Goal: Task Accomplishment & Management: Manage account settings

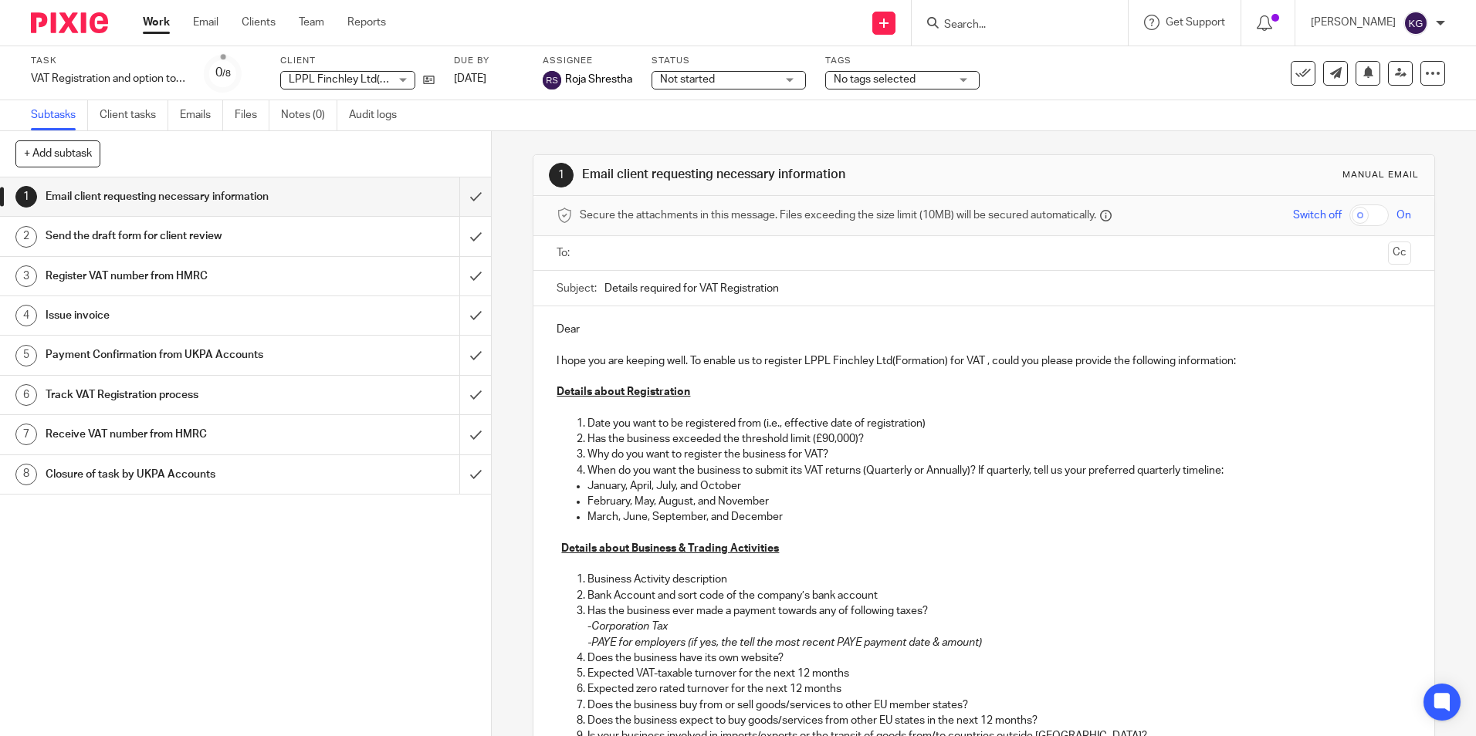
click at [999, 27] on input "Search" at bounding box center [1011, 26] width 139 height 14
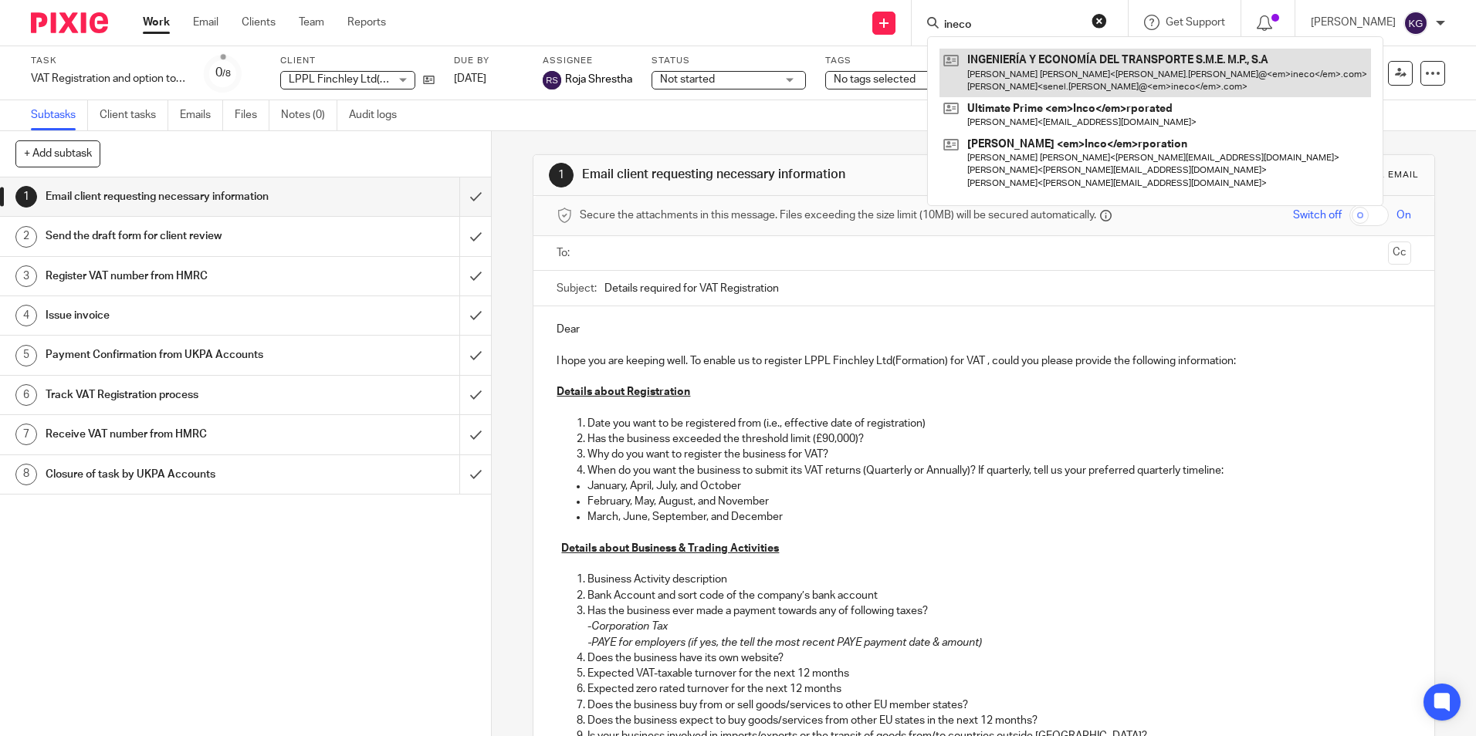
type input "ineco"
click at [1016, 63] on link at bounding box center [1154, 73] width 431 height 48
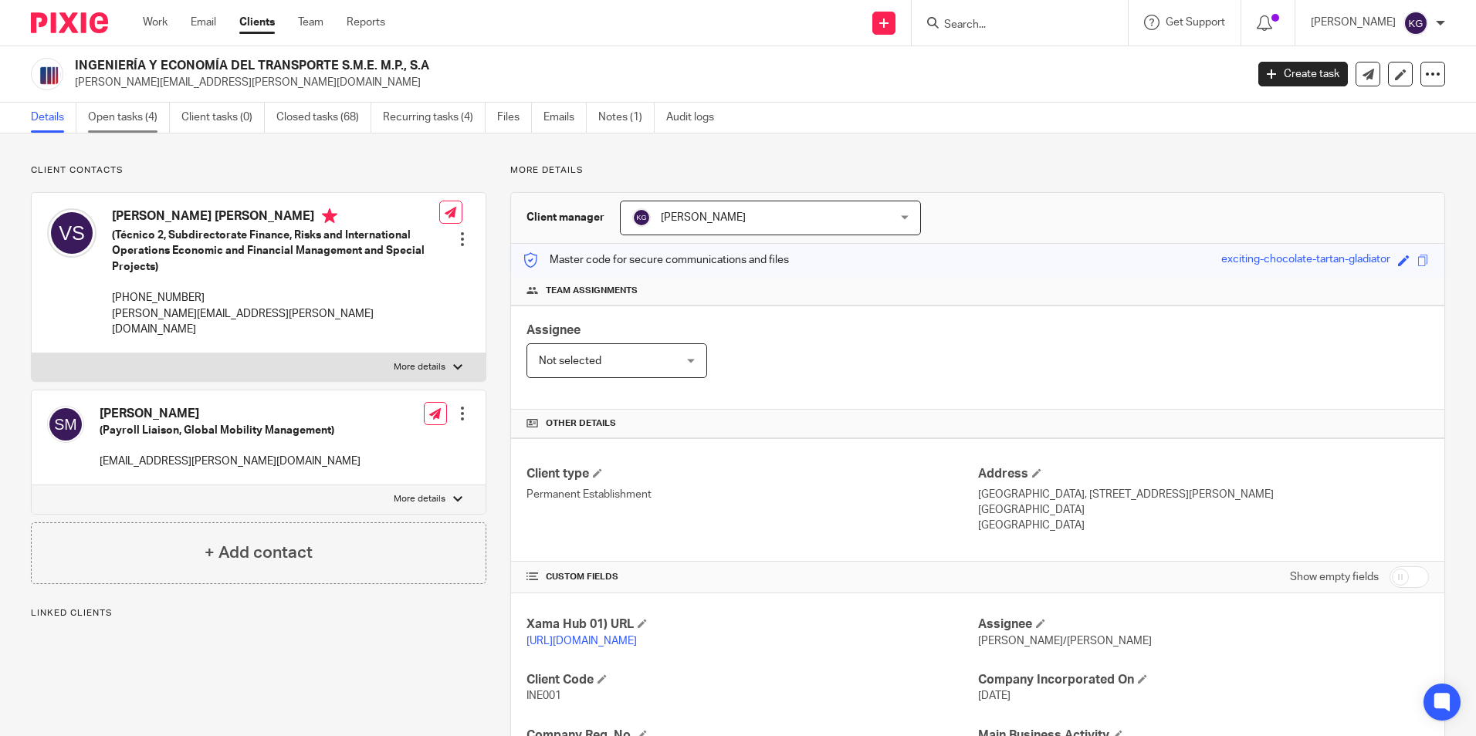
click at [134, 123] on link "Open tasks (4)" at bounding box center [129, 118] width 82 height 30
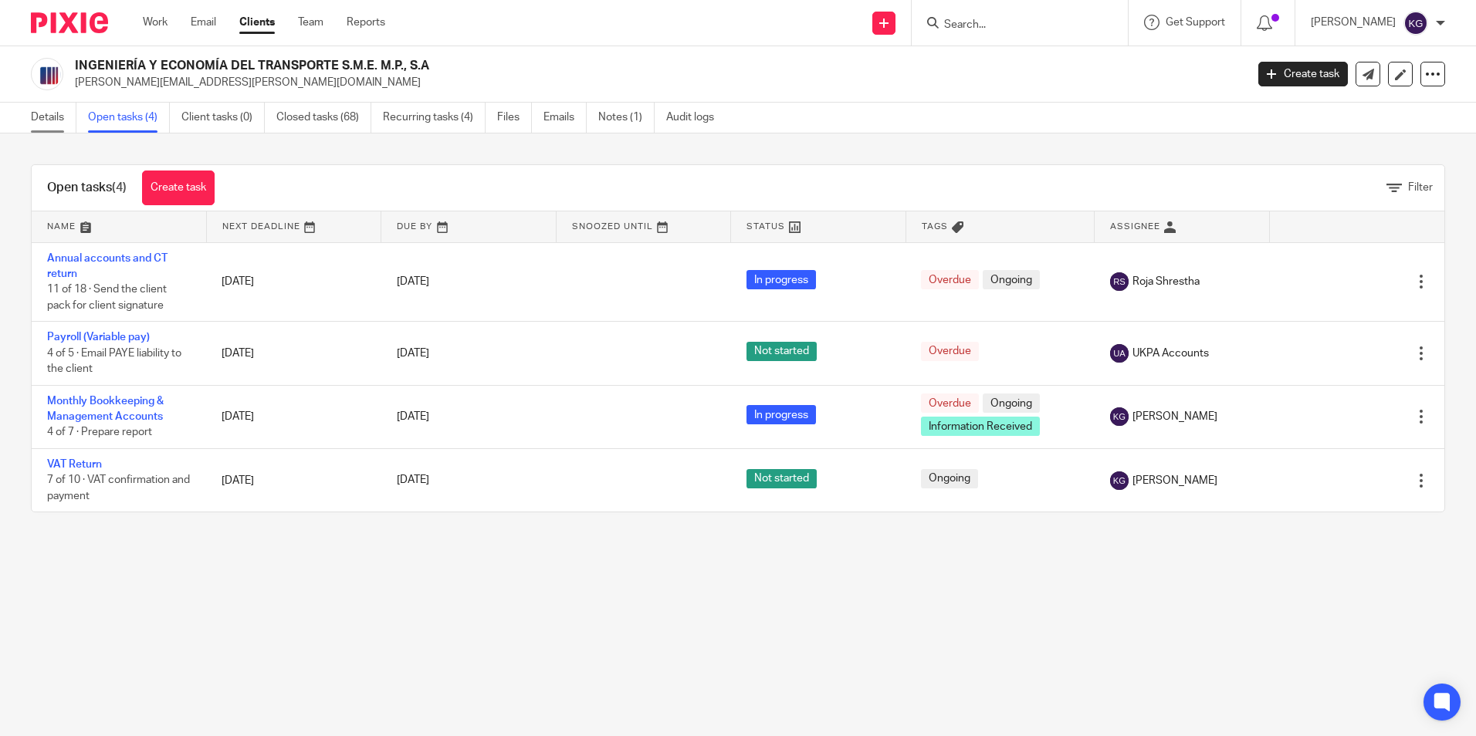
click at [50, 123] on link "Details" at bounding box center [54, 118] width 46 height 30
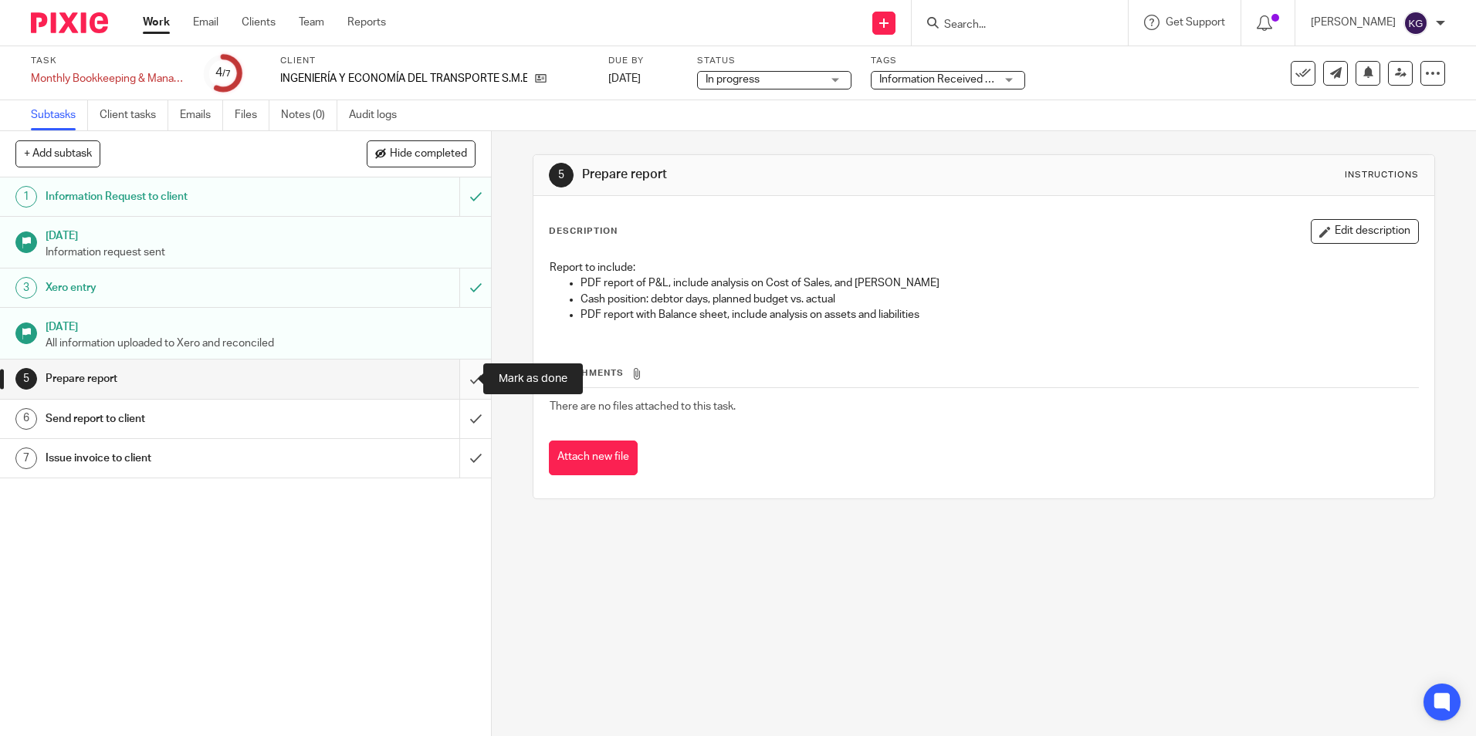
click at [464, 375] on input "submit" at bounding box center [245, 379] width 491 height 39
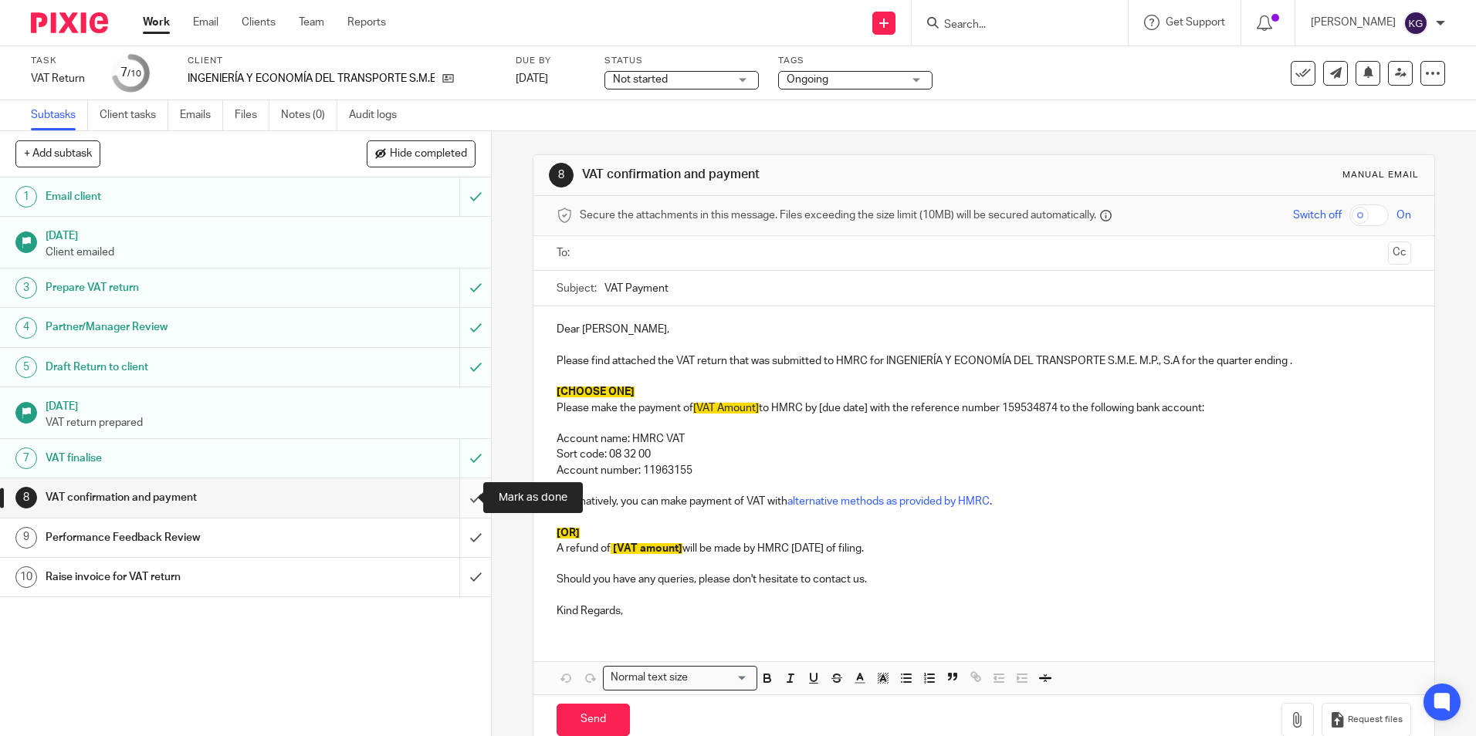
click at [454, 496] on input "submit" at bounding box center [245, 498] width 491 height 39
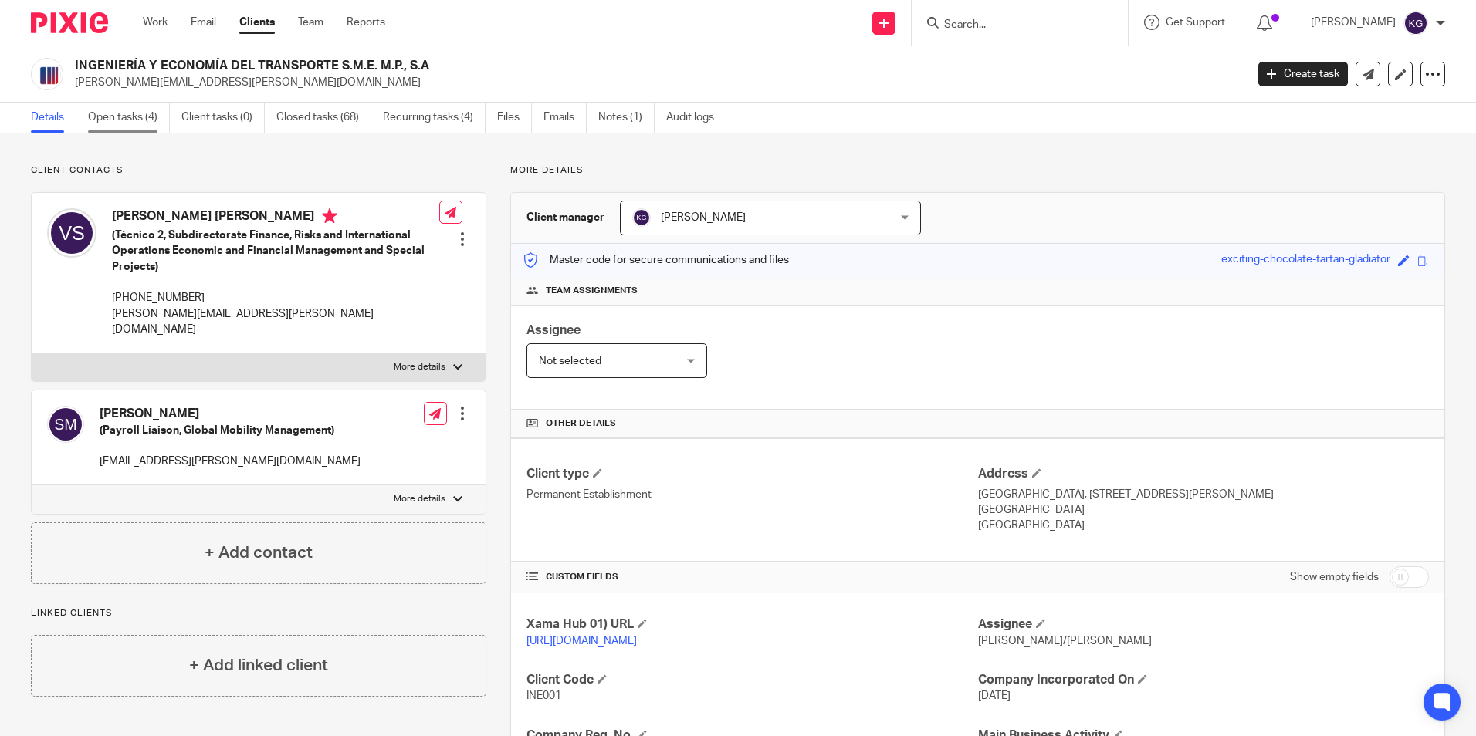
click at [159, 119] on link "Open tasks (4)" at bounding box center [129, 118] width 82 height 30
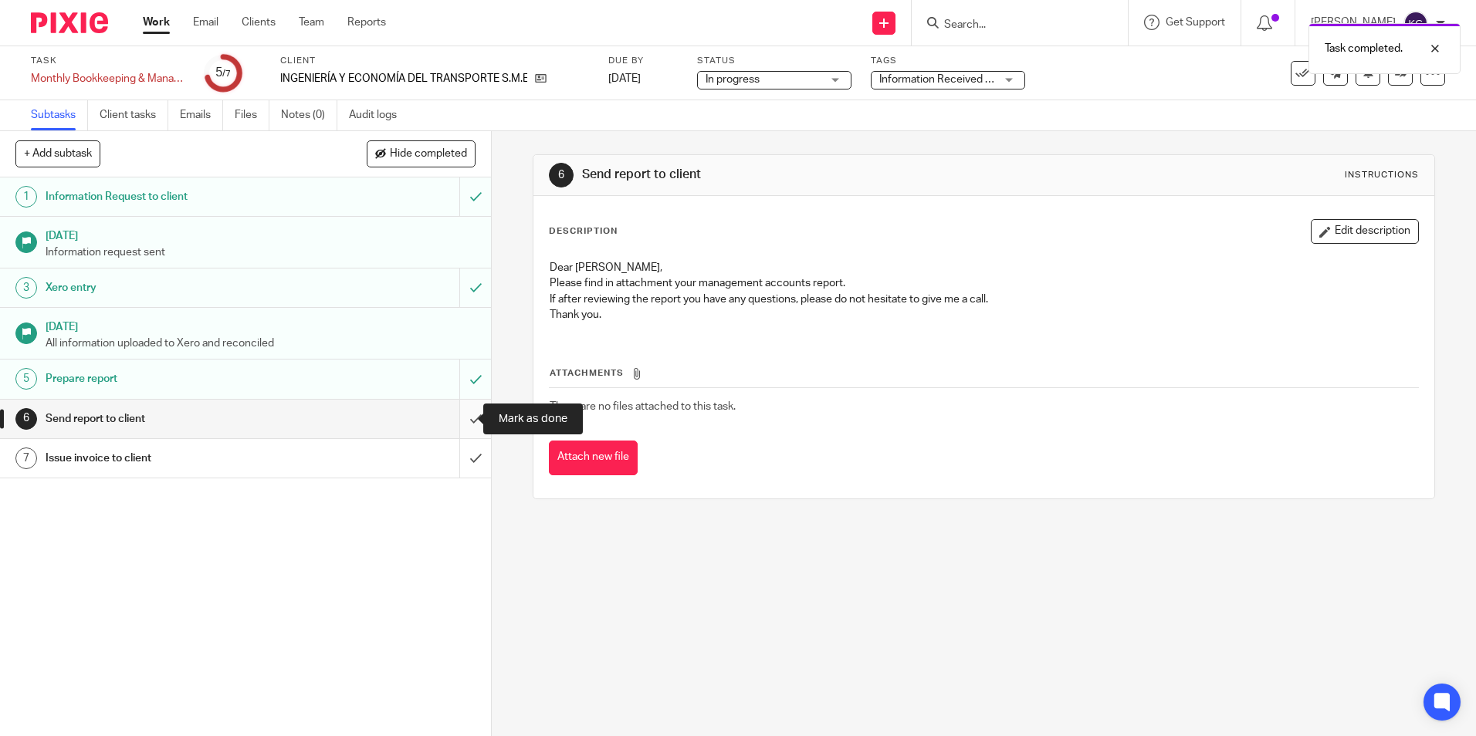
click at [463, 421] on input "submit" at bounding box center [245, 419] width 491 height 39
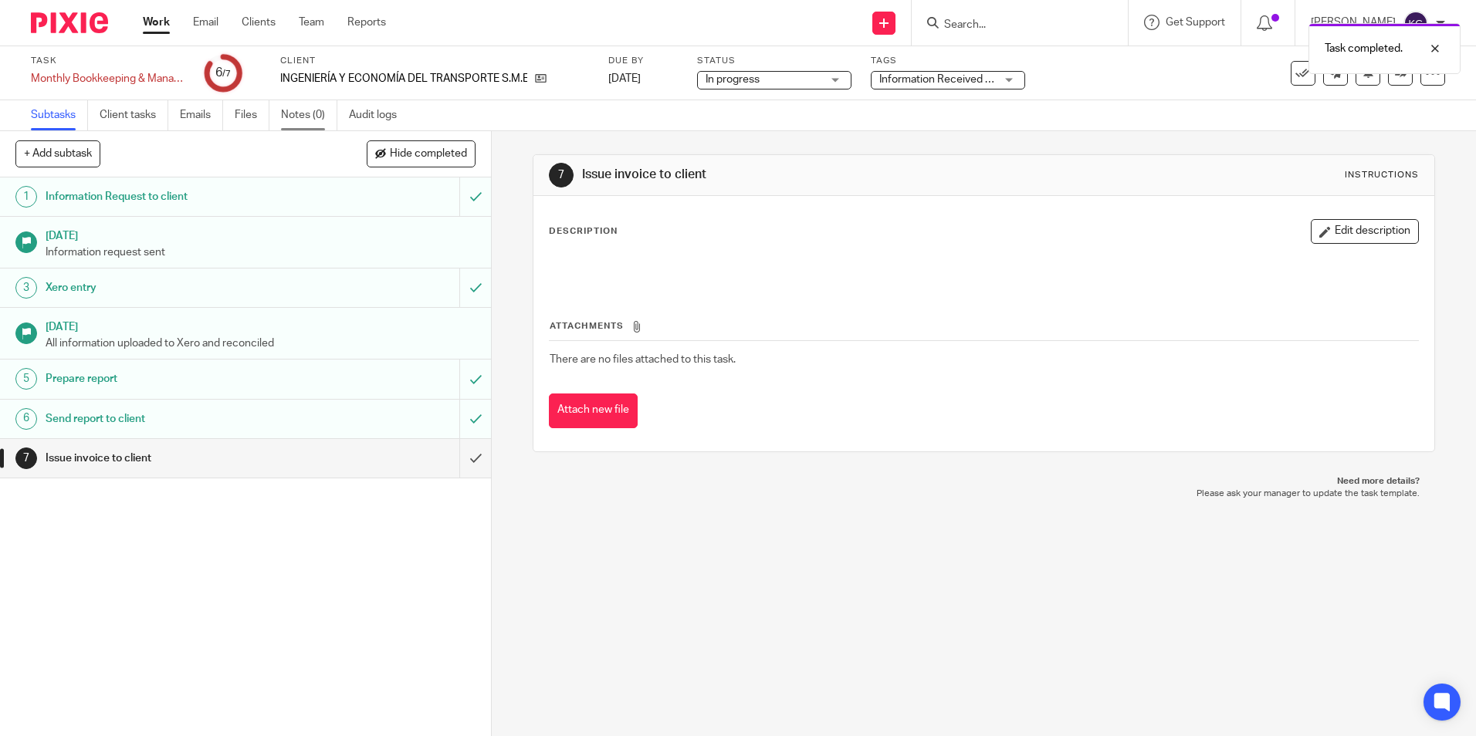
click at [304, 117] on link "Notes (0)" at bounding box center [309, 115] width 56 height 30
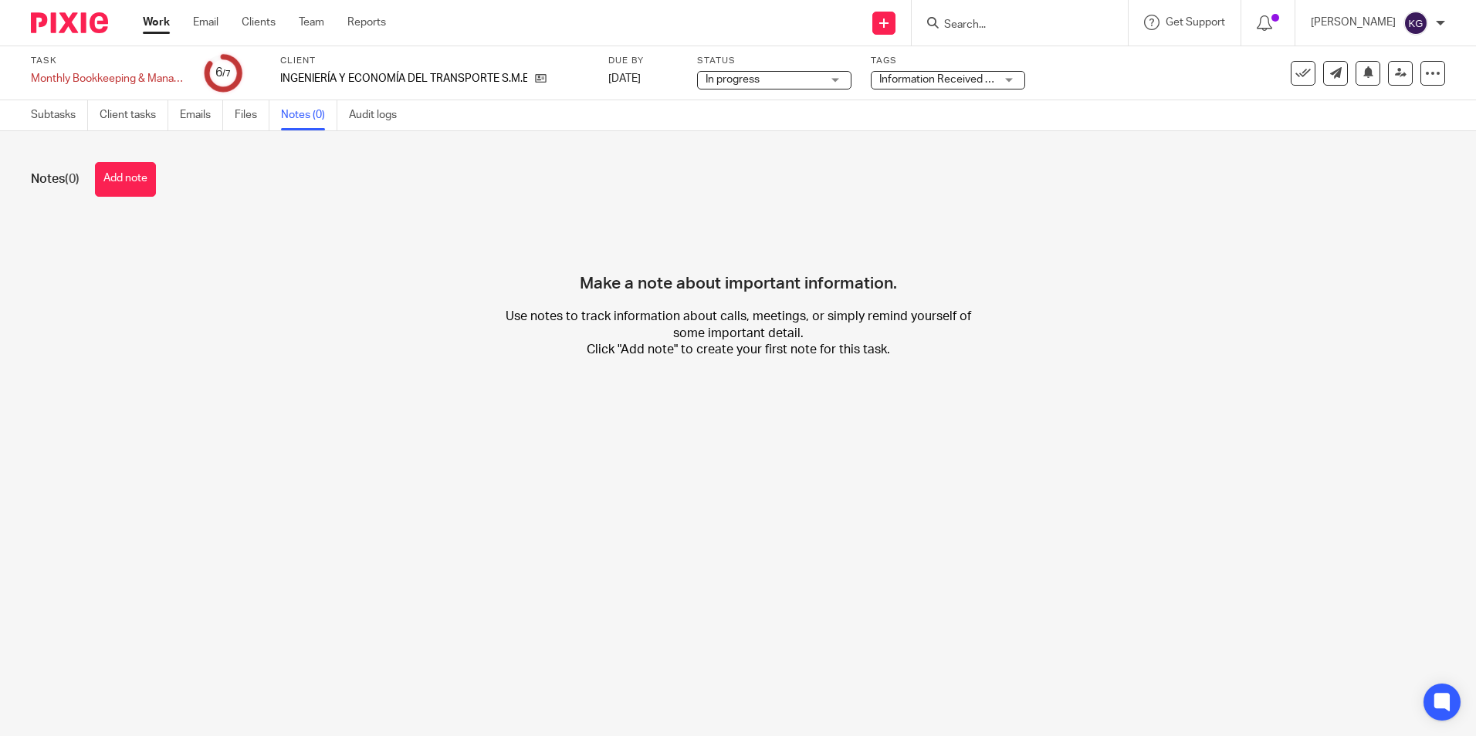
click at [126, 190] on button "Add note" at bounding box center [125, 179] width 61 height 35
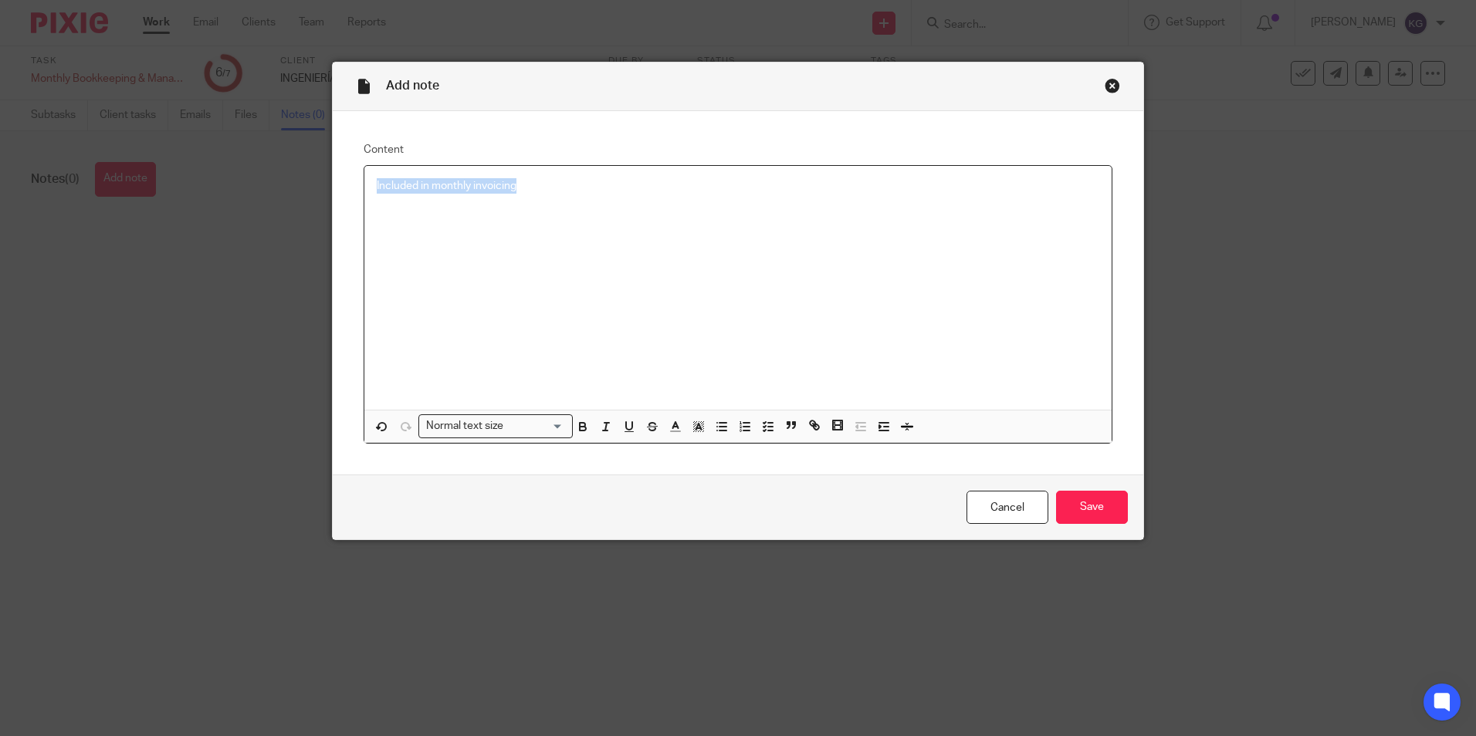
drag, startPoint x: 540, startPoint y: 183, endPoint x: 362, endPoint y: 182, distance: 178.3
click at [364, 182] on div "Included in monthly invoicing" at bounding box center [737, 288] width 747 height 244
copy p "Included in monthly invoicing"
click at [1086, 496] on input "Save" at bounding box center [1092, 507] width 72 height 33
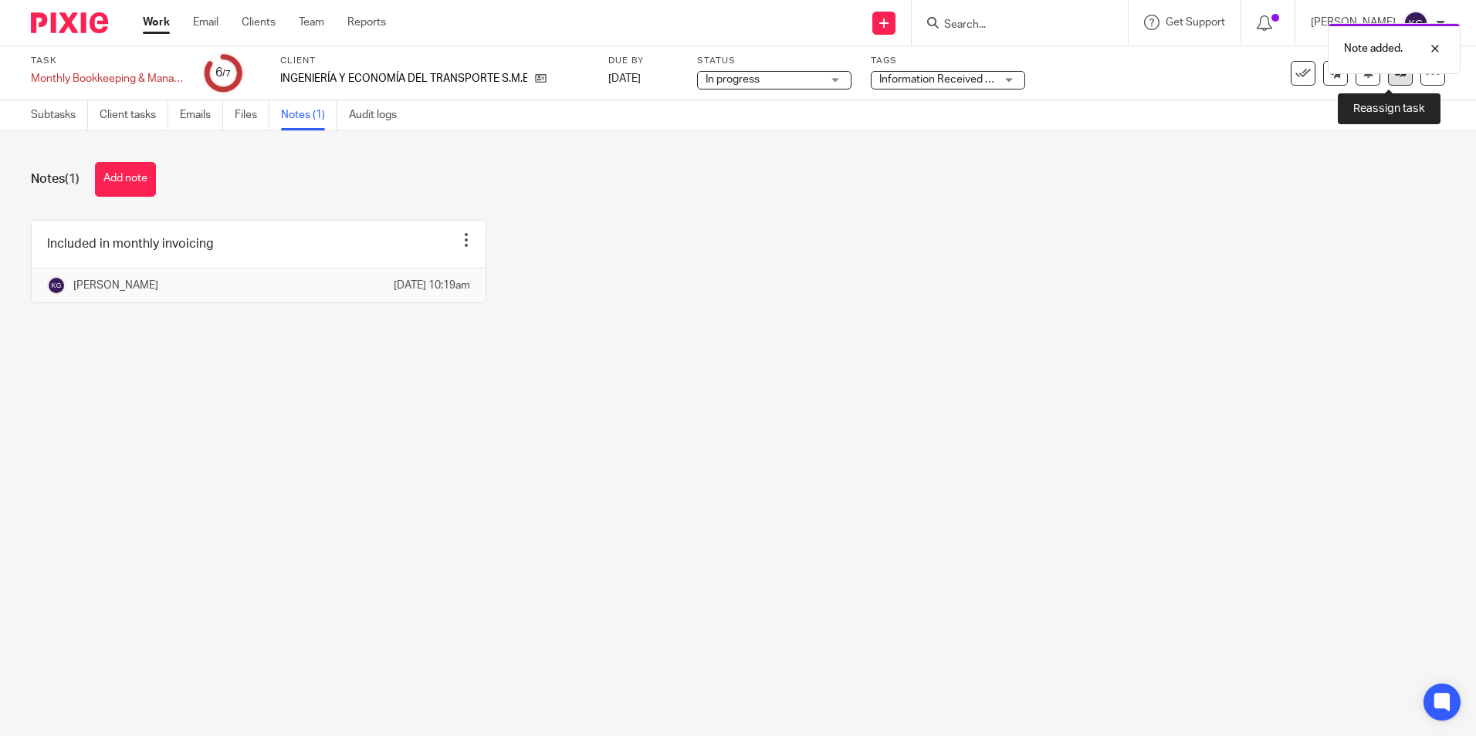
click at [1393, 83] on link at bounding box center [1400, 73] width 25 height 25
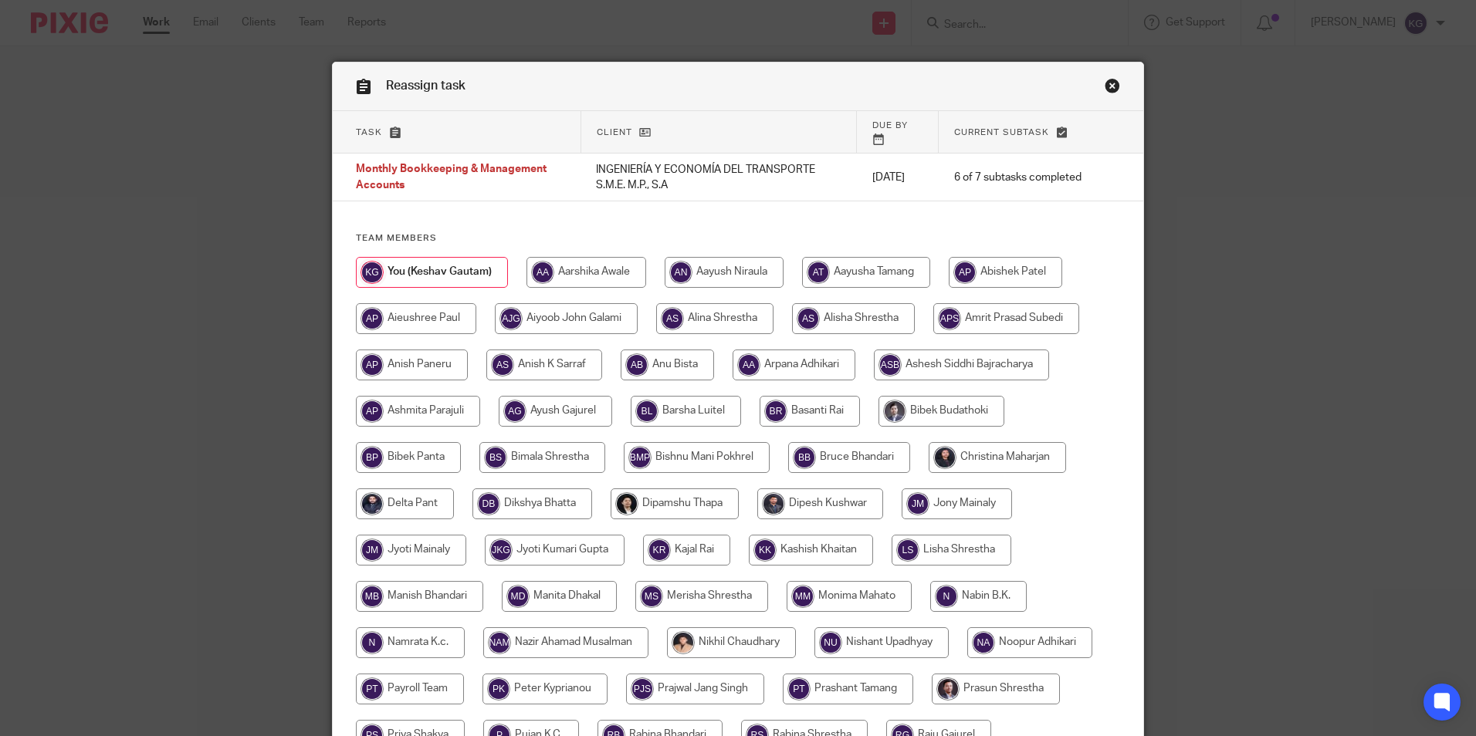
scroll to position [423, 0]
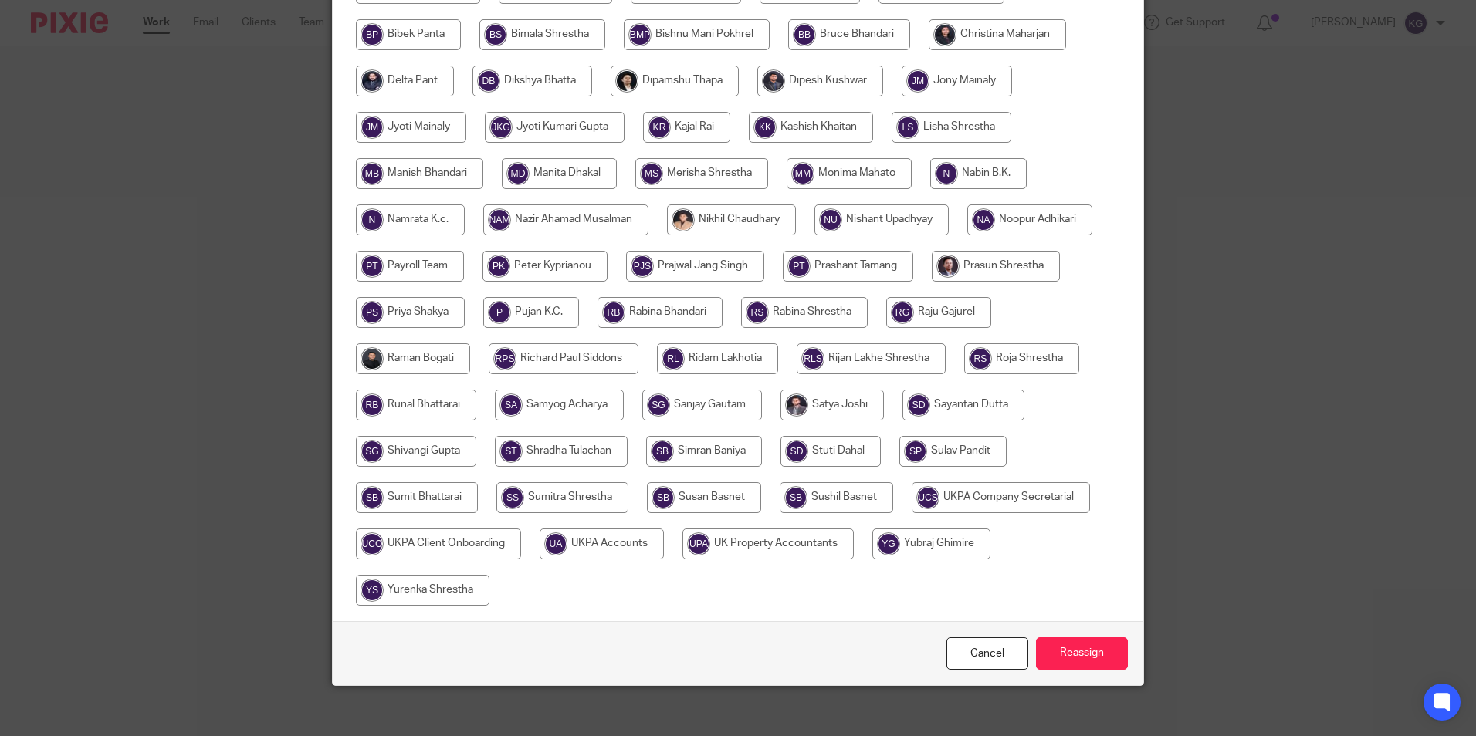
click at [620, 533] on input "radio" at bounding box center [601, 544] width 124 height 31
radio input "true"
click at [1067, 638] on input "Reassign" at bounding box center [1082, 653] width 92 height 33
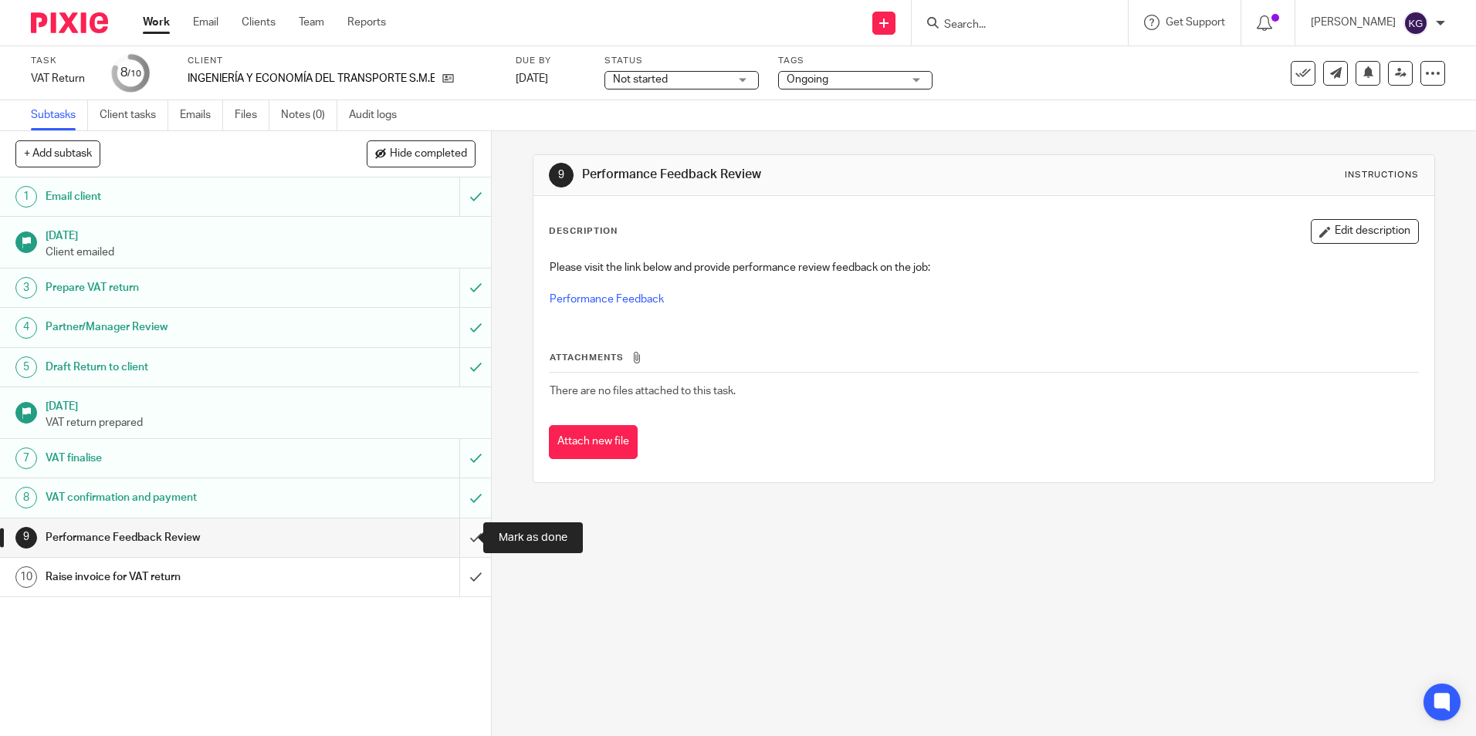
click at [457, 534] on input "submit" at bounding box center [245, 538] width 491 height 39
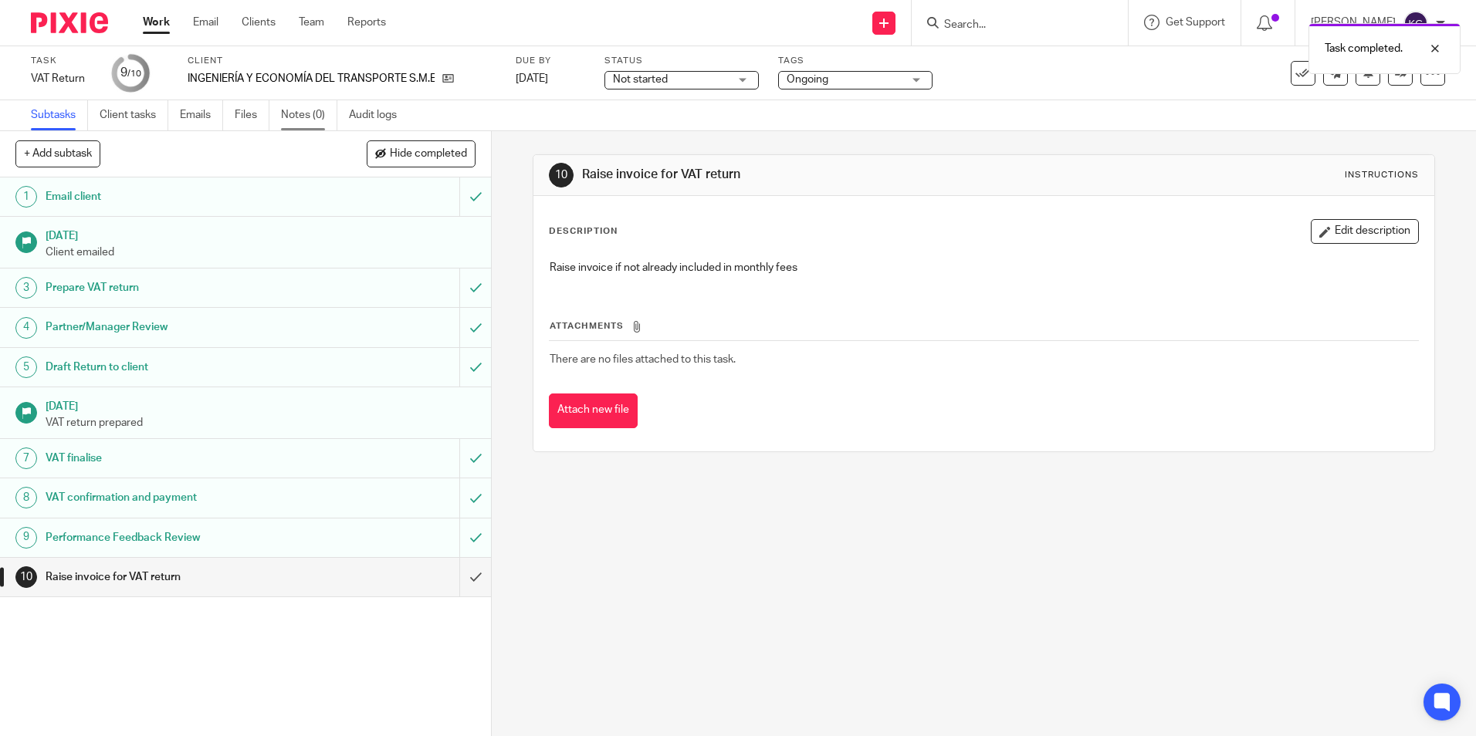
click at [317, 117] on link "Notes (0)" at bounding box center [309, 115] width 56 height 30
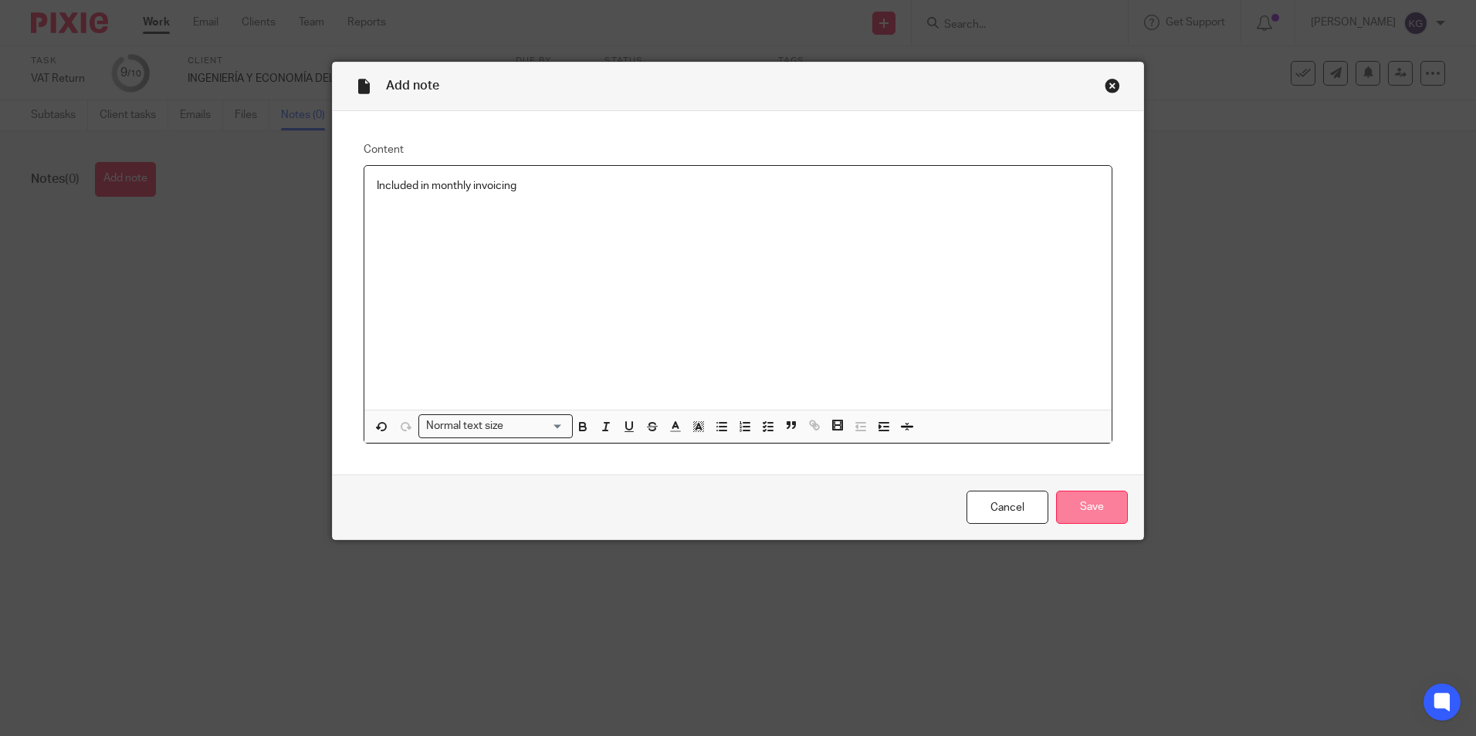
click at [1084, 509] on input "Save" at bounding box center [1092, 507] width 72 height 33
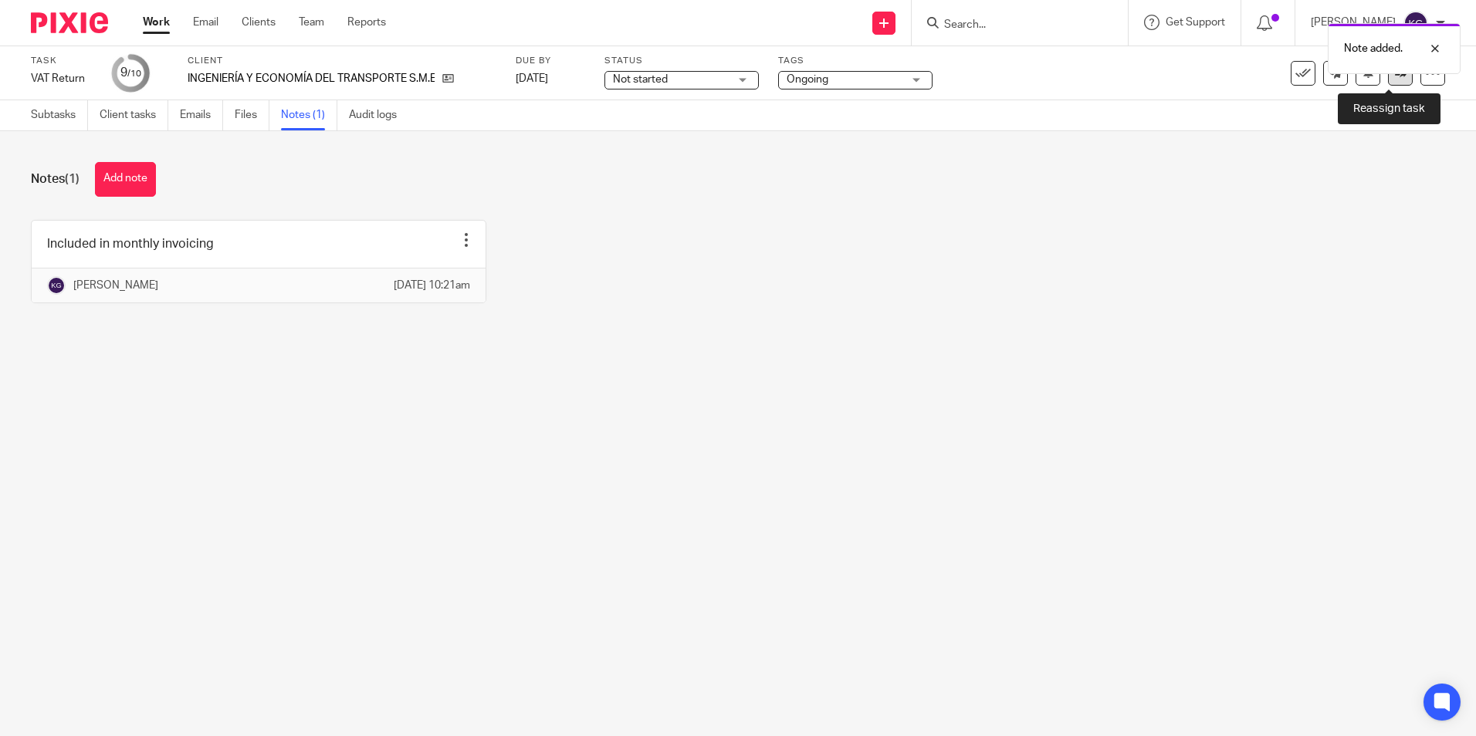
click at [1395, 77] on icon at bounding box center [1401, 73] width 12 height 12
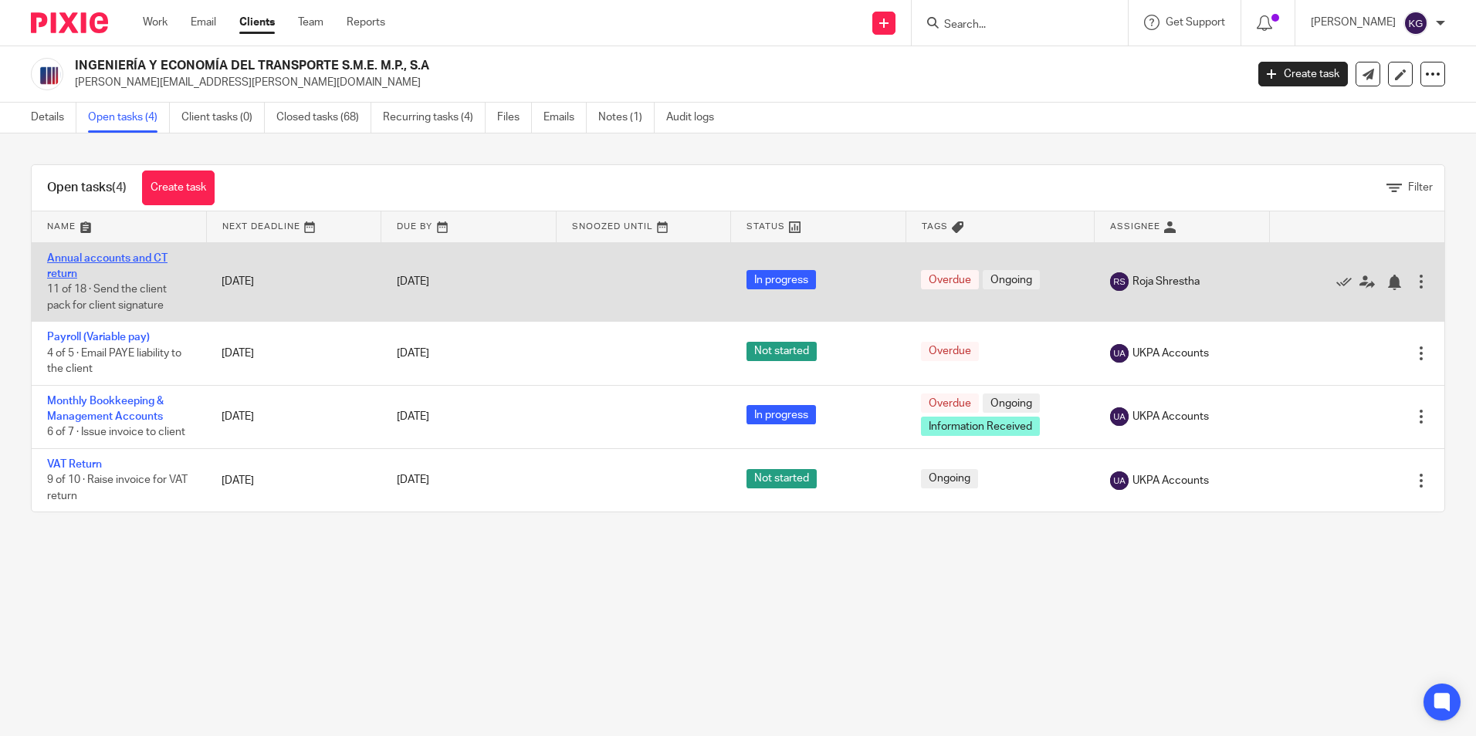
click at [91, 257] on link "Annual accounts and CT return" at bounding box center [107, 266] width 120 height 26
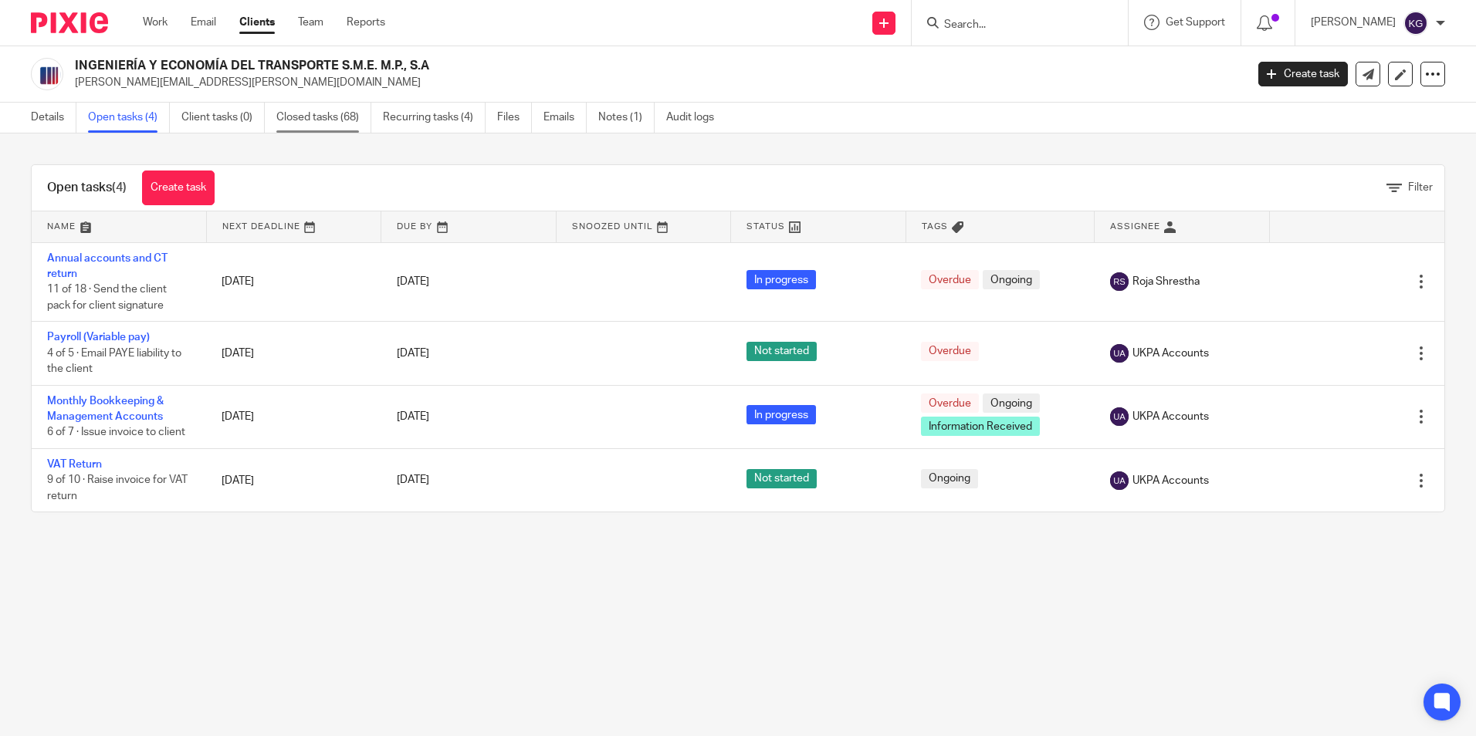
click at [286, 113] on link "Closed tasks (68)" at bounding box center [323, 118] width 95 height 30
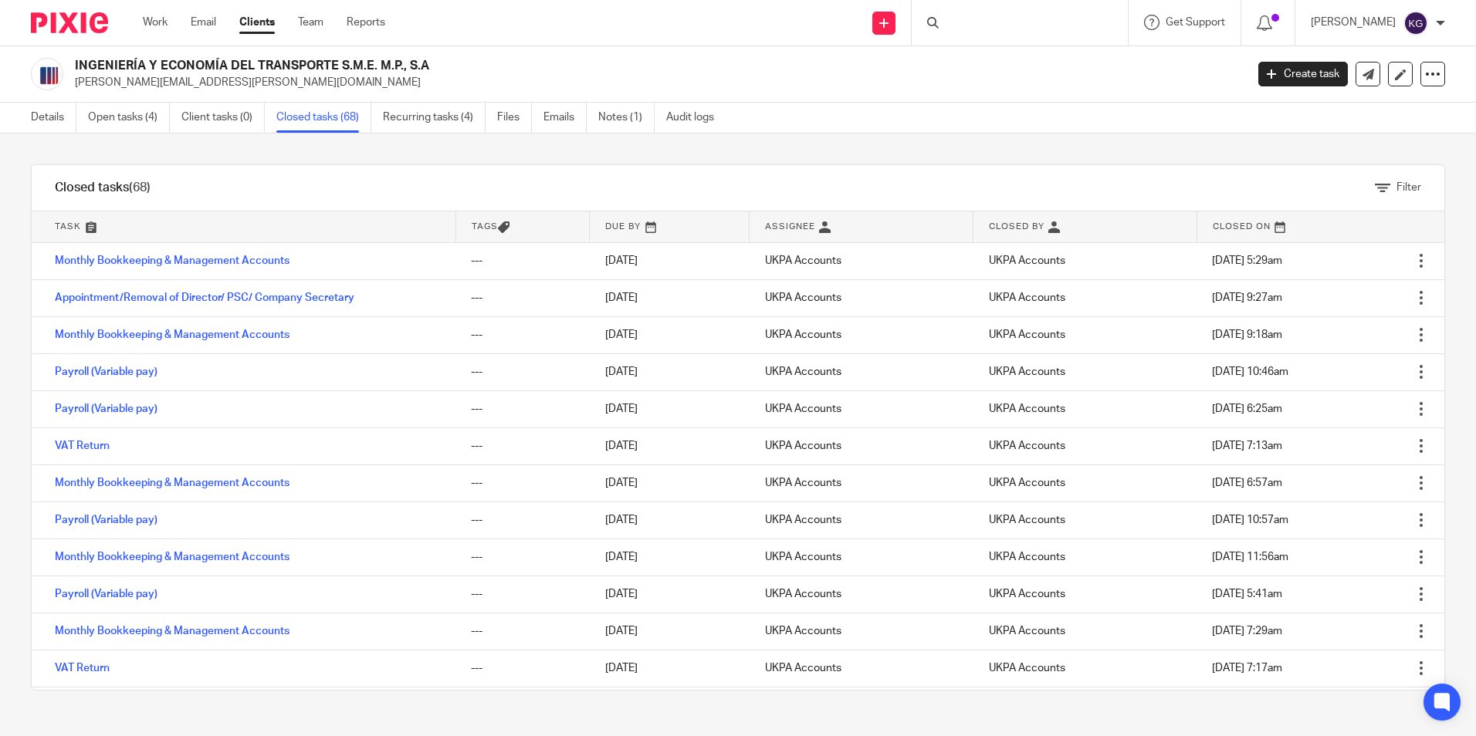
click at [966, 27] on div at bounding box center [1019, 23] width 216 height 46
click at [978, 27] on div at bounding box center [1019, 23] width 216 height 46
click at [1013, 25] on div at bounding box center [1019, 23] width 216 height 46
click at [993, 27] on div at bounding box center [1019, 23] width 216 height 46
click at [981, 30] on div at bounding box center [1019, 23] width 216 height 46
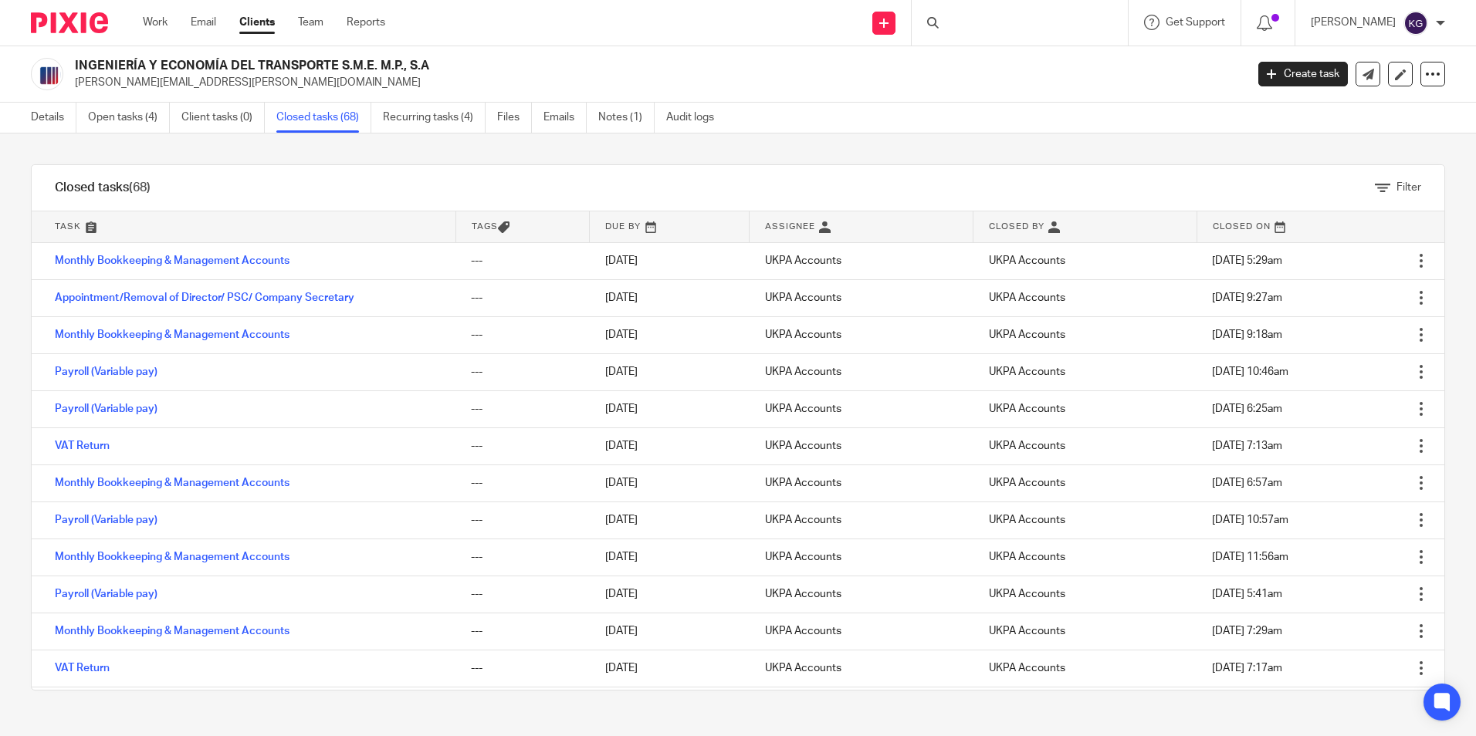
click at [986, 20] on div at bounding box center [1019, 23] width 216 height 46
click at [990, 22] on div at bounding box center [1019, 23] width 216 height 46
click at [945, 16] on div at bounding box center [1019, 23] width 216 height 46
click at [975, 29] on div at bounding box center [1019, 23] width 216 height 46
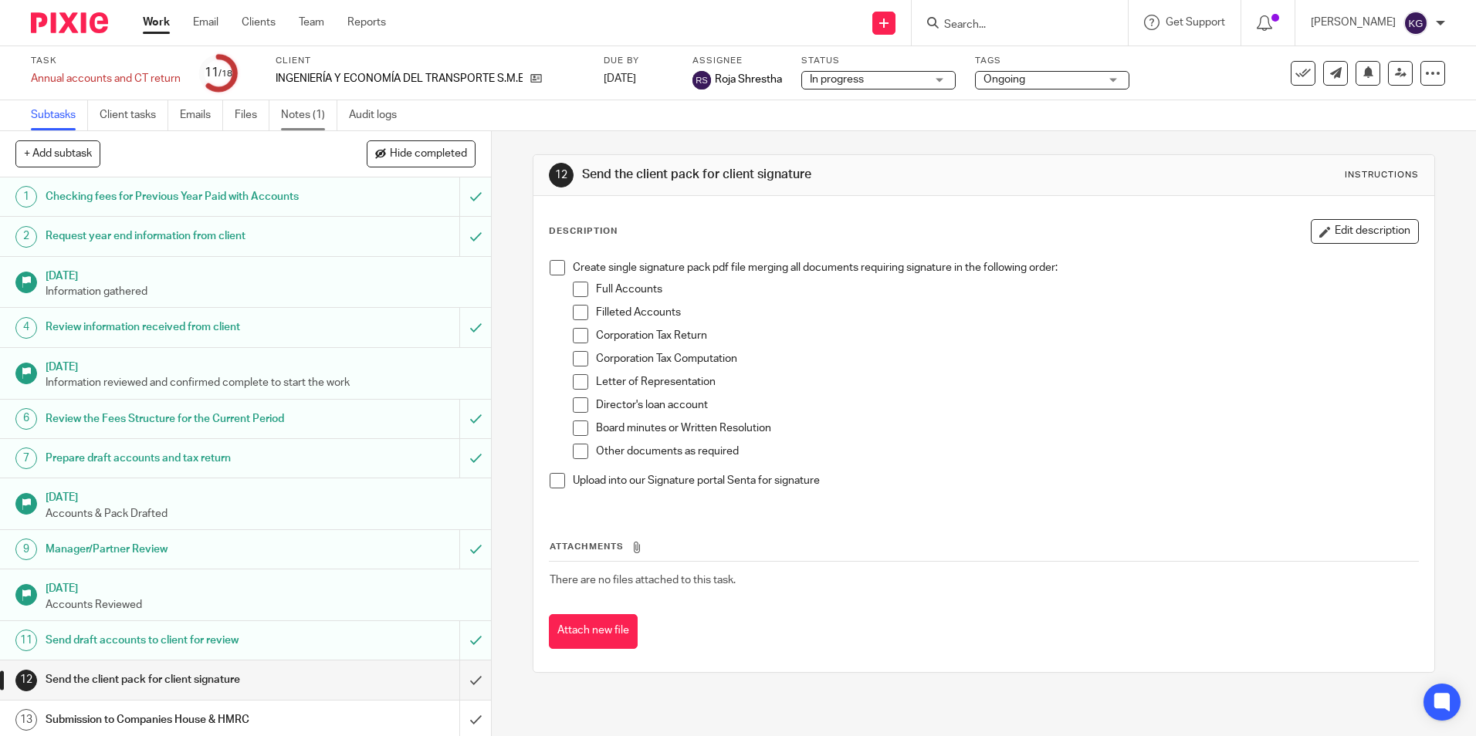
click at [309, 113] on link "Notes (1)" at bounding box center [309, 115] width 56 height 30
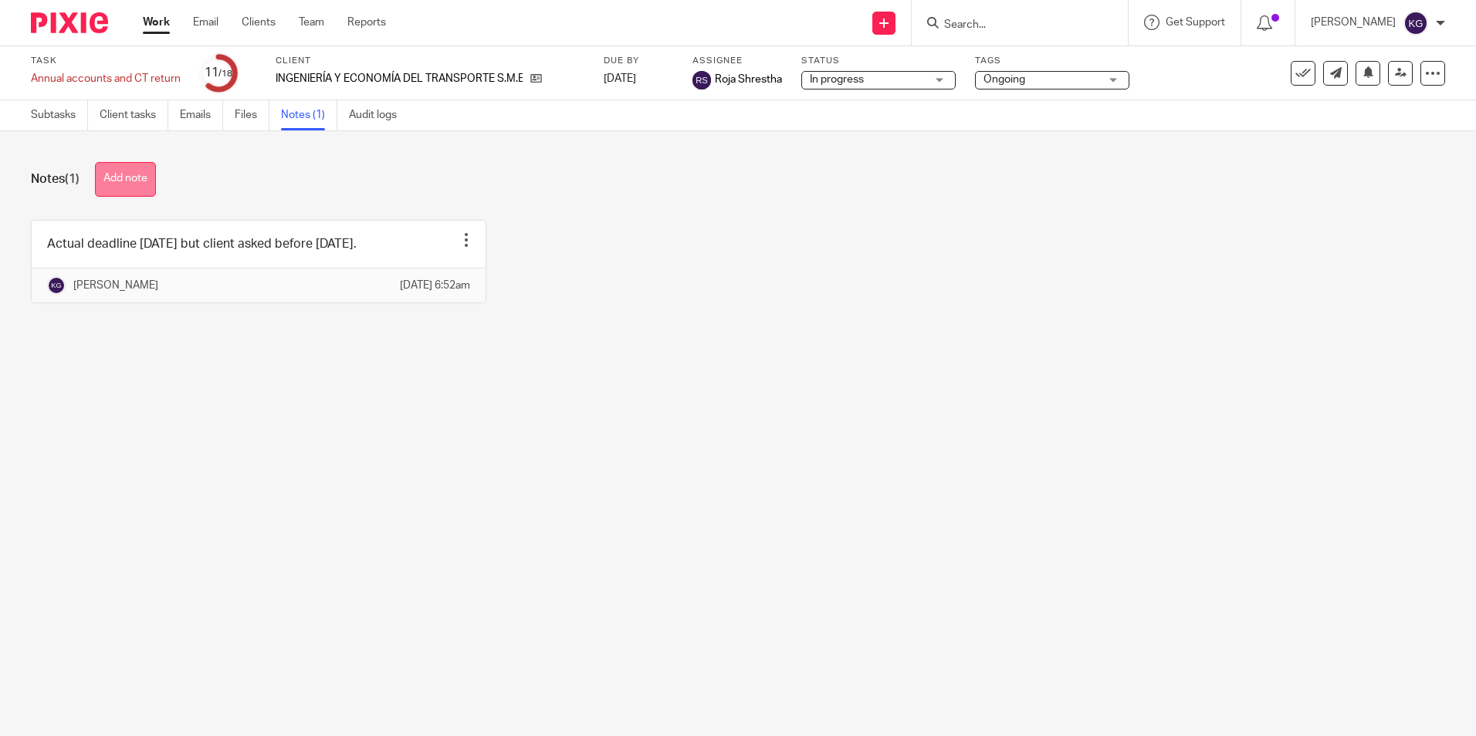
click at [143, 176] on button "Add note" at bounding box center [125, 179] width 61 height 35
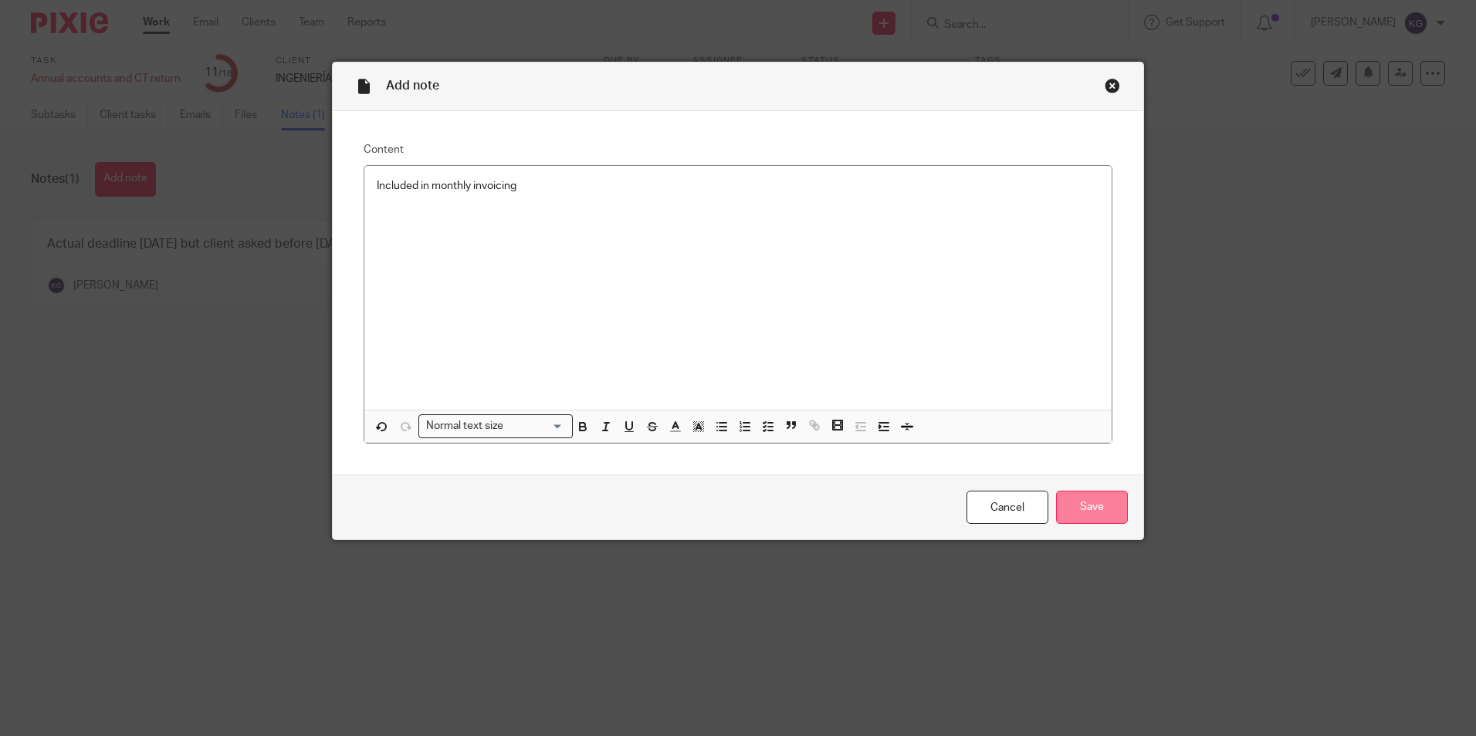
click at [1091, 514] on input "Save" at bounding box center [1092, 507] width 72 height 33
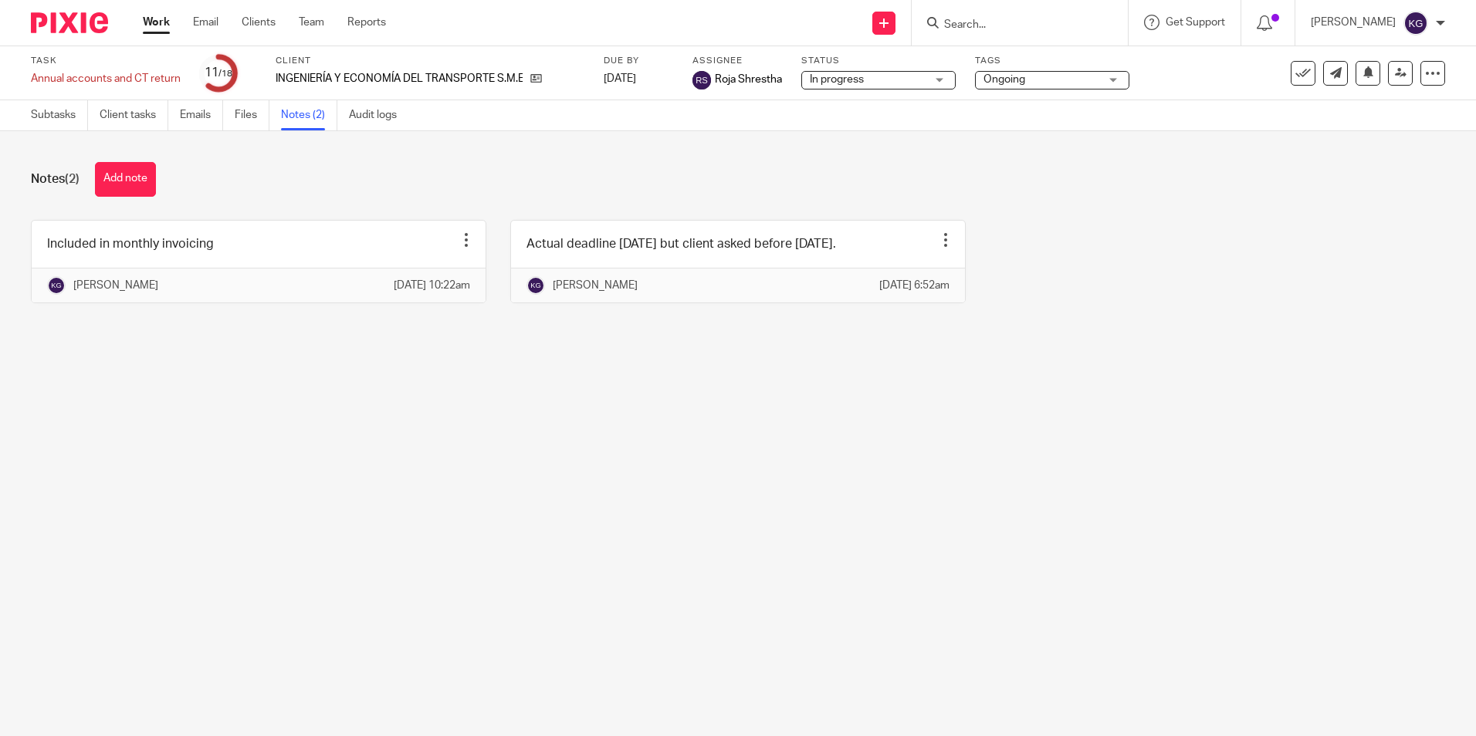
click at [59, 113] on link "Subtasks" at bounding box center [59, 115] width 57 height 30
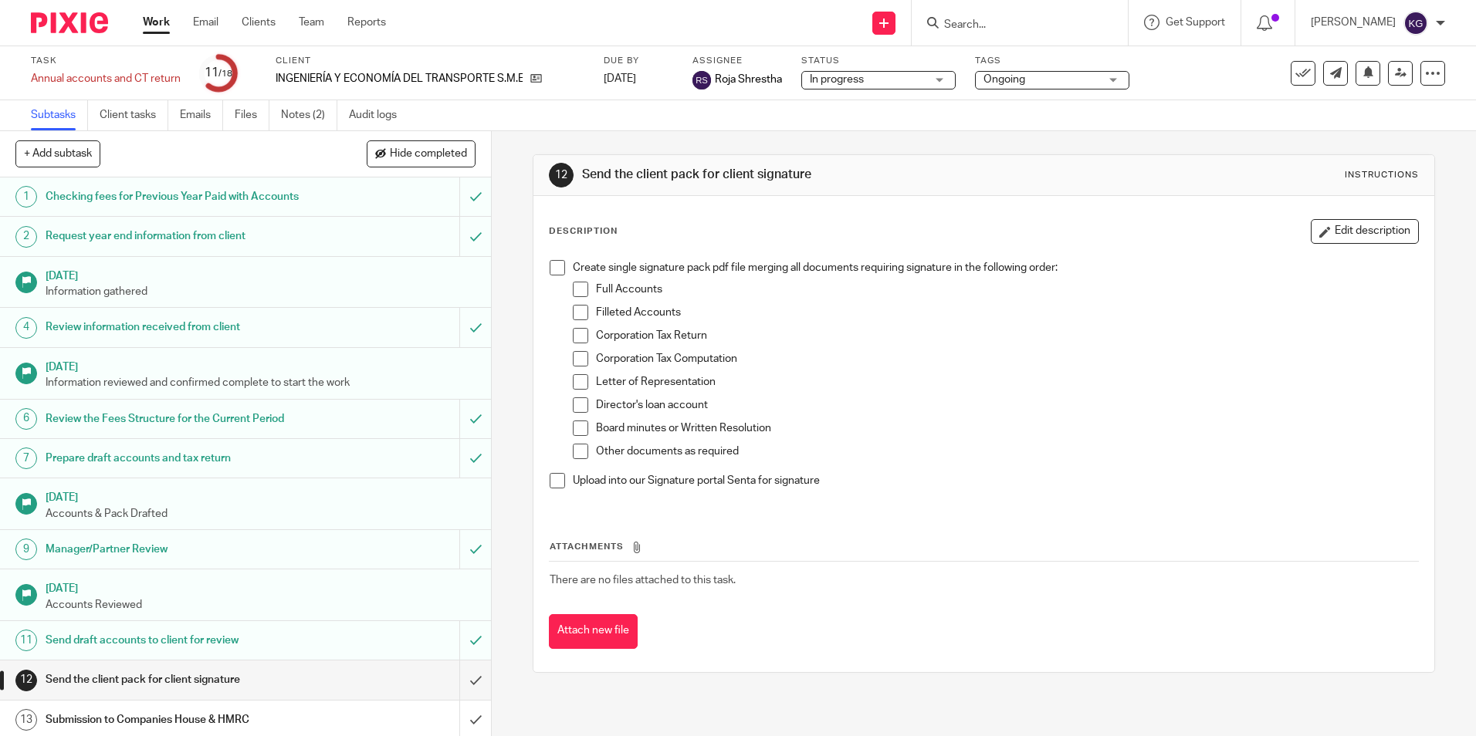
scroll to position [214, 0]
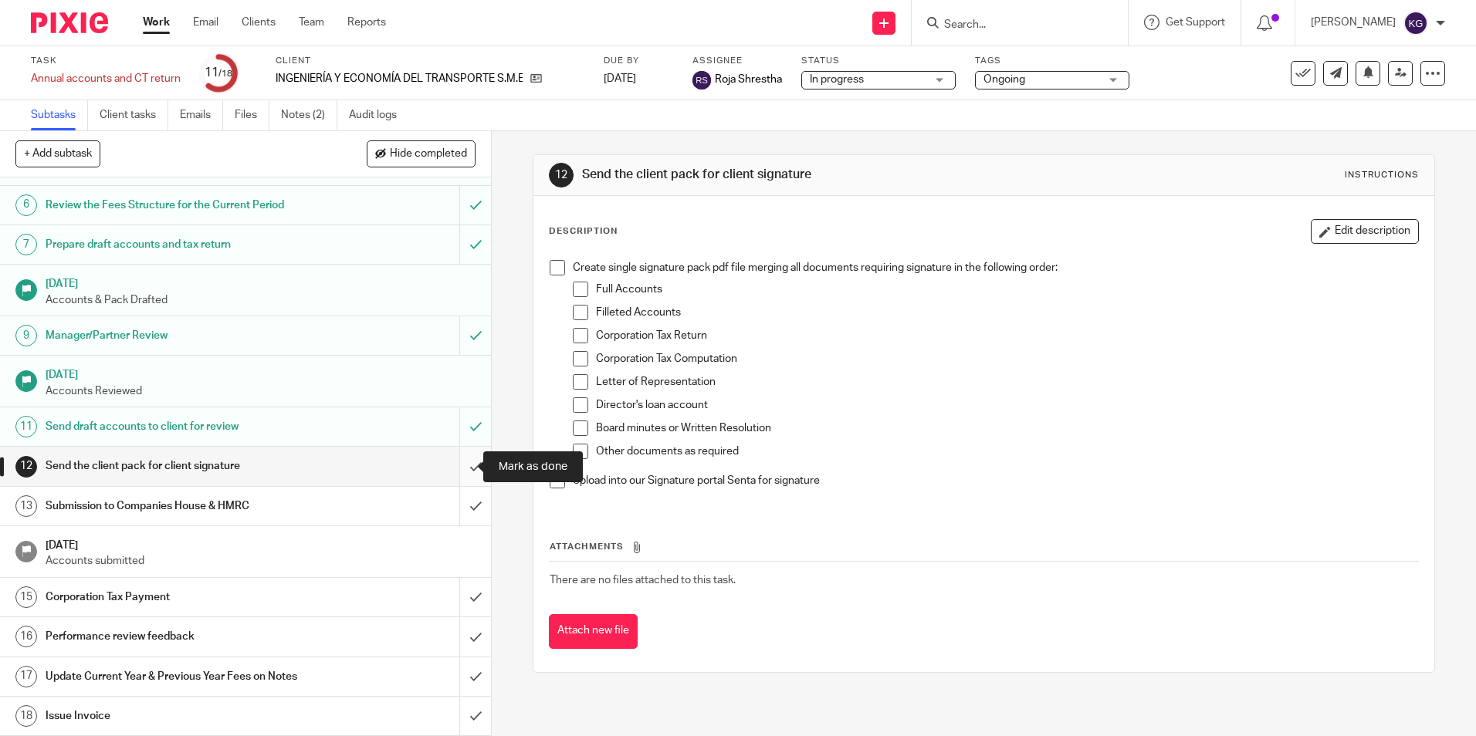
click at [457, 464] on input "submit" at bounding box center [245, 466] width 491 height 39
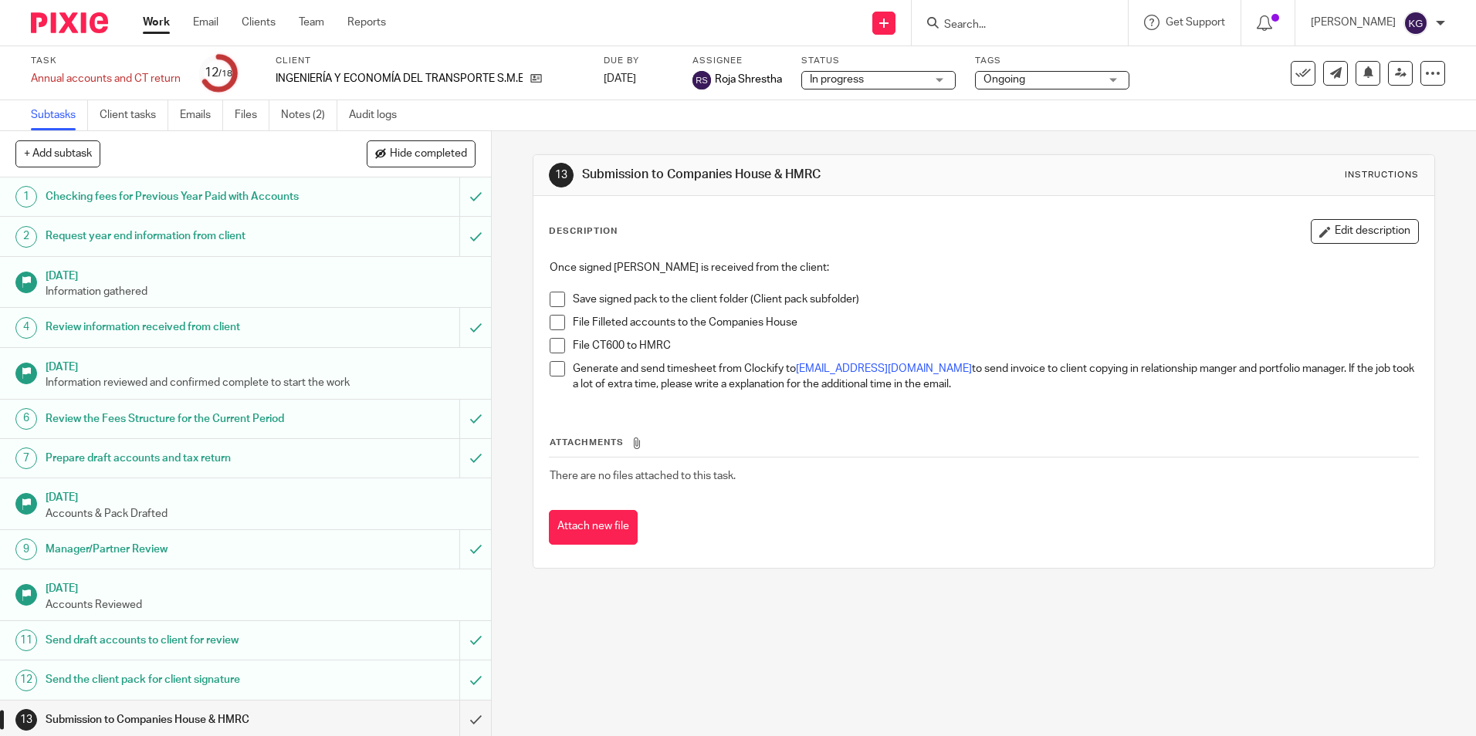
scroll to position [214, 0]
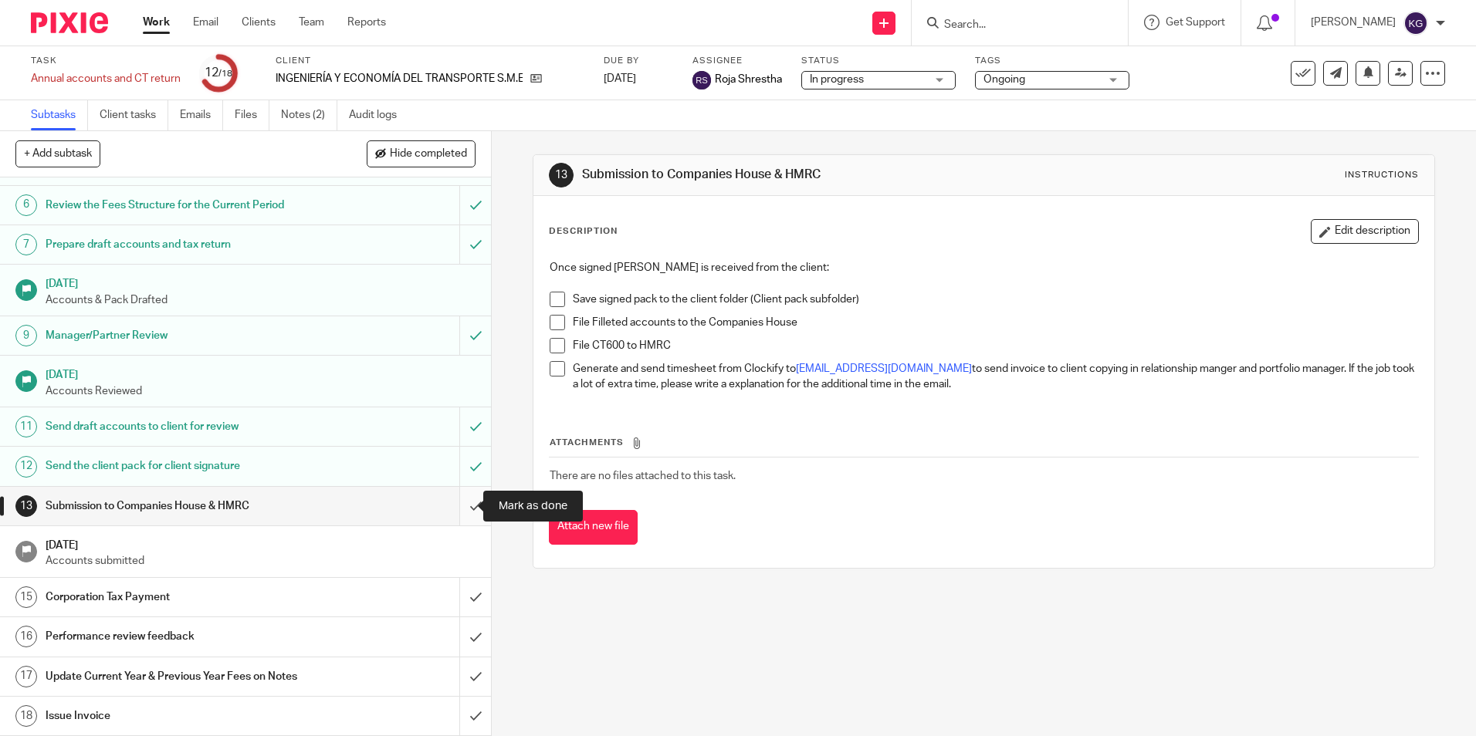
click at [454, 502] on input "submit" at bounding box center [245, 506] width 491 height 39
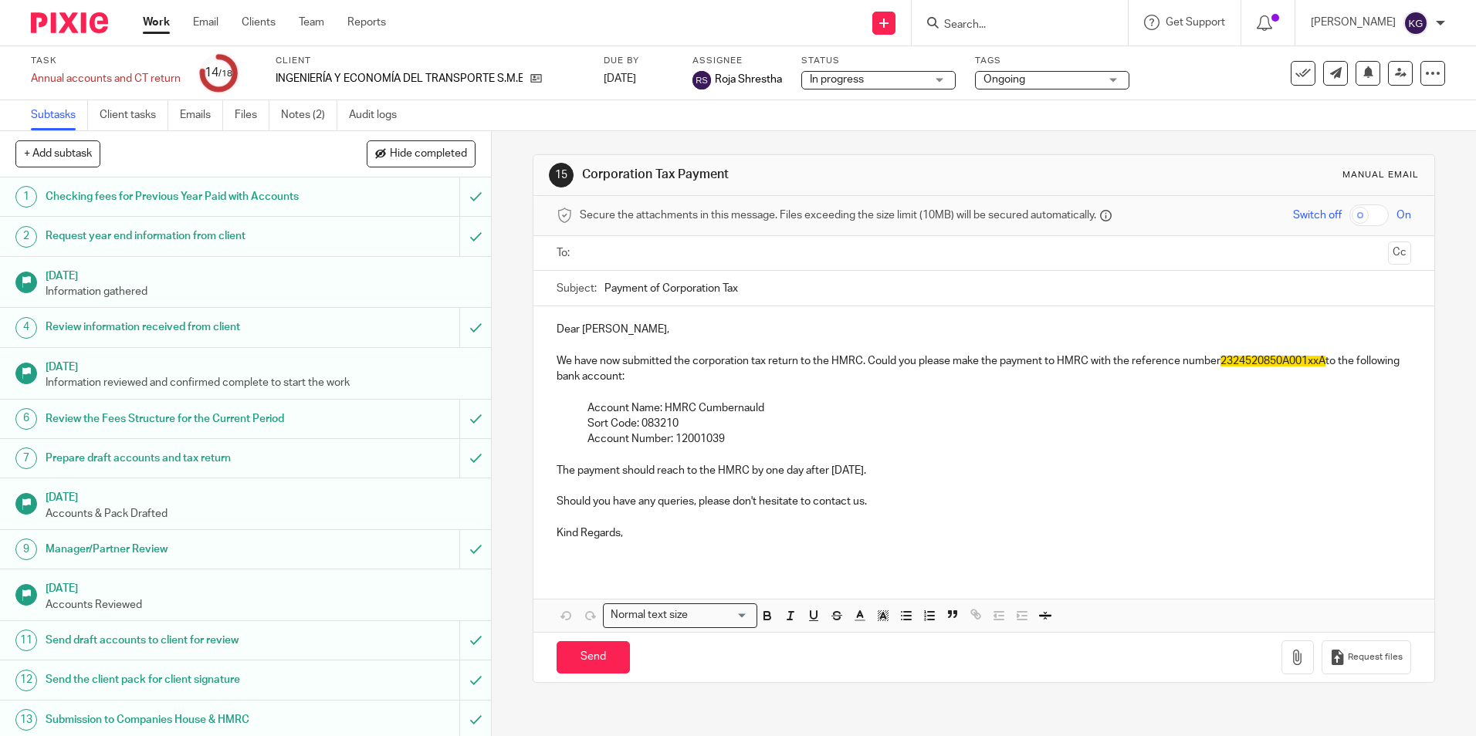
scroll to position [214, 0]
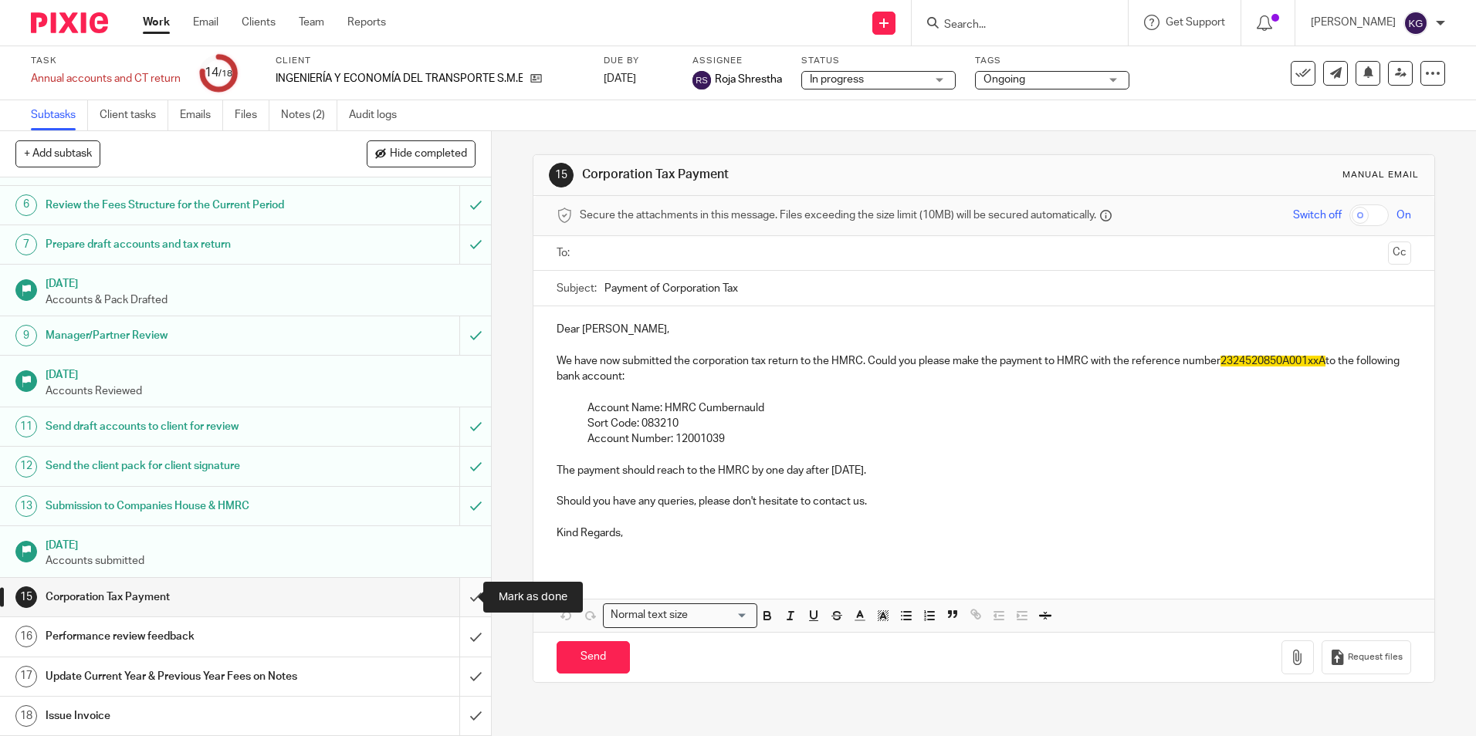
click at [461, 602] on input "submit" at bounding box center [245, 597] width 491 height 39
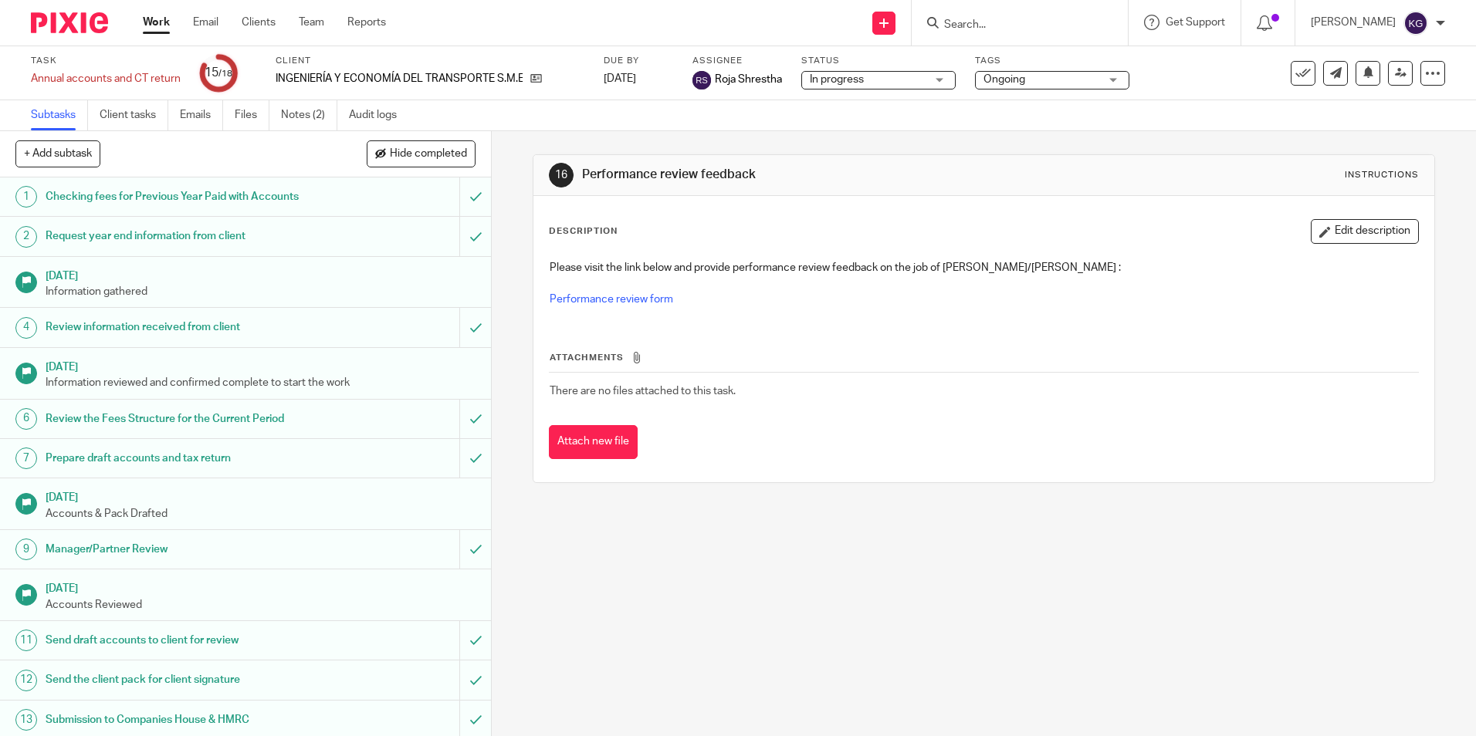
scroll to position [214, 0]
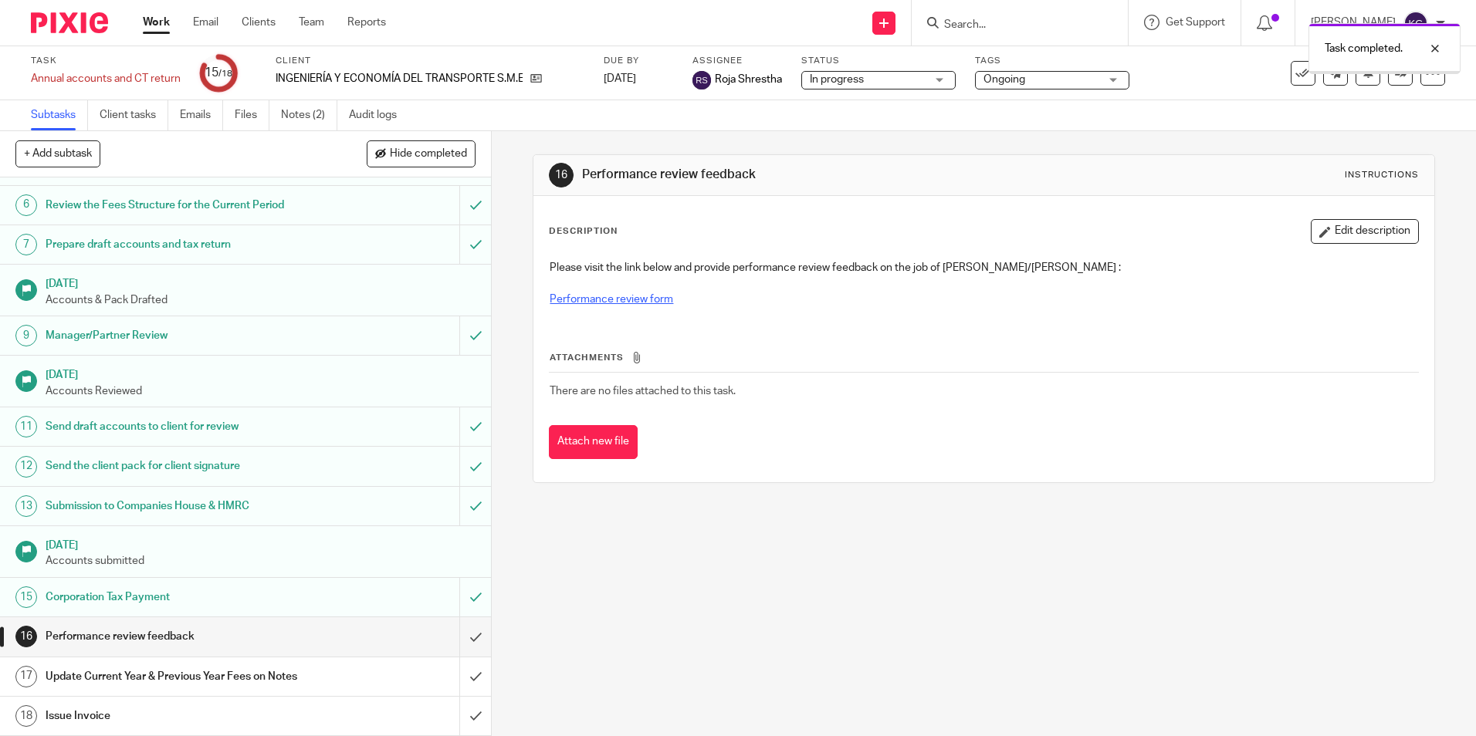
click at [650, 302] on link "Performance review form" at bounding box center [611, 299] width 123 height 11
click at [462, 675] on input "submit" at bounding box center [245, 677] width 491 height 39
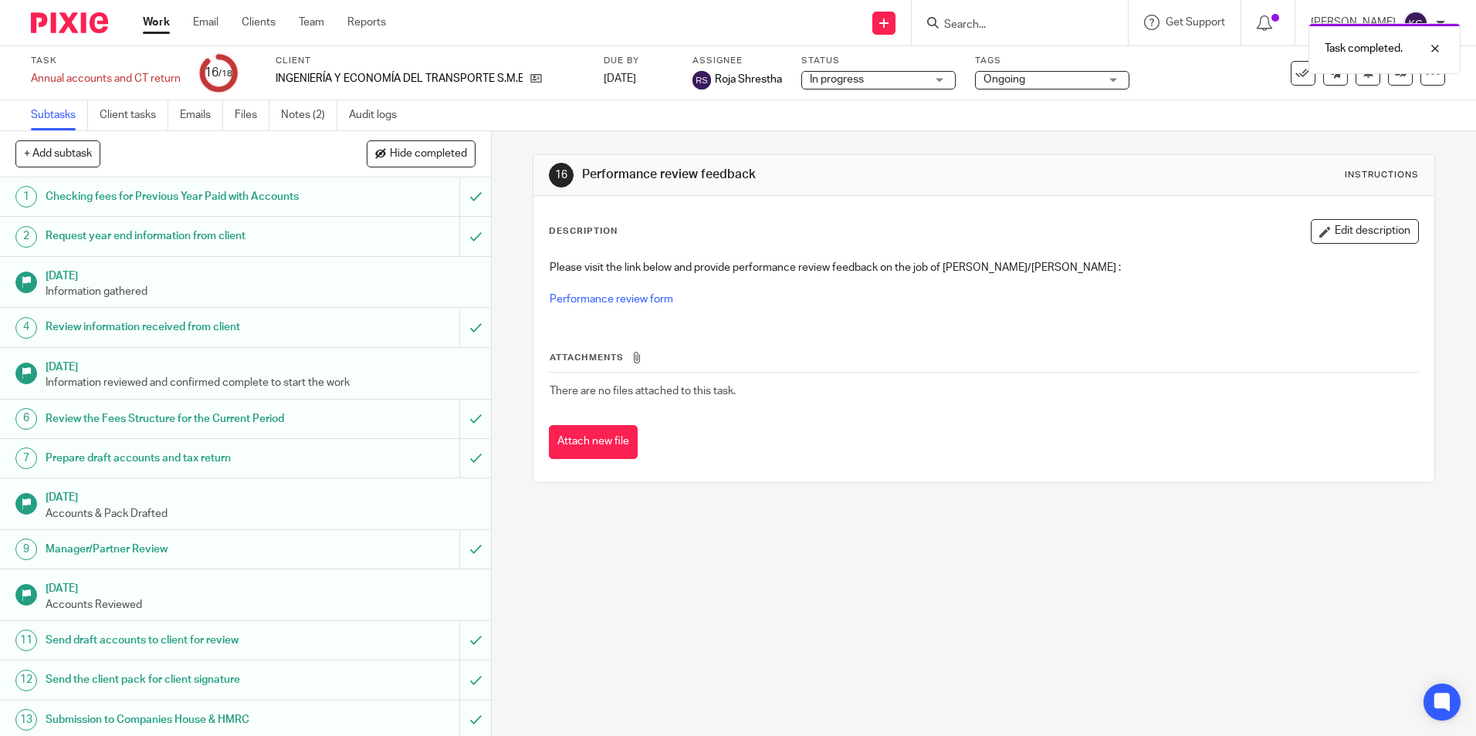
scroll to position [214, 0]
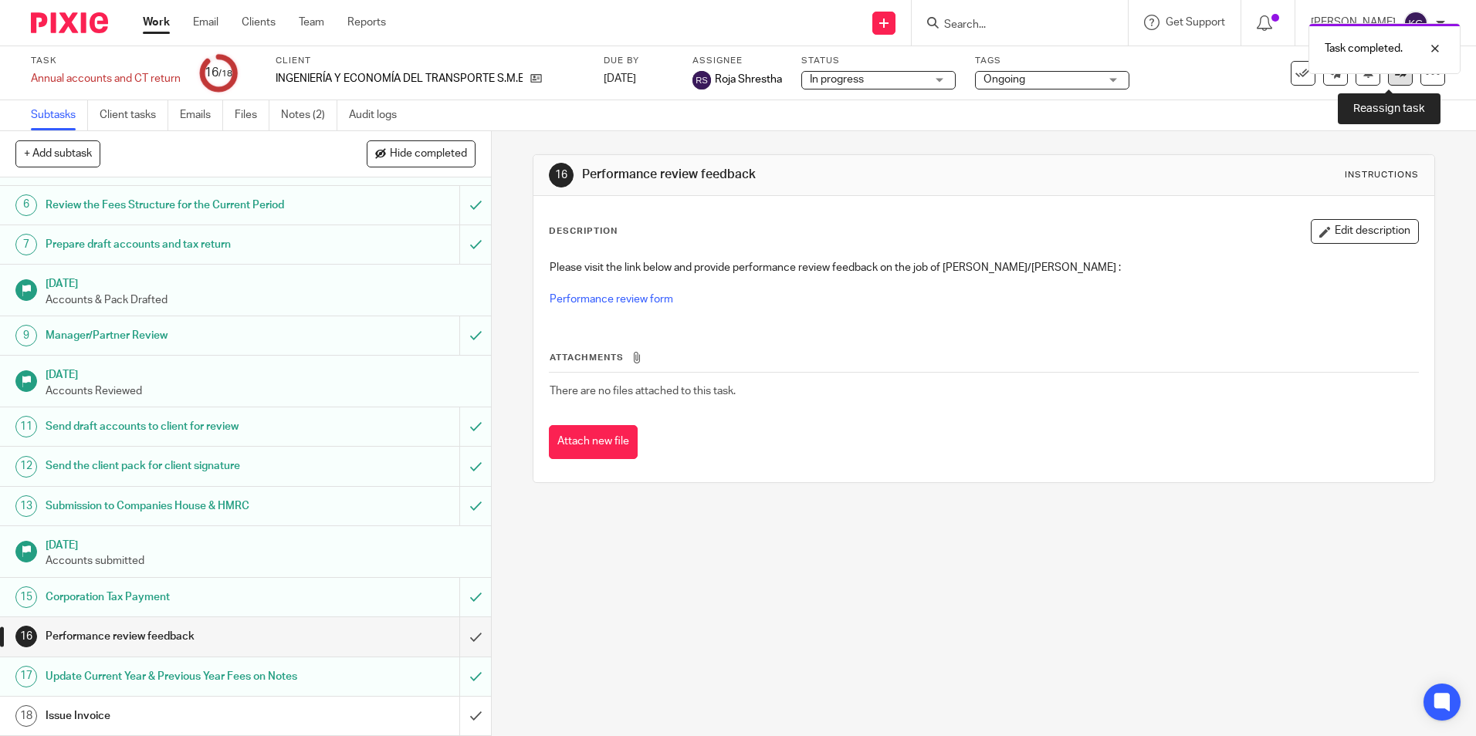
click at [1395, 75] on icon at bounding box center [1401, 73] width 12 height 12
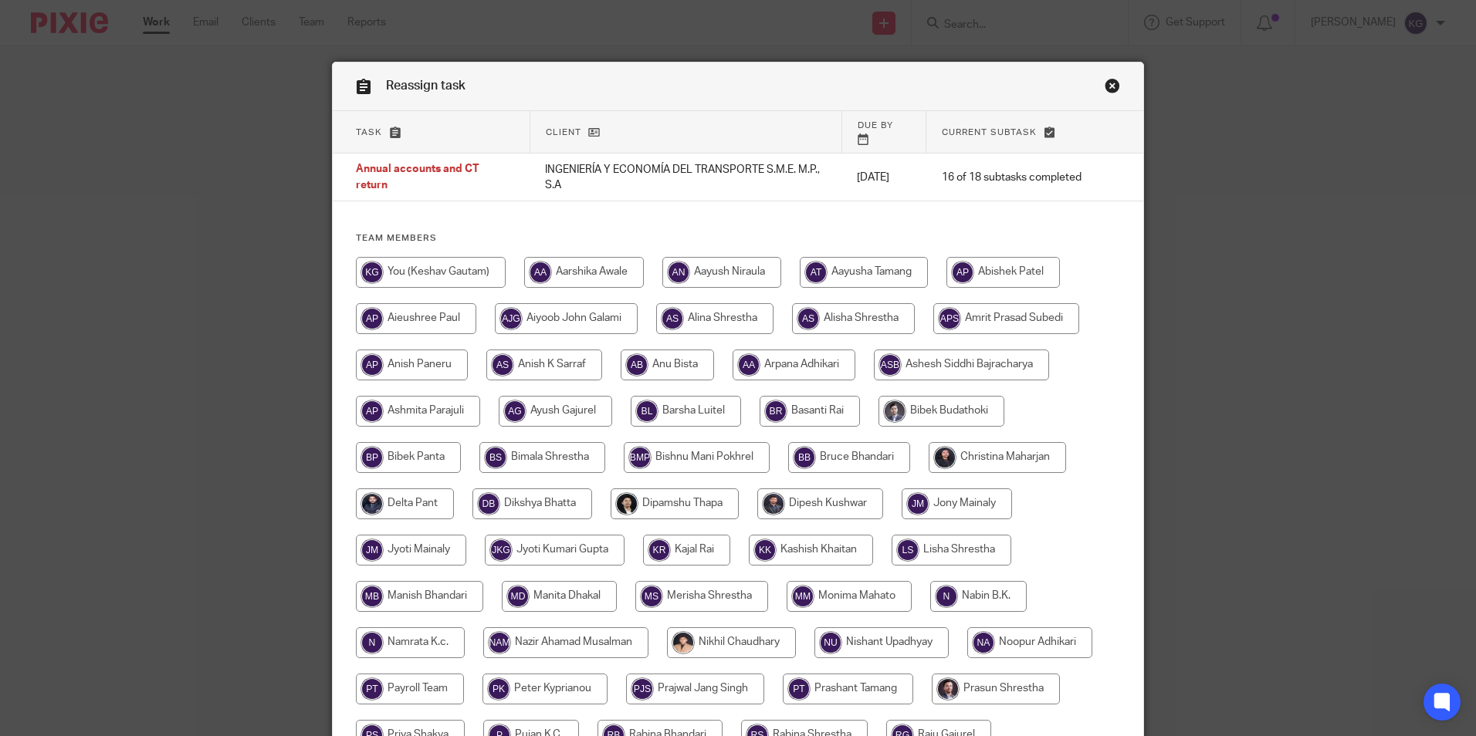
click at [1104, 92] on link "Close this dialog window" at bounding box center [1111, 88] width 15 height 21
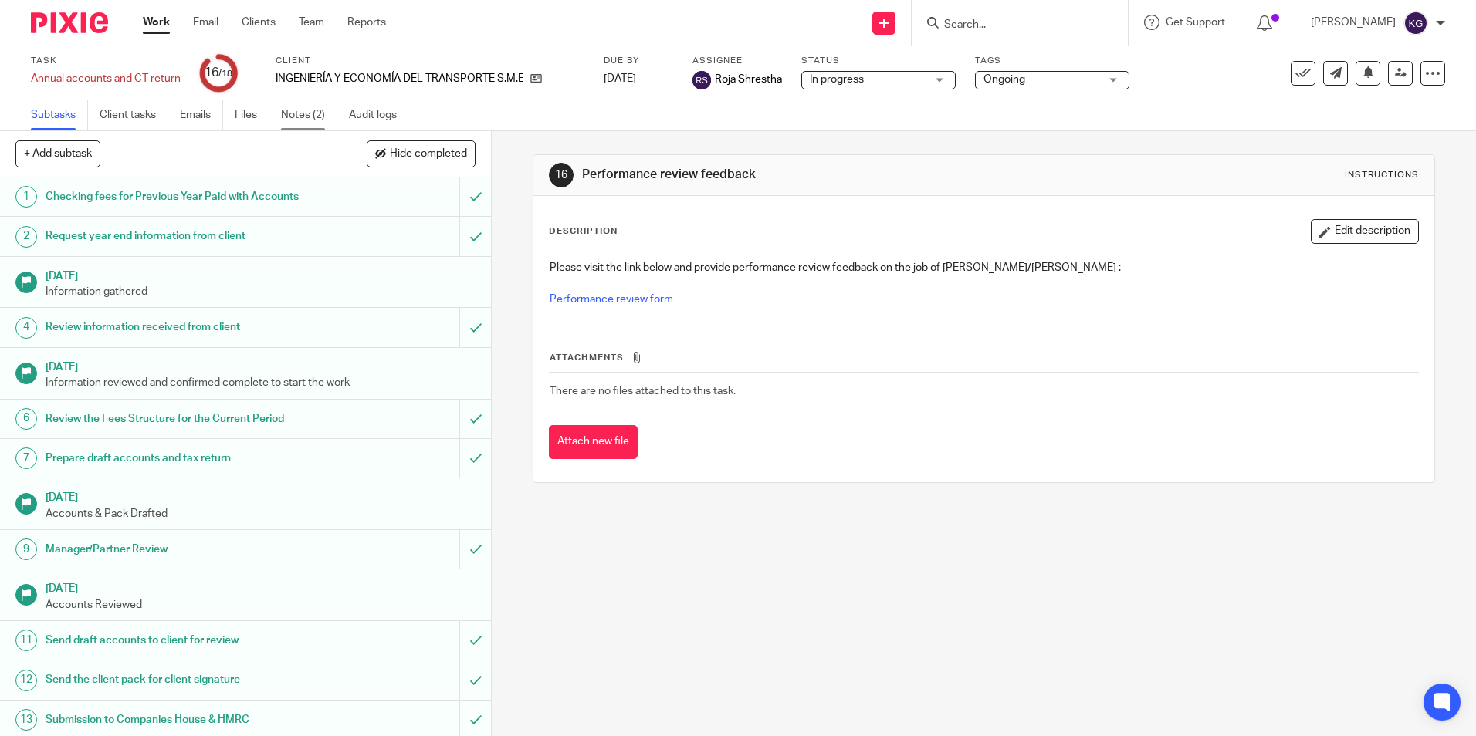
click at [308, 107] on link "Notes (2)" at bounding box center [309, 115] width 56 height 30
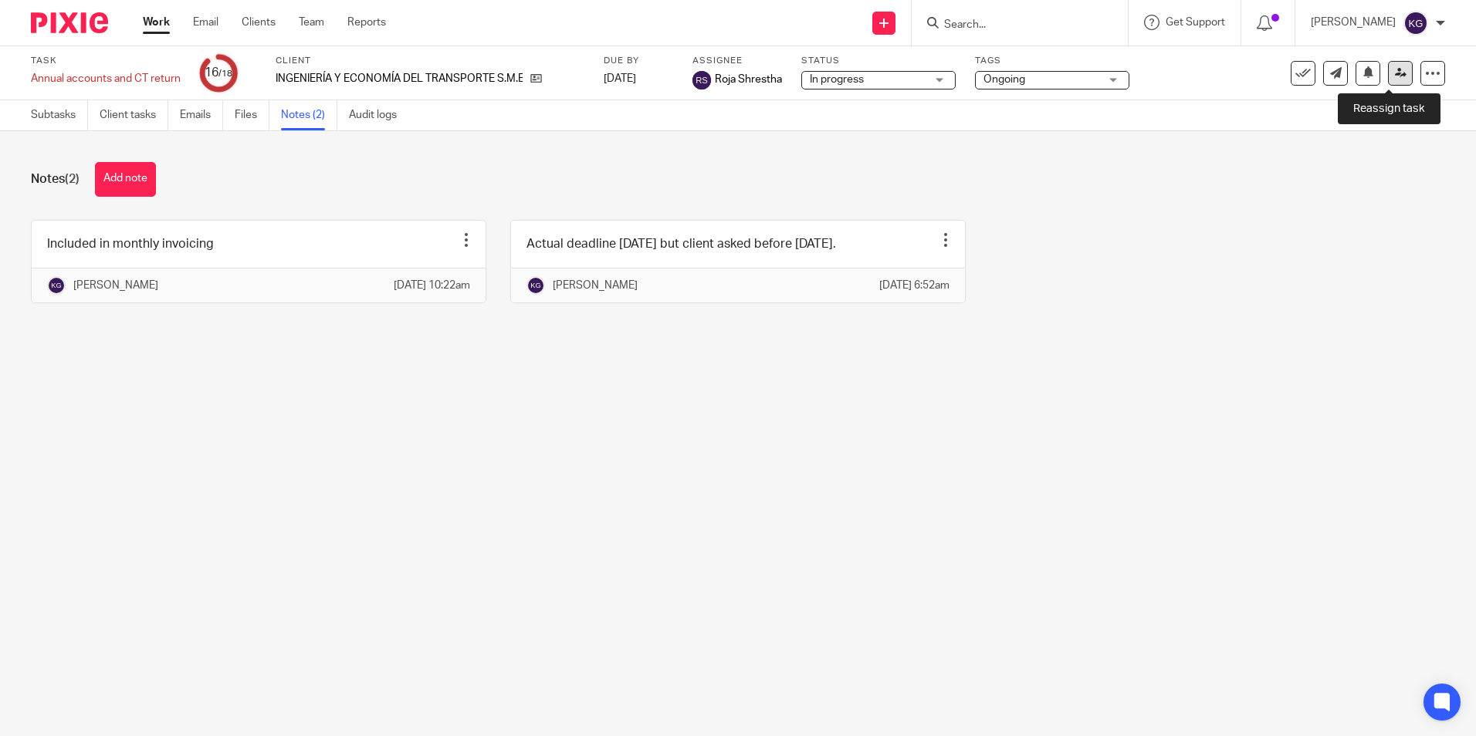
click at [1395, 76] on icon at bounding box center [1401, 73] width 12 height 12
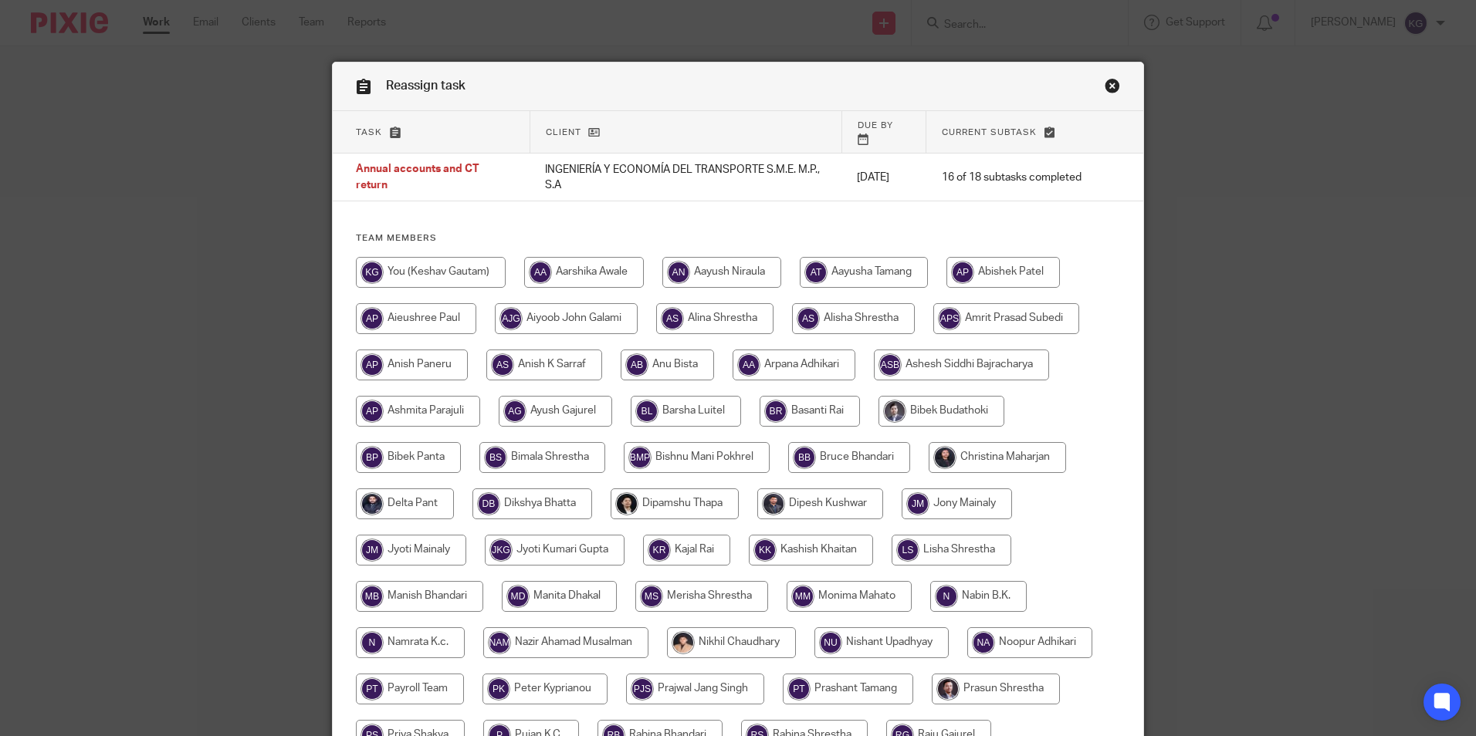
scroll to position [386, 0]
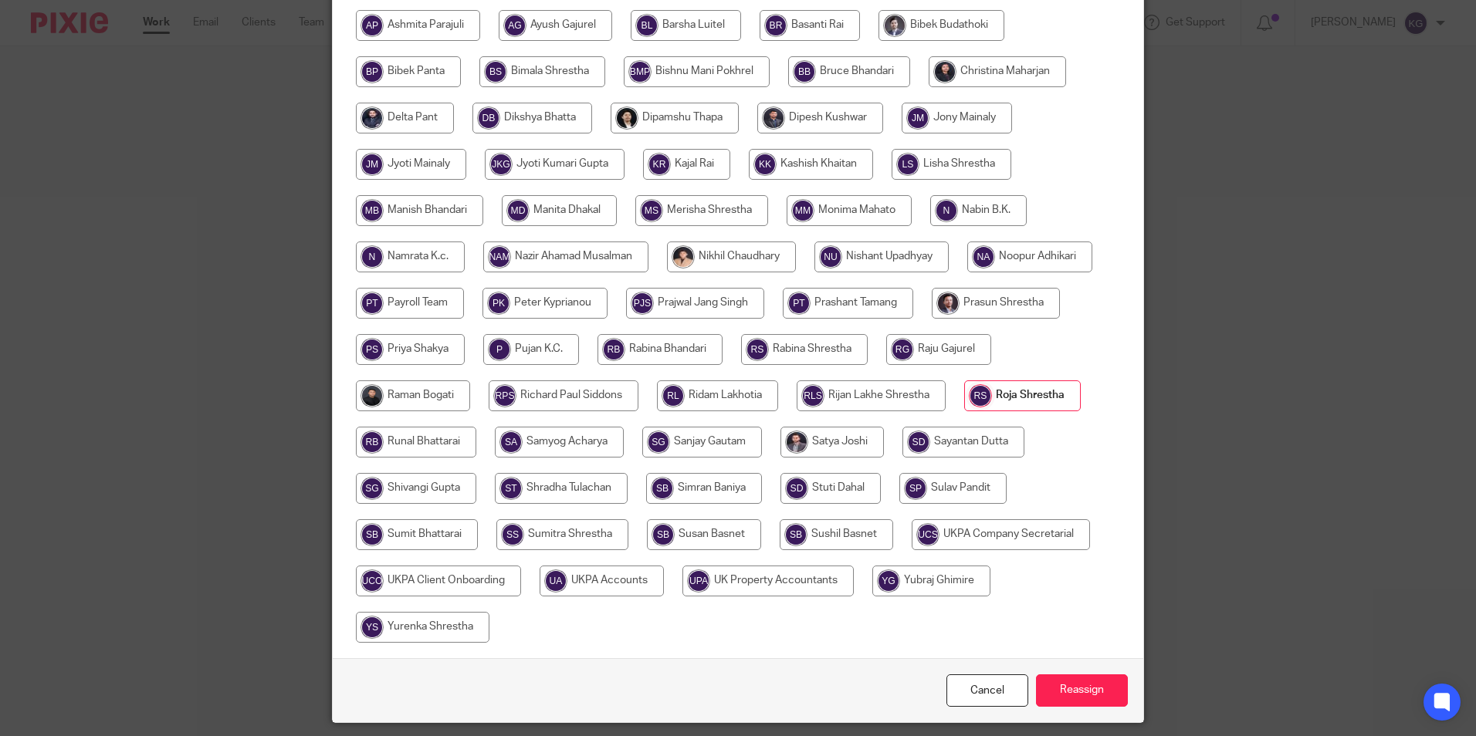
click at [624, 566] on input "radio" at bounding box center [601, 581] width 124 height 31
radio input "true"
click at [1076, 677] on input "Reassign" at bounding box center [1082, 691] width 92 height 33
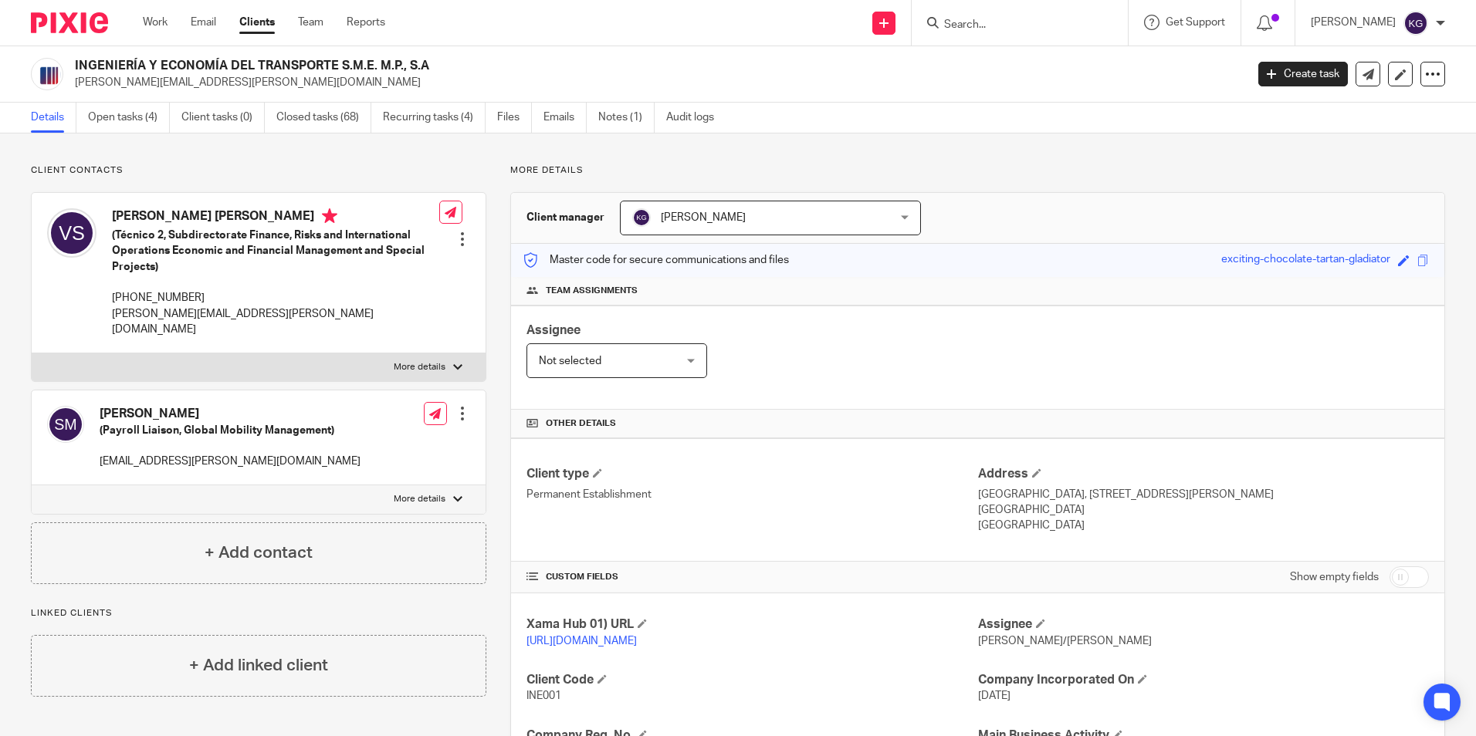
scroll to position [309, 0]
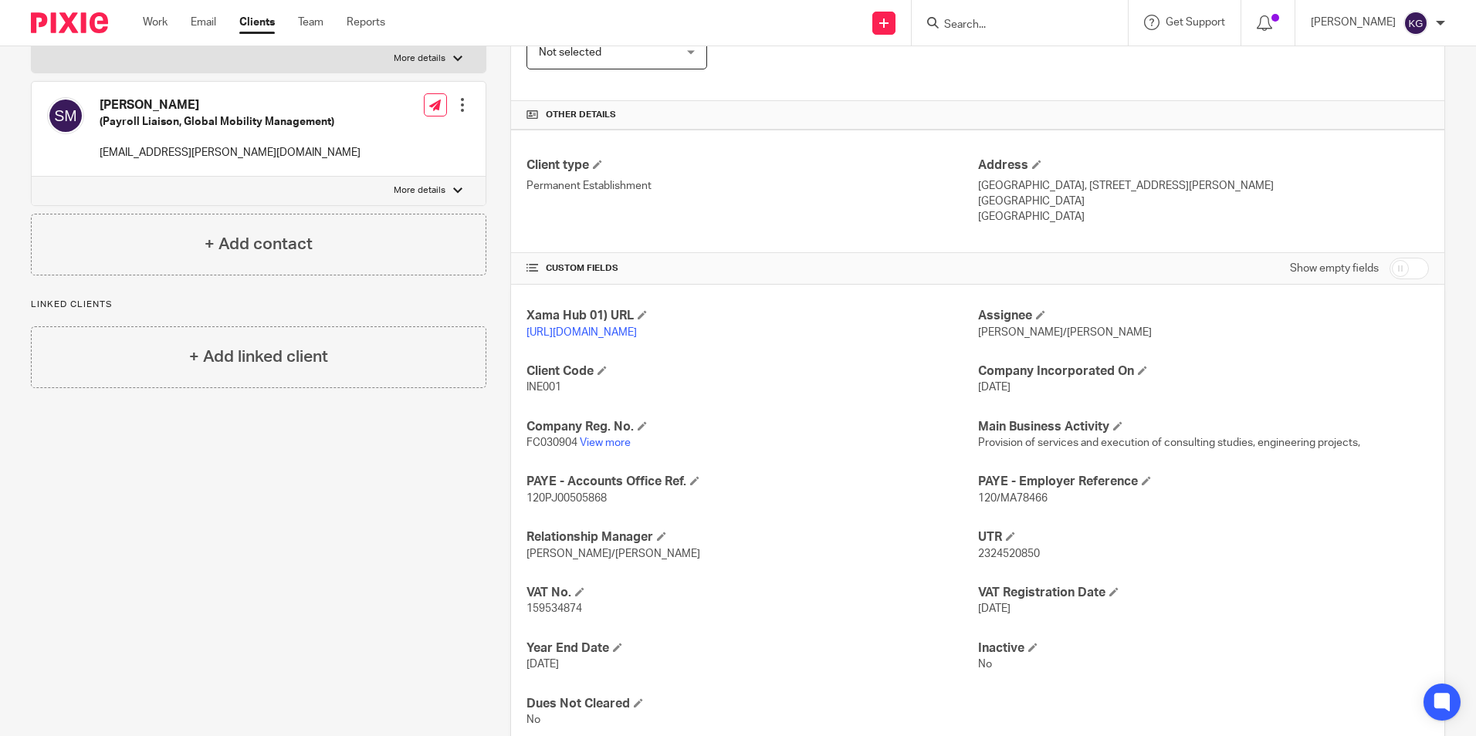
click at [992, 24] on input "Search" at bounding box center [1011, 26] width 139 height 14
paste input "Homestay Property Services"
type input "Homestay Property Services"
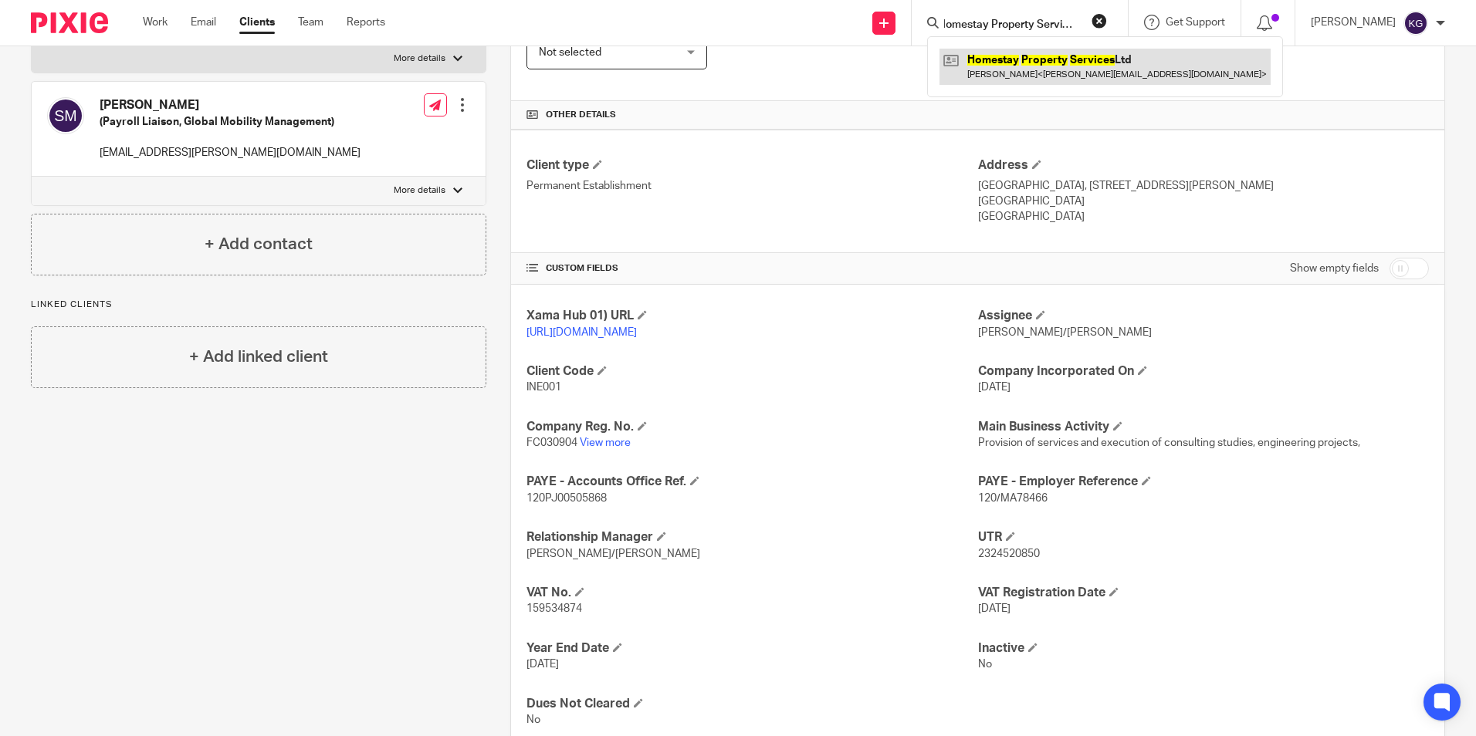
click at [1013, 65] on link at bounding box center [1104, 67] width 331 height 36
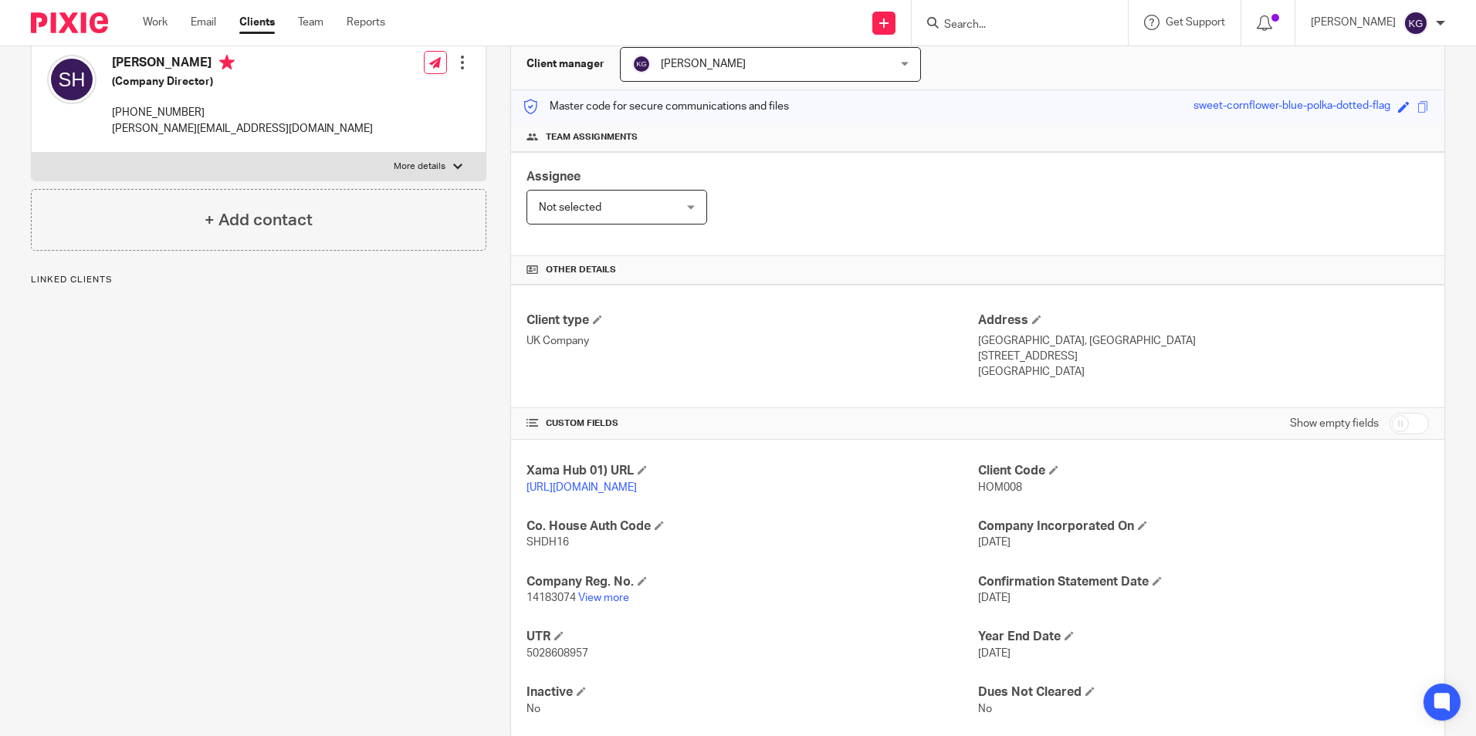
scroll to position [154, 0]
click at [601, 605] on p "14183074 View more" at bounding box center [751, 597] width 451 height 15
click at [600, 603] on link "View more" at bounding box center [603, 597] width 51 height 11
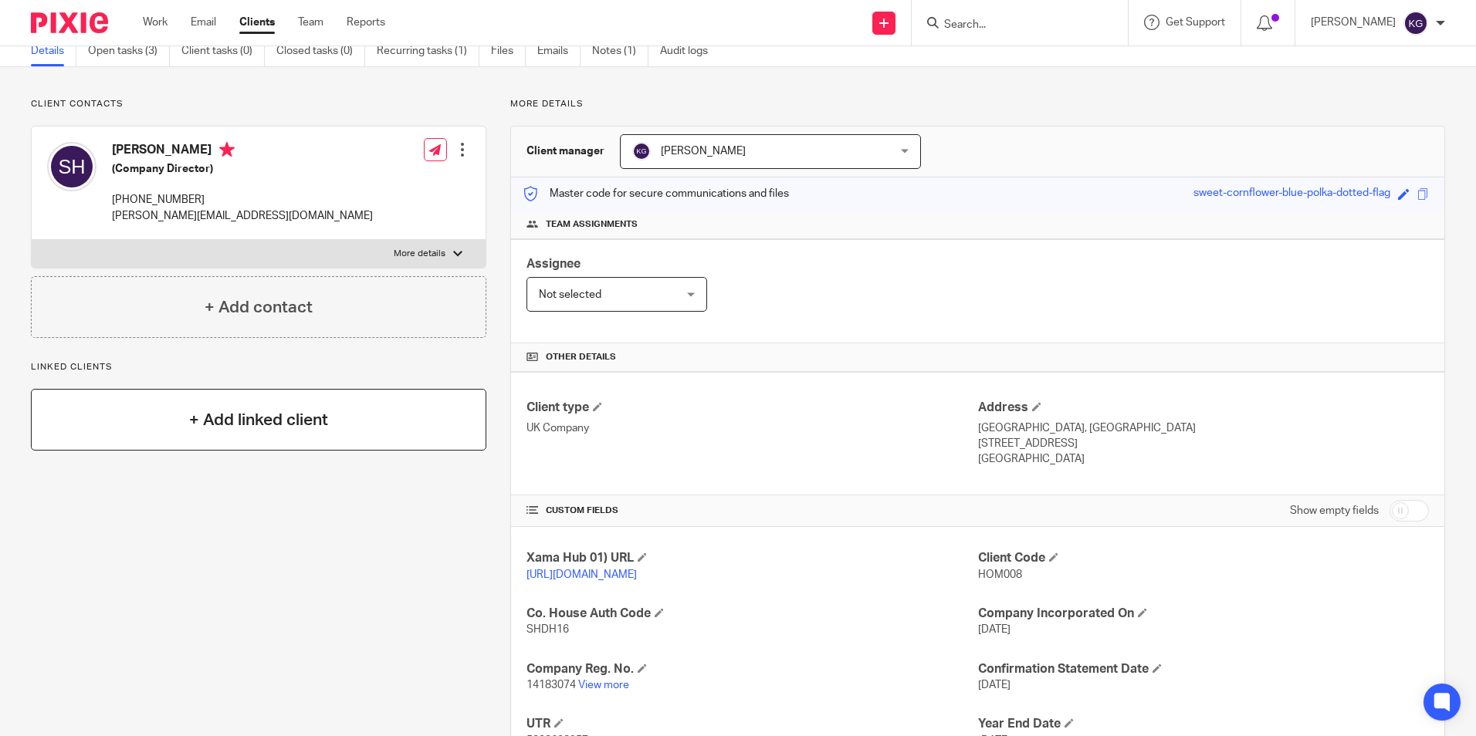
scroll to position [0, 0]
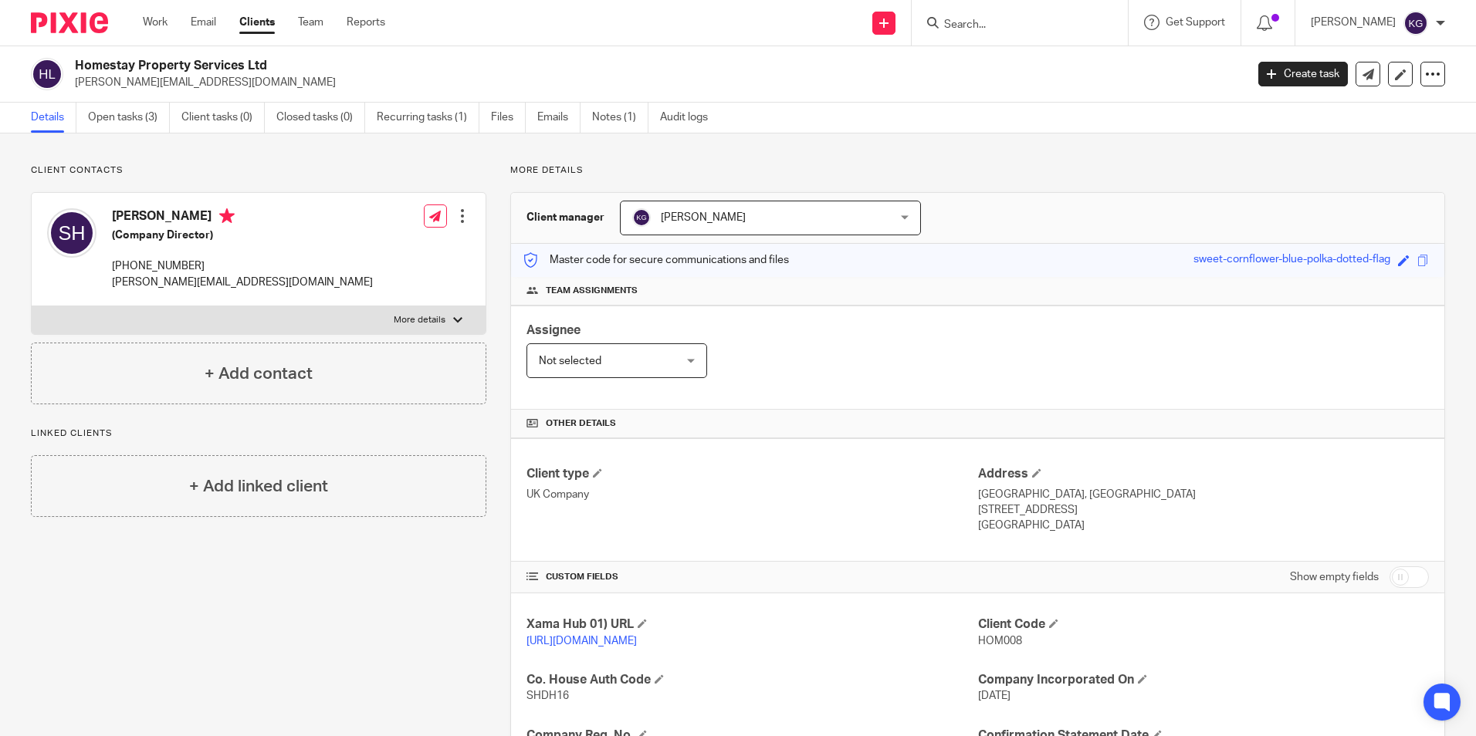
drag, startPoint x: 75, startPoint y: 63, endPoint x: 275, endPoint y: 66, distance: 199.9
click at [275, 66] on h2 "Homestay Property Services Ltd" at bounding box center [539, 66] width 928 height 16
copy h2 "Homestay Property Services Ltd"
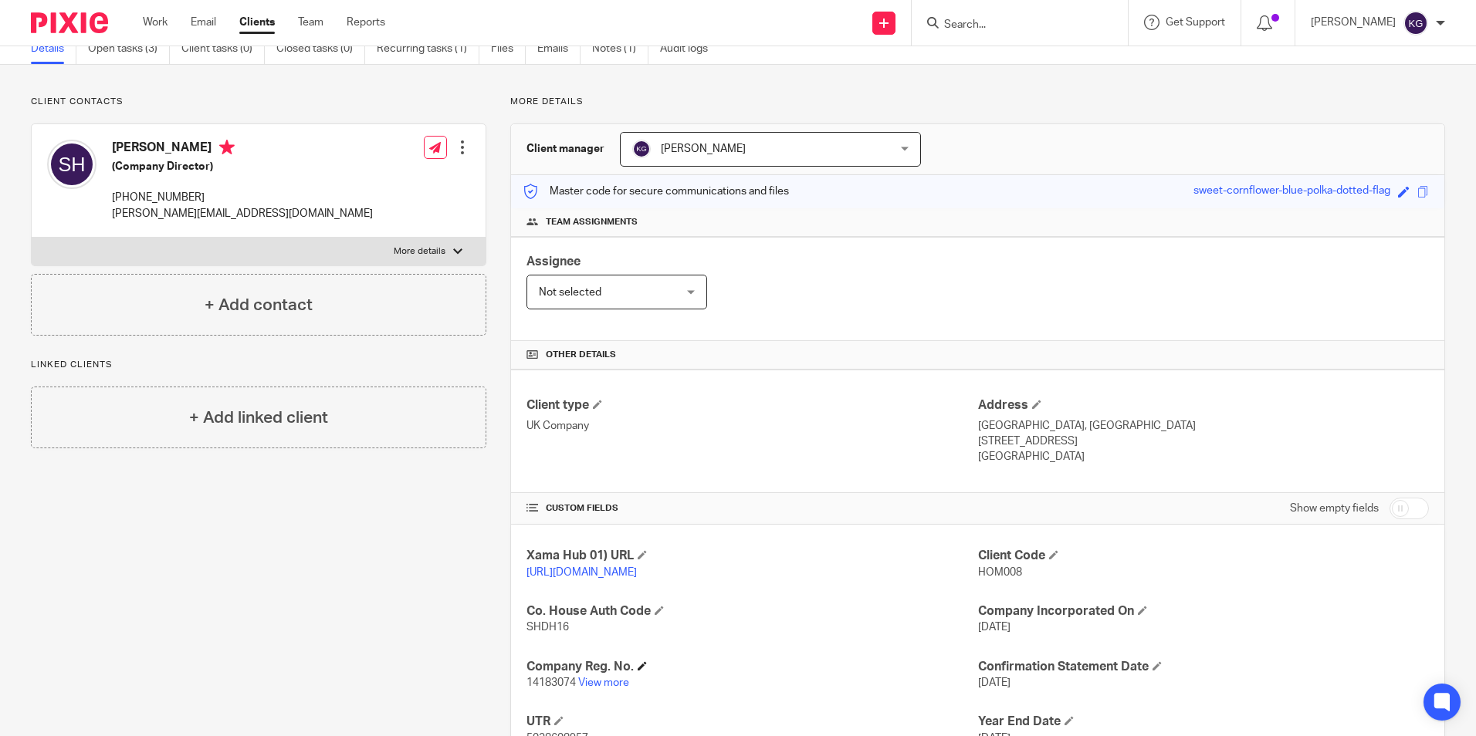
scroll to position [205, 0]
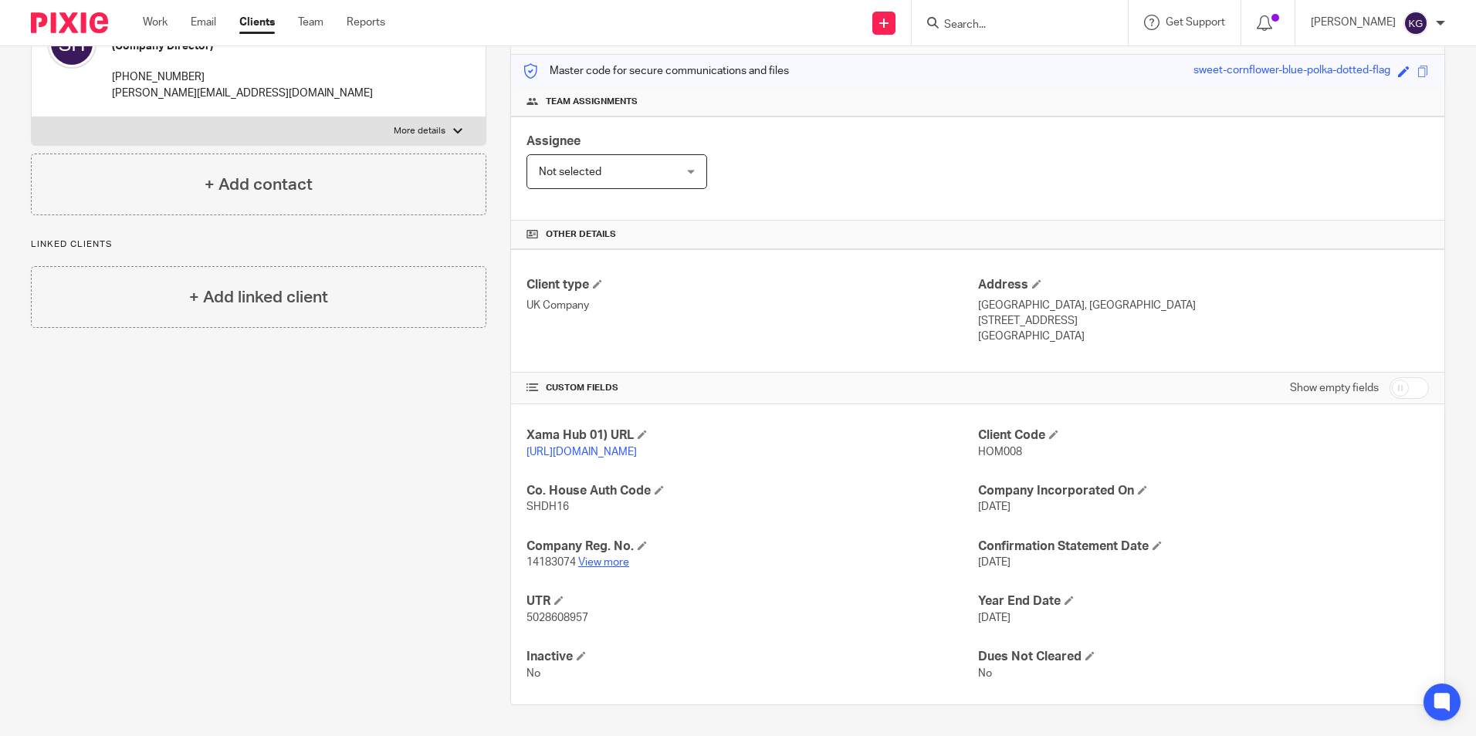
click at [609, 567] on link "View more" at bounding box center [603, 562] width 51 height 11
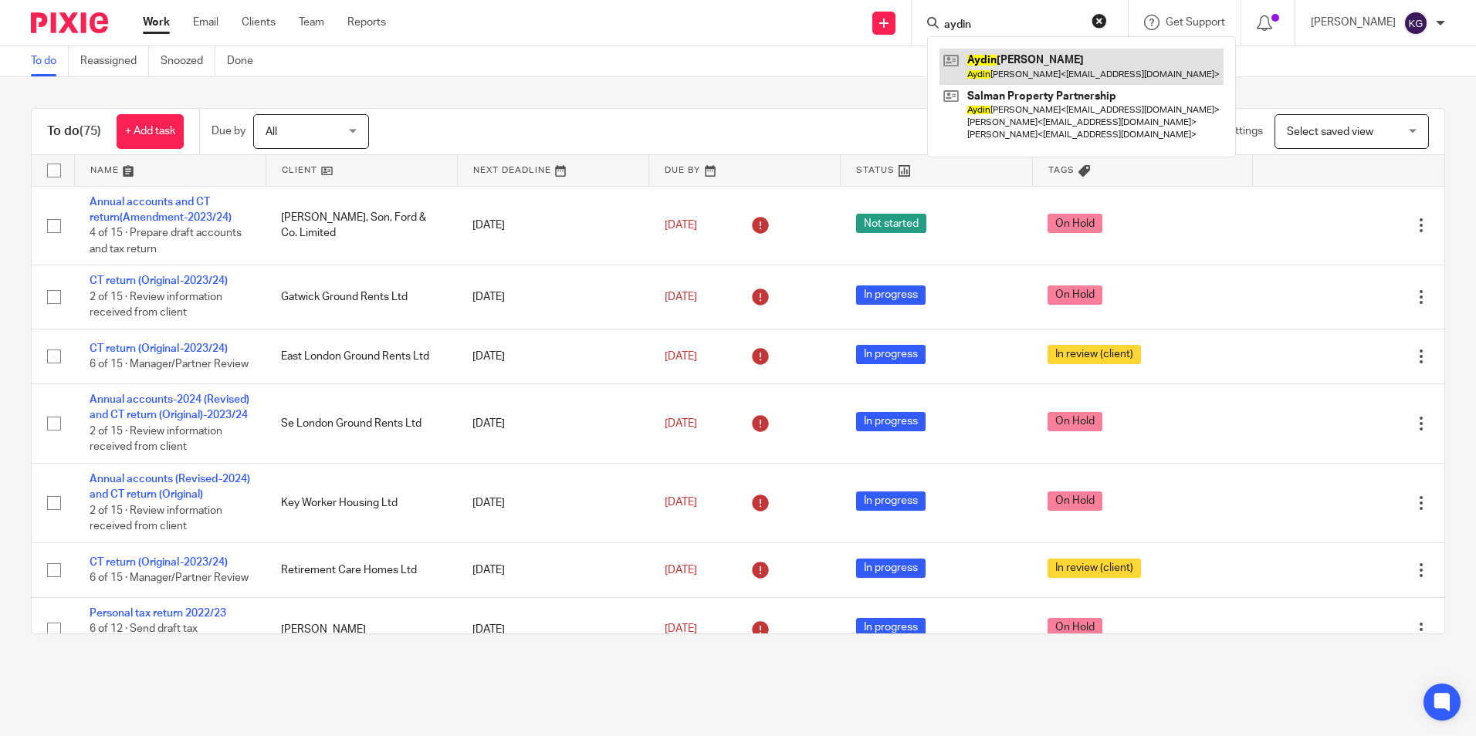
type input "aydin"
click at [998, 56] on link at bounding box center [1081, 67] width 284 height 36
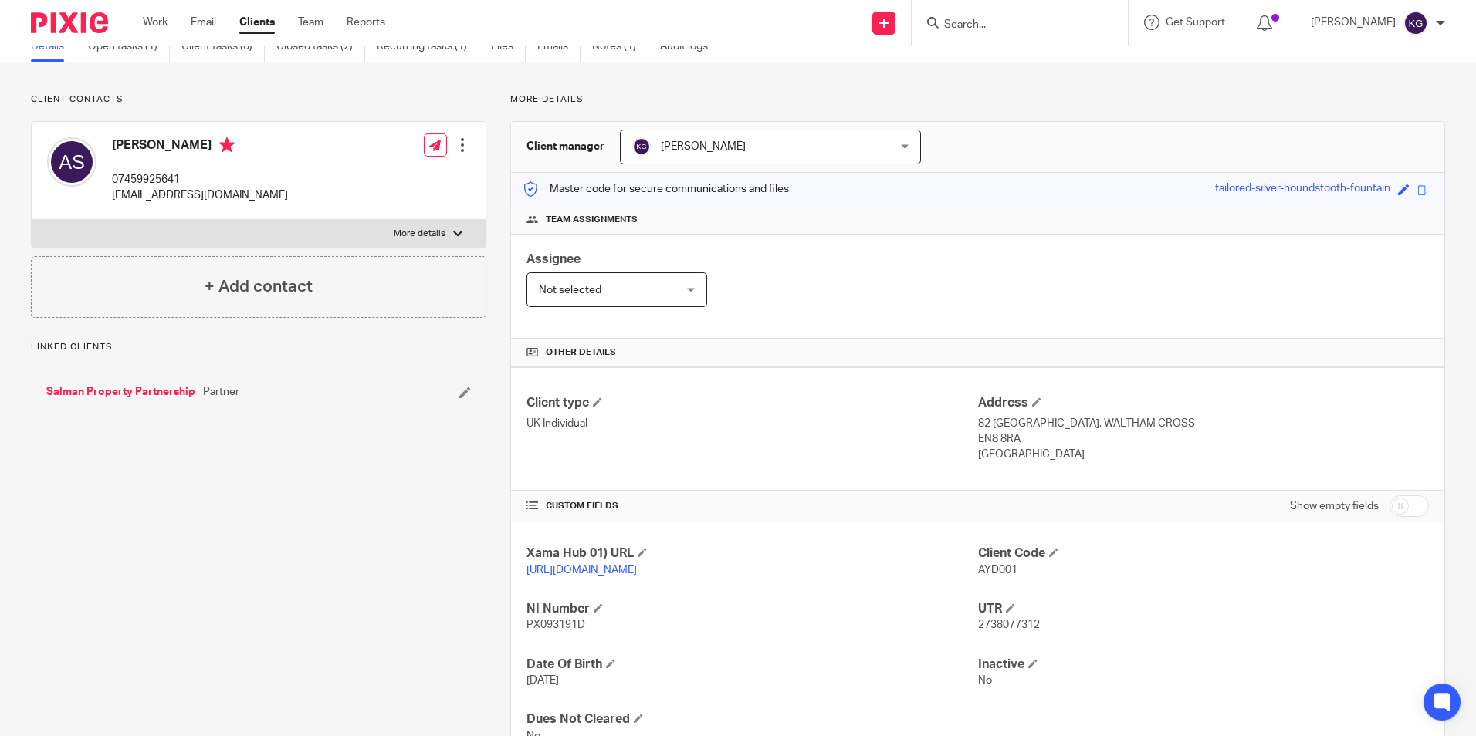
scroll to position [150, 0]
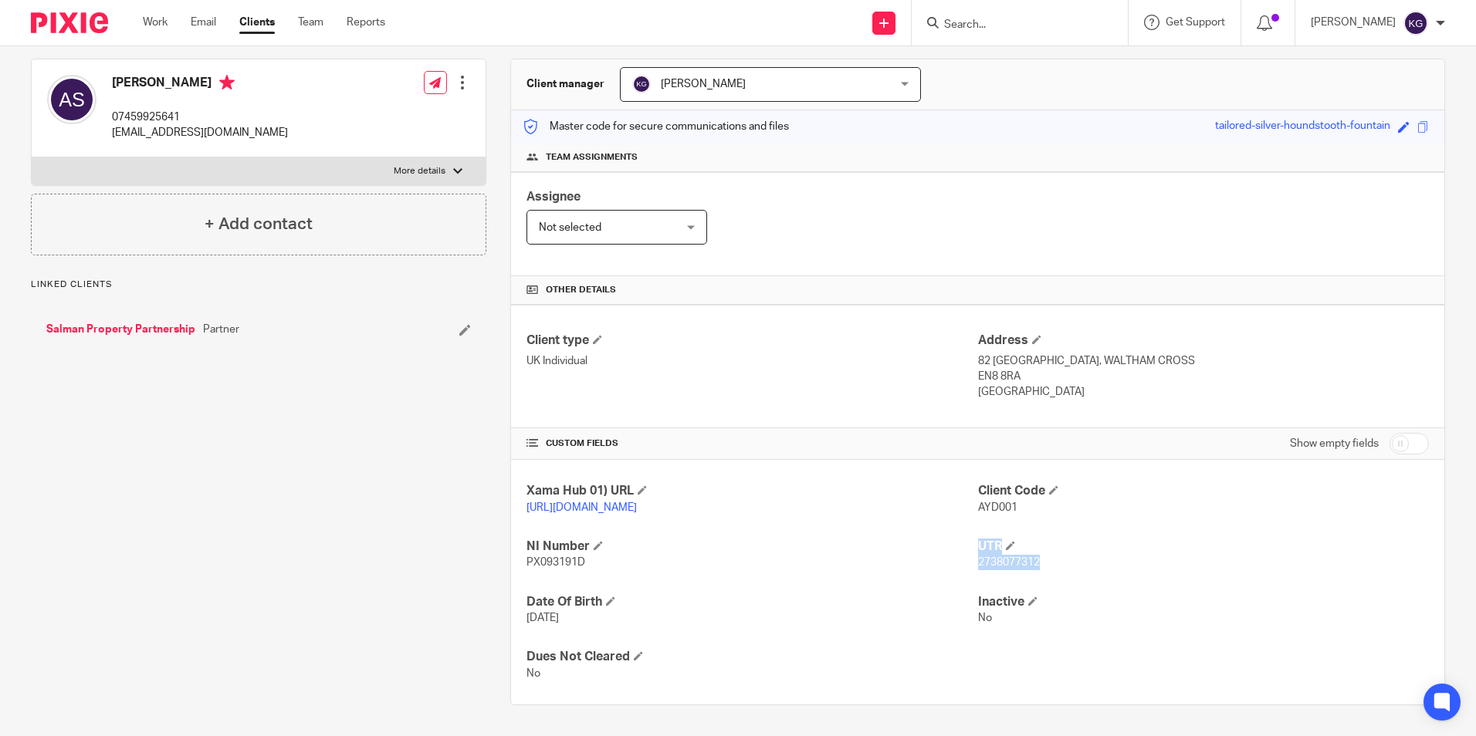
drag, startPoint x: 969, startPoint y: 560, endPoint x: 1030, endPoint y: 563, distance: 61.8
click at [1030, 563] on div "Xama Hub 01) URL [URL][DOMAIN_NAME] Client Code AYD001 NI Number PX093191D UTR …" at bounding box center [977, 582] width 933 height 245
drag, startPoint x: 1030, startPoint y: 563, endPoint x: 1059, endPoint y: 586, distance: 36.3
click at [1089, 567] on p "2738077312" at bounding box center [1203, 562] width 451 height 15
click at [967, 577] on div "Xama Hub 01) URL [URL][DOMAIN_NAME] Client Code AYD001 NI Number PX093191D UTR …" at bounding box center [977, 582] width 933 height 245
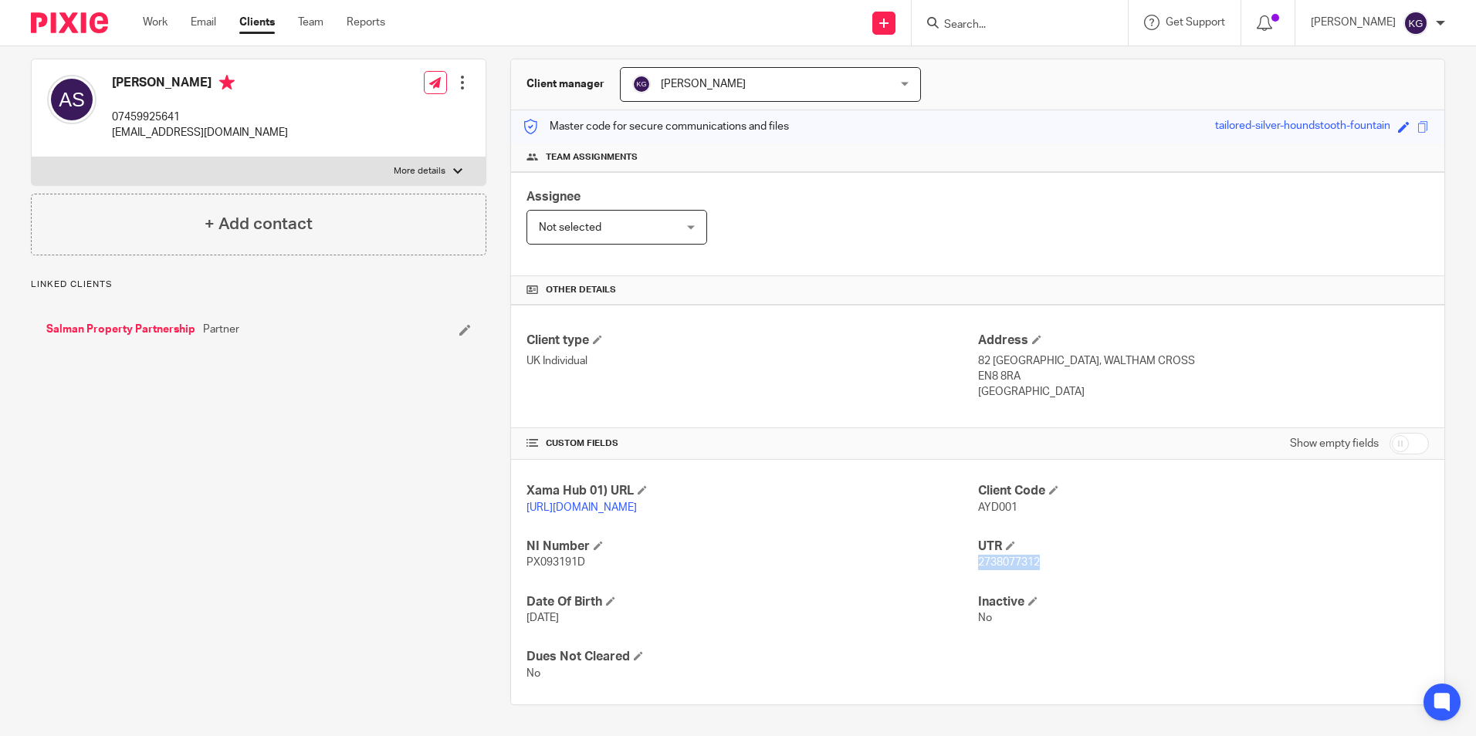
drag, startPoint x: 970, startPoint y: 570, endPoint x: 1033, endPoint y: 565, distance: 62.7
click at [1033, 565] on p "2738077312" at bounding box center [1203, 562] width 451 height 15
copy span "2738077312"
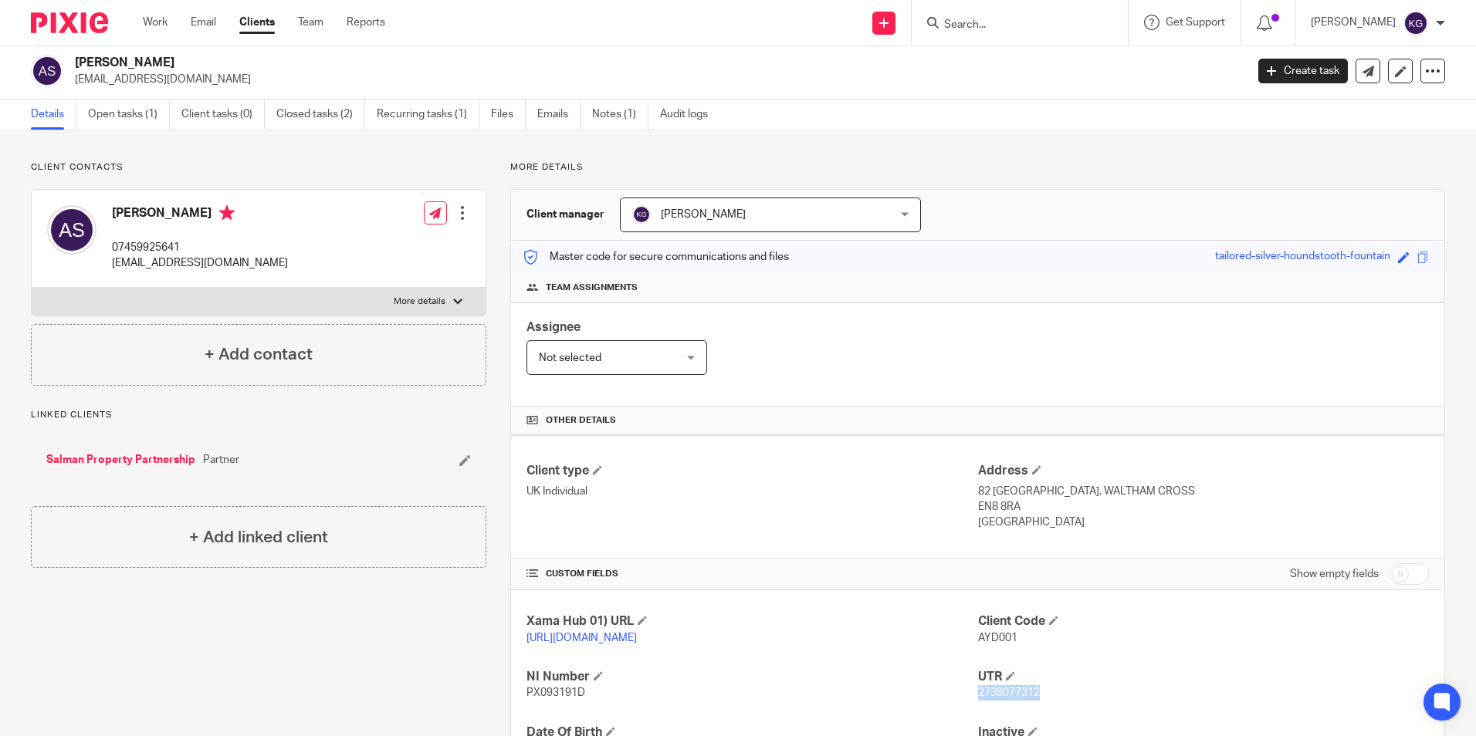
scroll to position [0, 0]
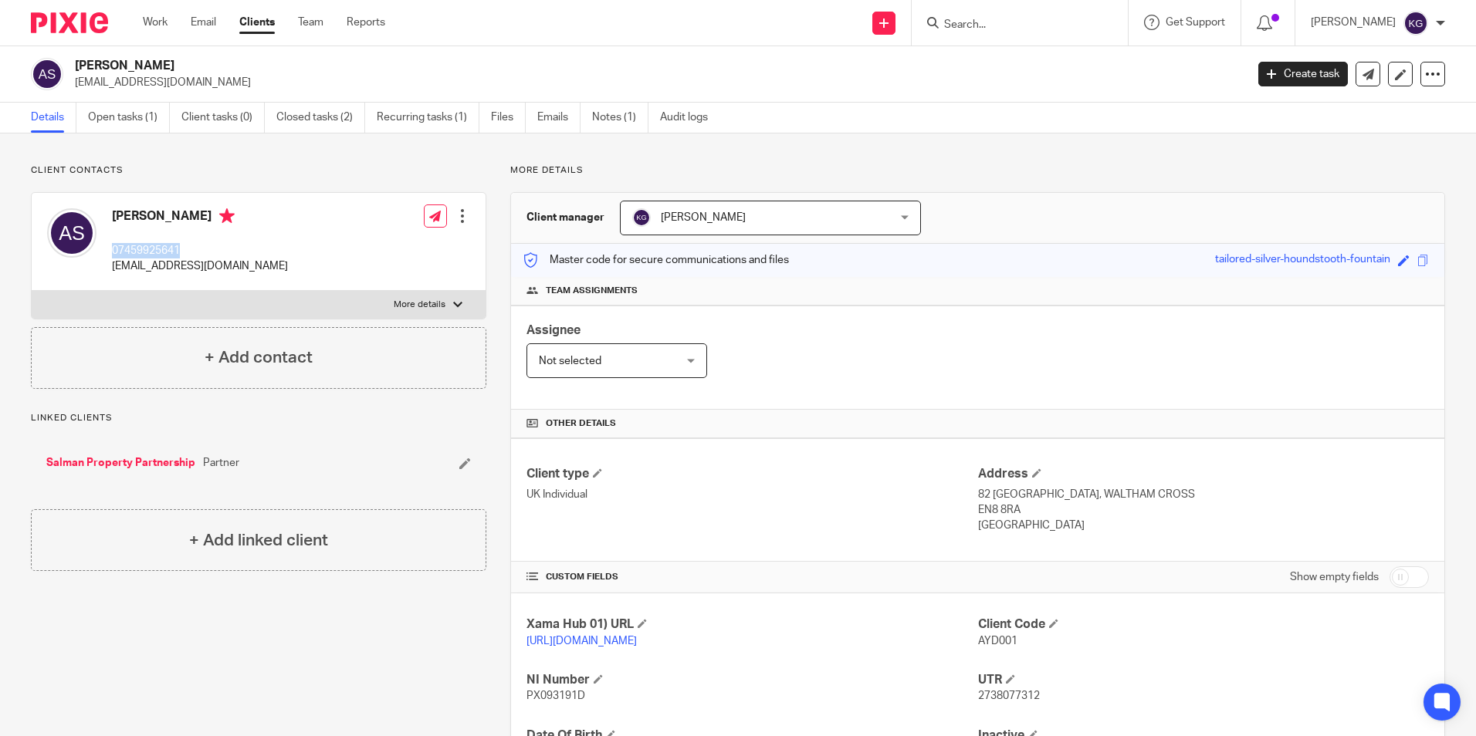
drag, startPoint x: 105, startPoint y: 256, endPoint x: 181, endPoint y: 252, distance: 76.5
click at [181, 252] on div "[PERSON_NAME] 07459925641 [EMAIL_ADDRESS][DOMAIN_NAME]" at bounding box center [167, 242] width 241 height 82
copy p "07459925641"
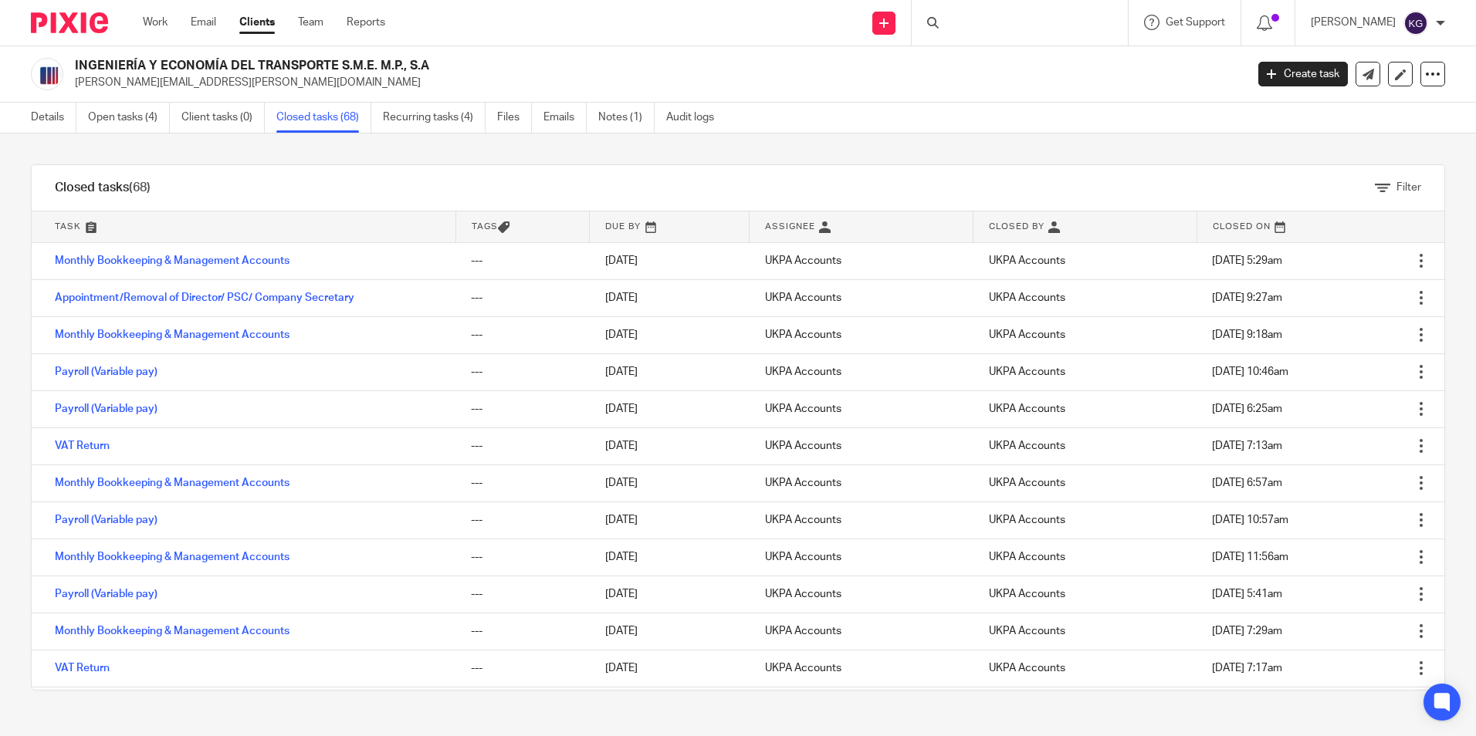
click at [985, 28] on div at bounding box center [1019, 23] width 216 height 46
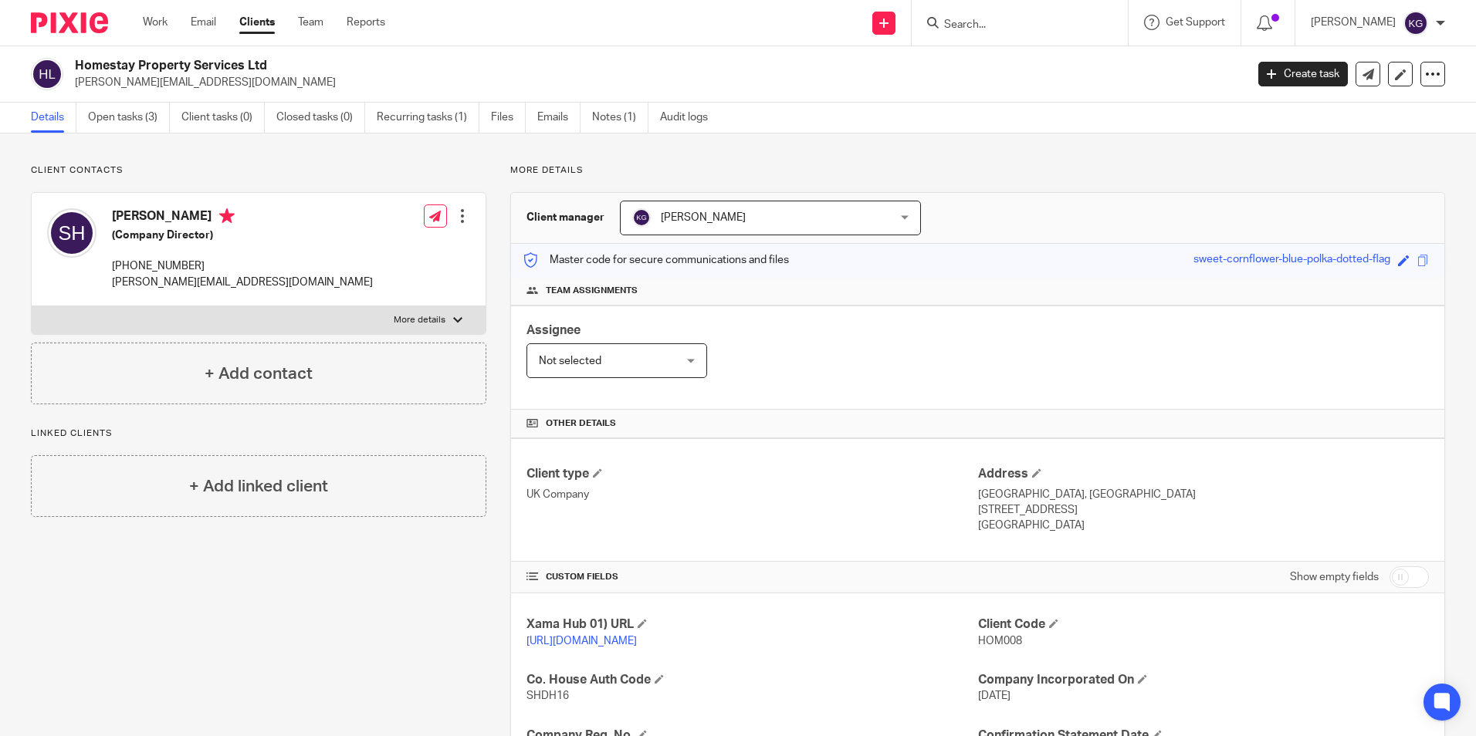
click at [1006, 25] on input "Search" at bounding box center [1011, 26] width 139 height 14
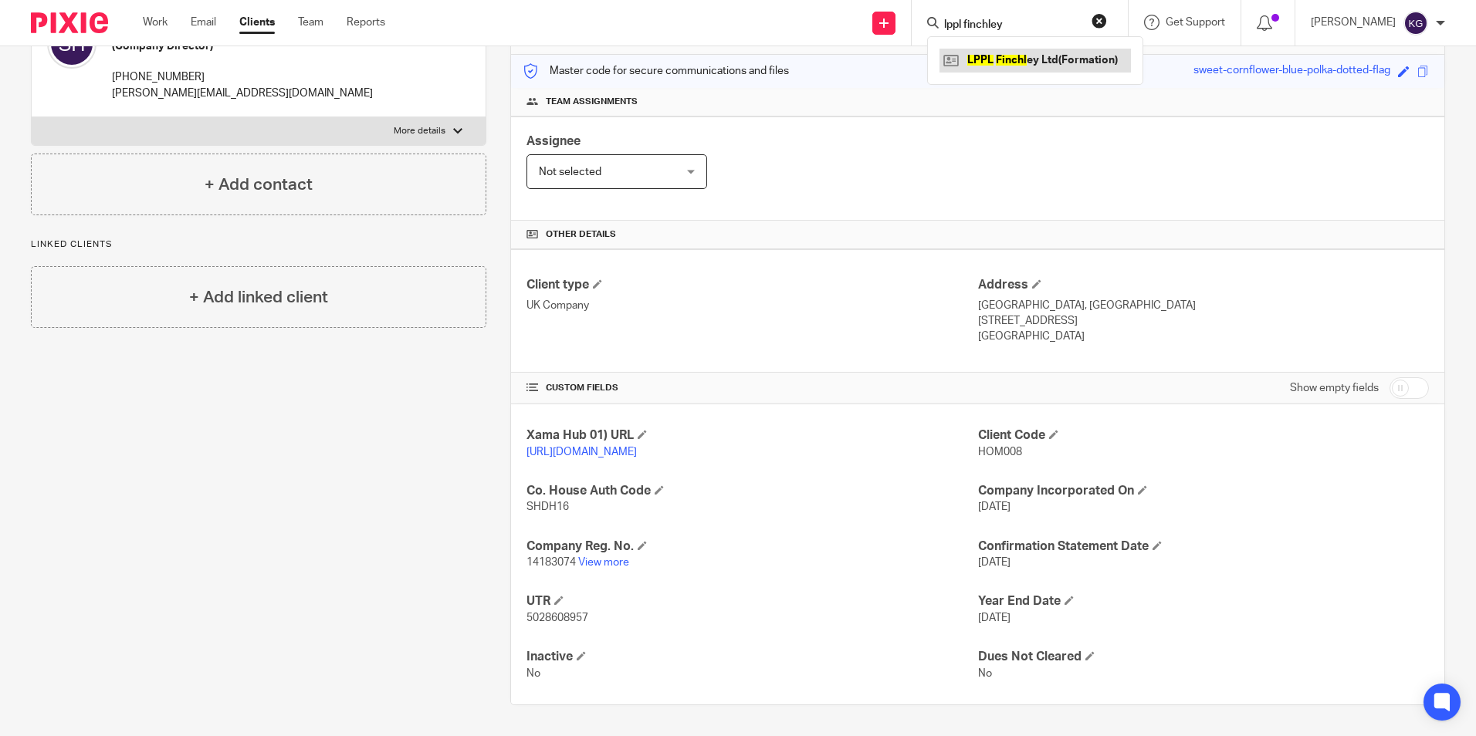
type input "lppl finchley"
click at [1014, 59] on link at bounding box center [1034, 60] width 191 height 23
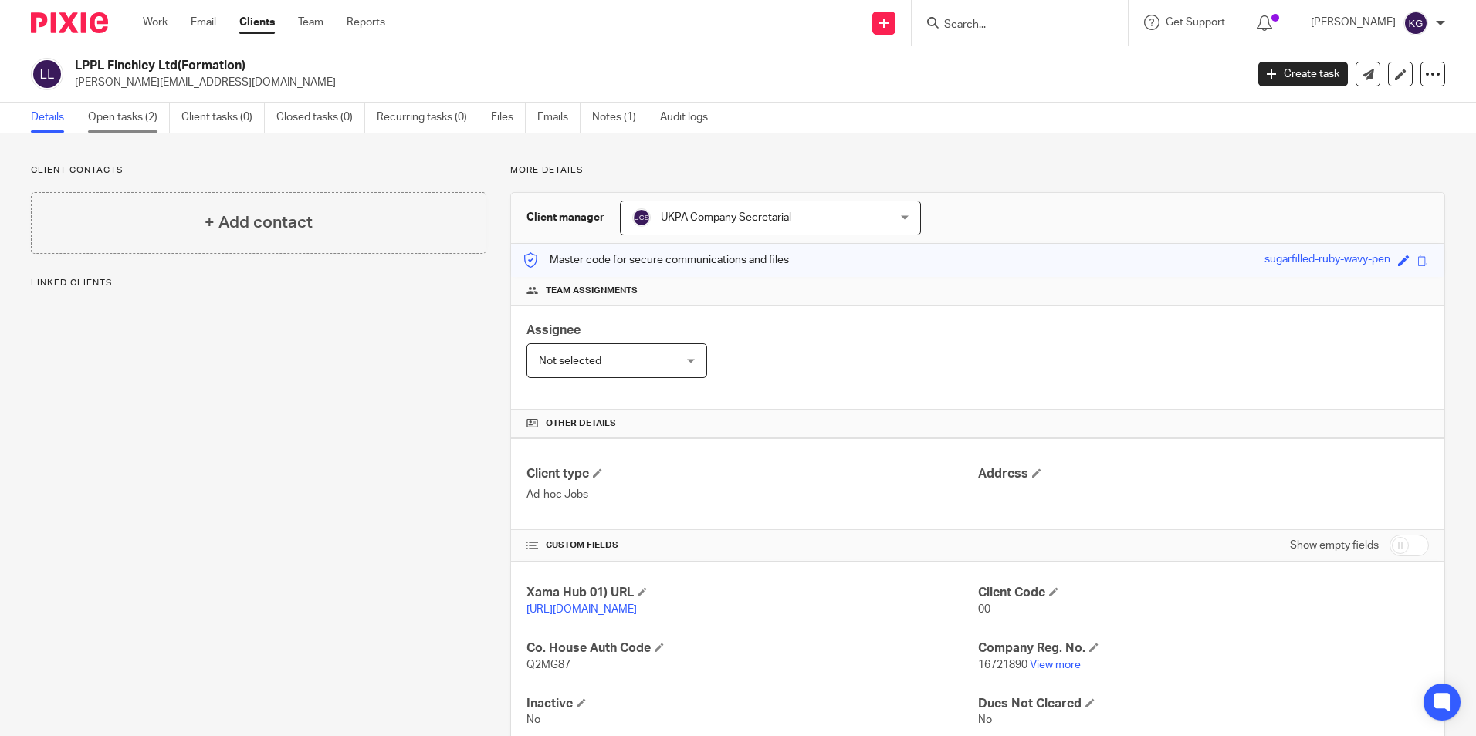
click at [136, 122] on link "Open tasks (2)" at bounding box center [129, 118] width 82 height 30
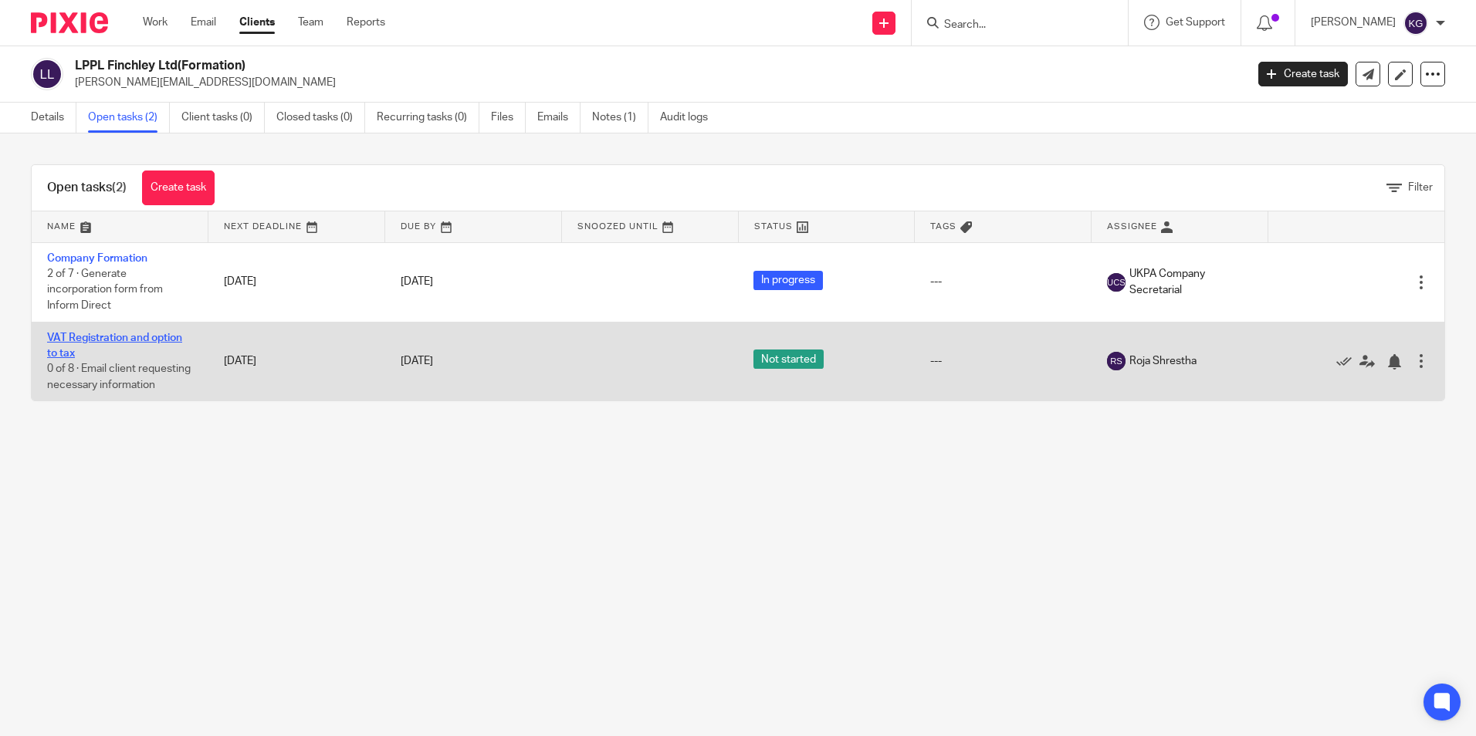
click at [98, 335] on link "VAT Registration and option to tax" at bounding box center [114, 346] width 135 height 26
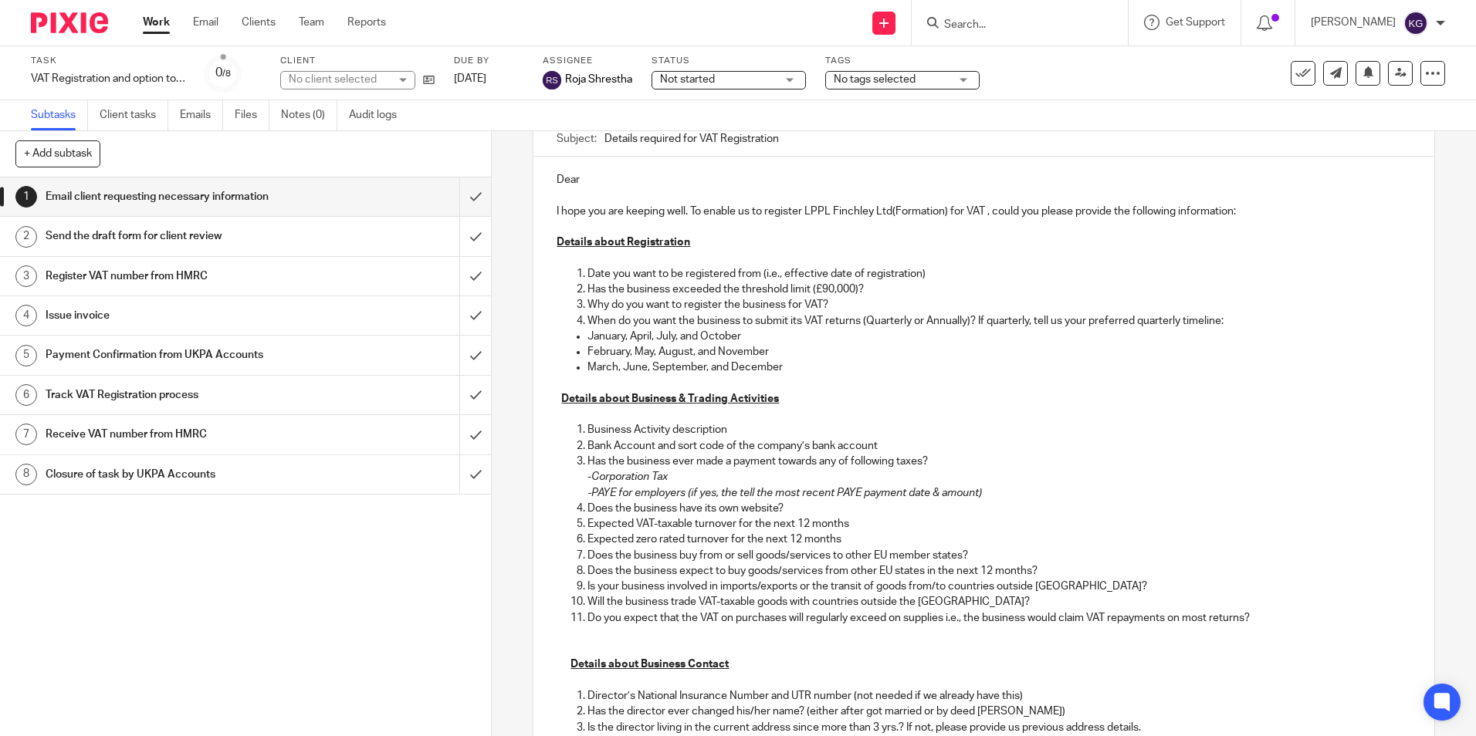
scroll to position [154, 0]
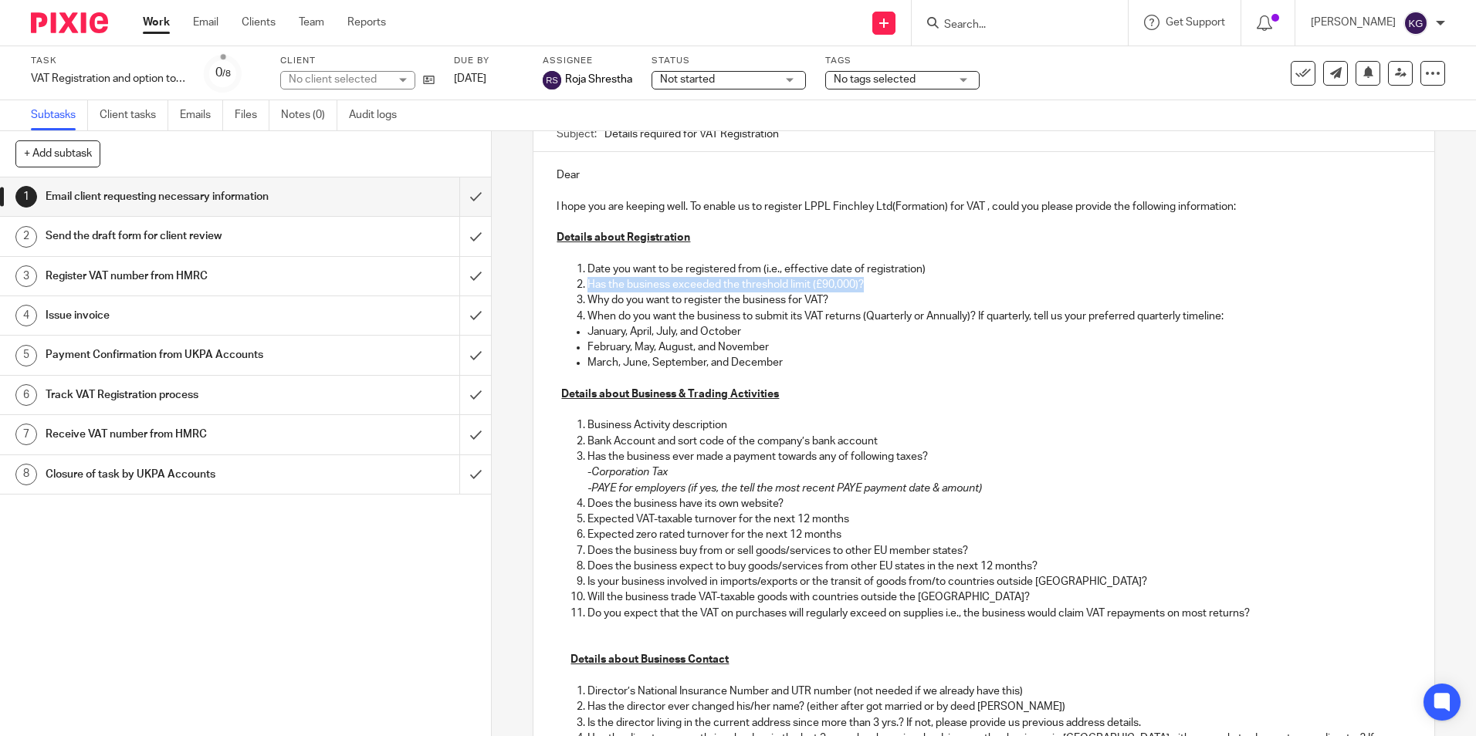
drag, startPoint x: 884, startPoint y: 283, endPoint x: 583, endPoint y: 289, distance: 301.0
click at [587, 289] on p "Has the business exceeded the threshold limit (£90,000)?" at bounding box center [998, 284] width 823 height 15
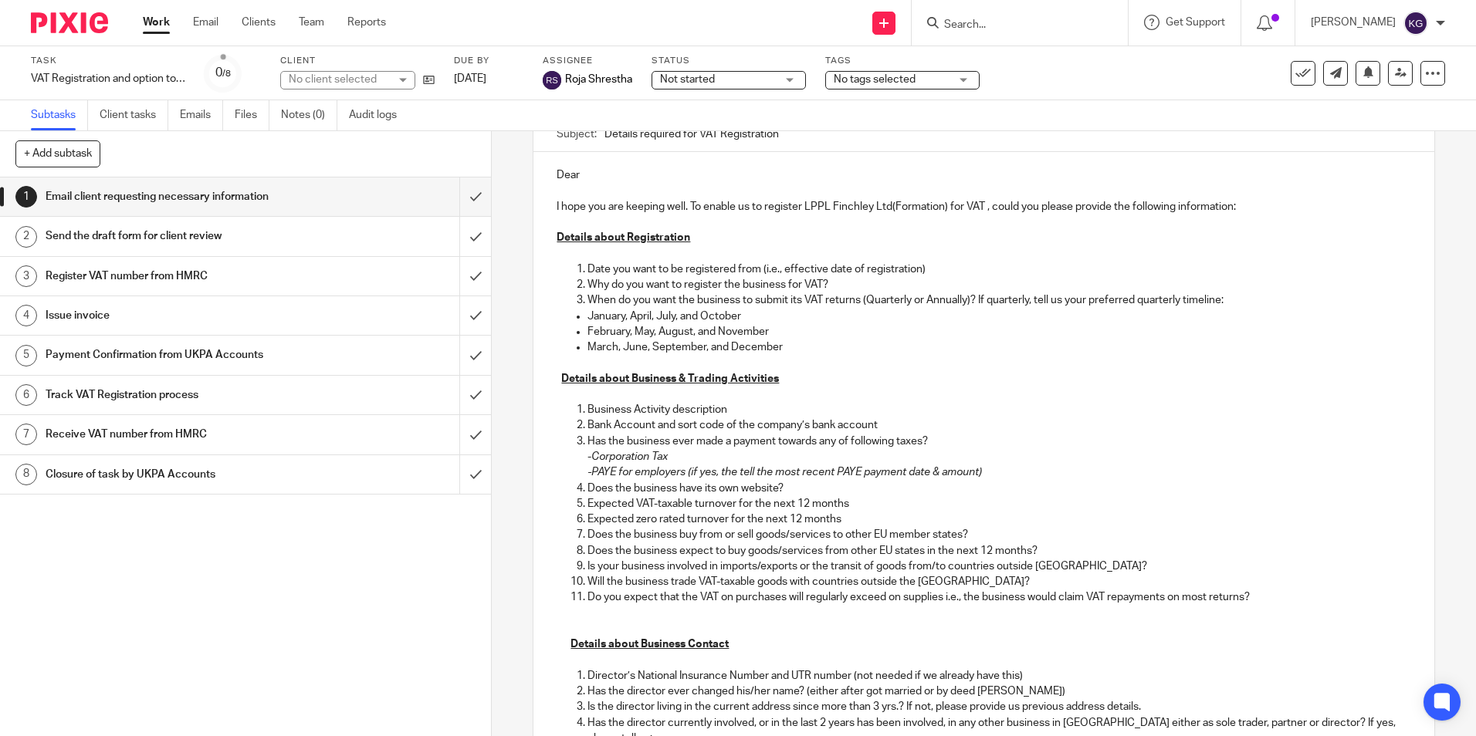
click at [834, 285] on p "Why do you want to register the business for VAT?" at bounding box center [998, 284] width 823 height 15
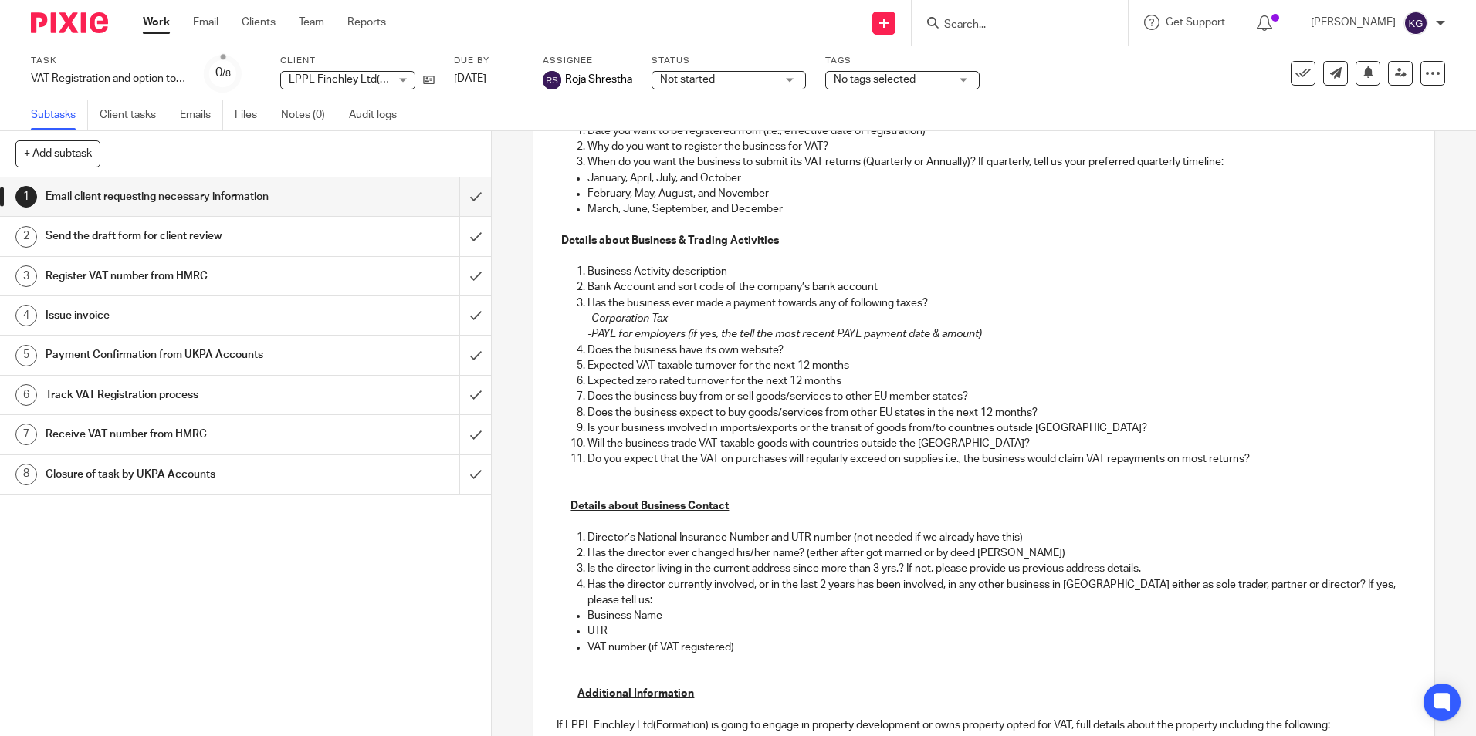
scroll to position [309, 0]
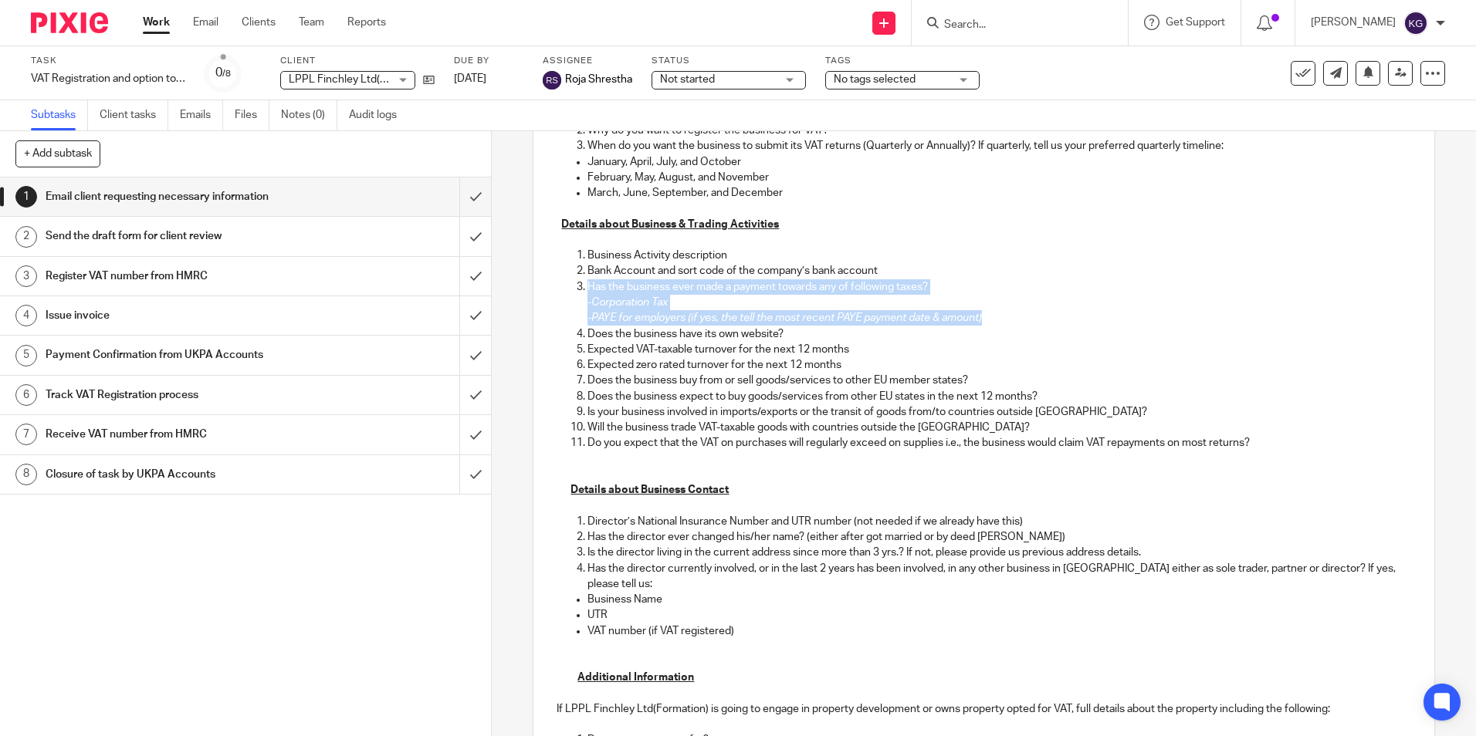
drag, startPoint x: 985, startPoint y: 316, endPoint x: 575, endPoint y: 286, distance: 411.0
click at [587, 286] on li "Has the business ever made a payment towards any of following taxes? - Corporat…" at bounding box center [998, 302] width 823 height 47
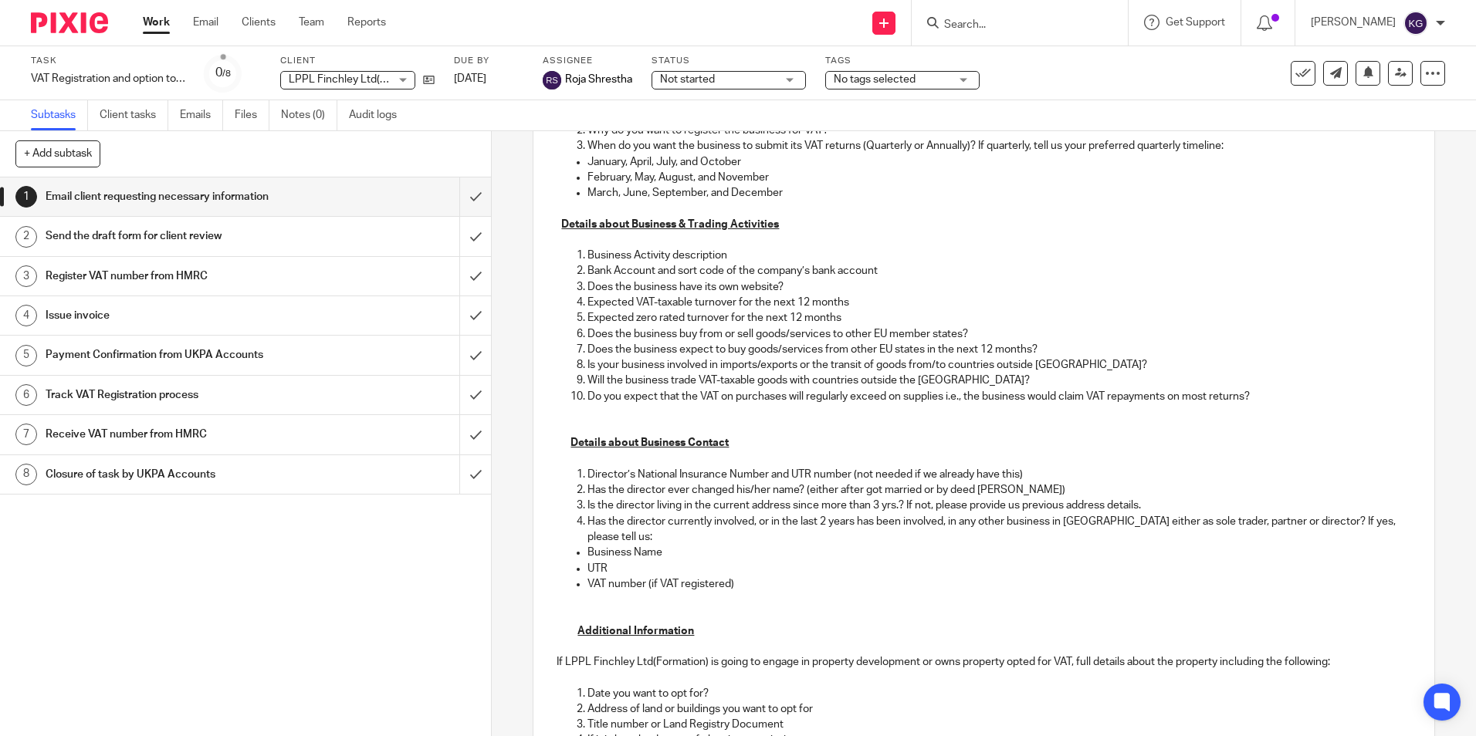
click at [786, 288] on p "Does the business have its own website?" at bounding box center [998, 286] width 823 height 15
click at [851, 315] on p "Expected zero rated turnover for the next 12 months" at bounding box center [998, 317] width 823 height 15
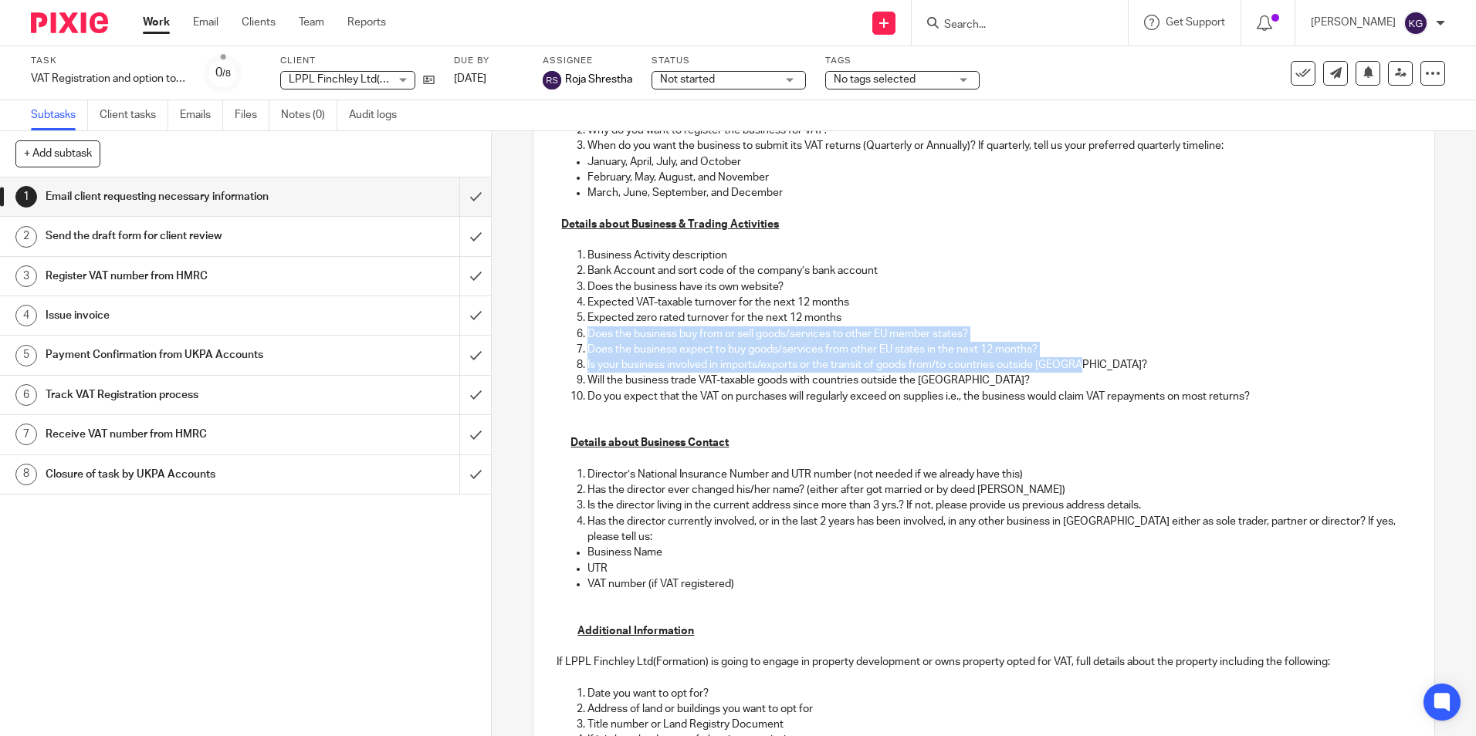
drag, startPoint x: 1081, startPoint y: 365, endPoint x: 583, endPoint y: 333, distance: 499.6
click at [583, 333] on ol "Business Activity description Bank Account and sort code of the company’s bank …" at bounding box center [983, 326] width 854 height 157
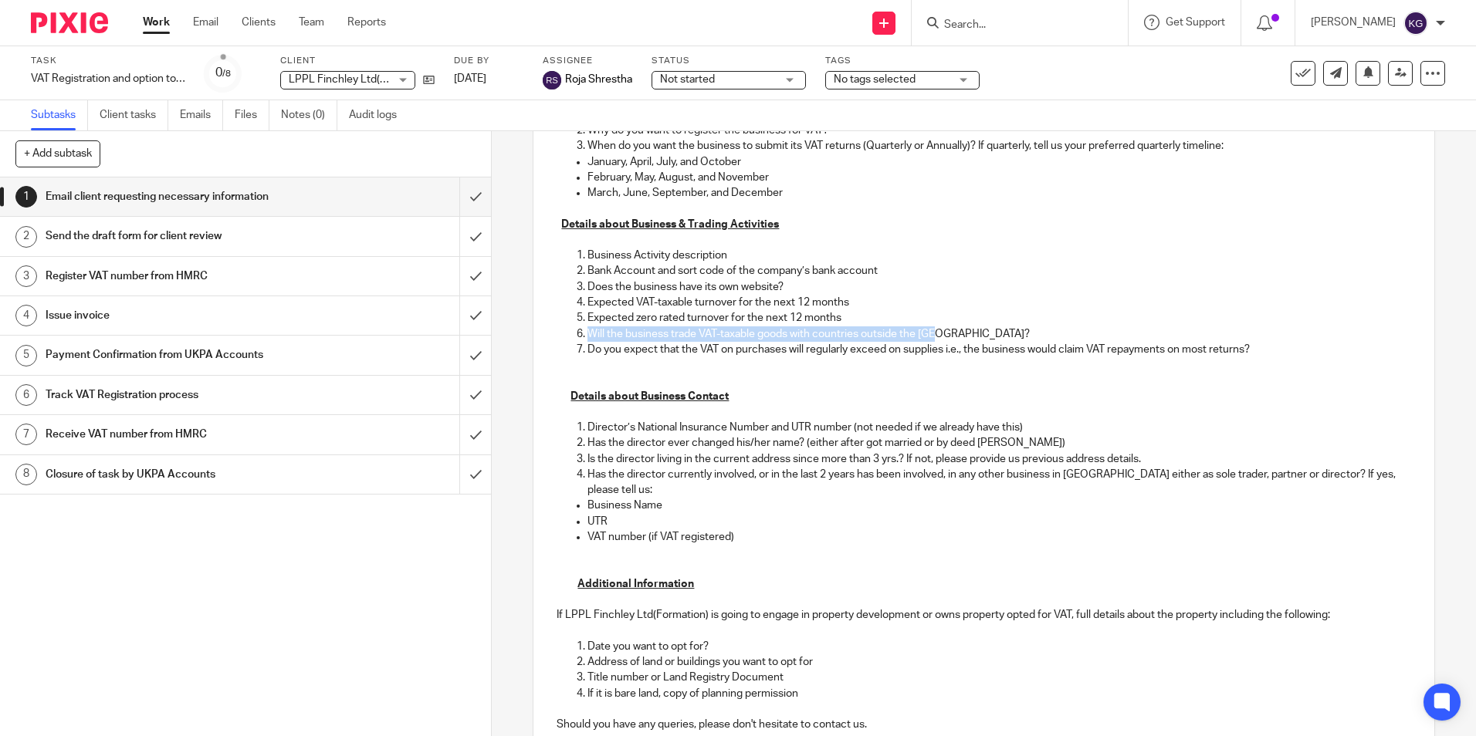
drag, startPoint x: 952, startPoint y: 331, endPoint x: 583, endPoint y: 332, distance: 368.9
click at [587, 332] on p "Will the business trade VAT-taxable goods with countries outside the UK?" at bounding box center [998, 333] width 823 height 15
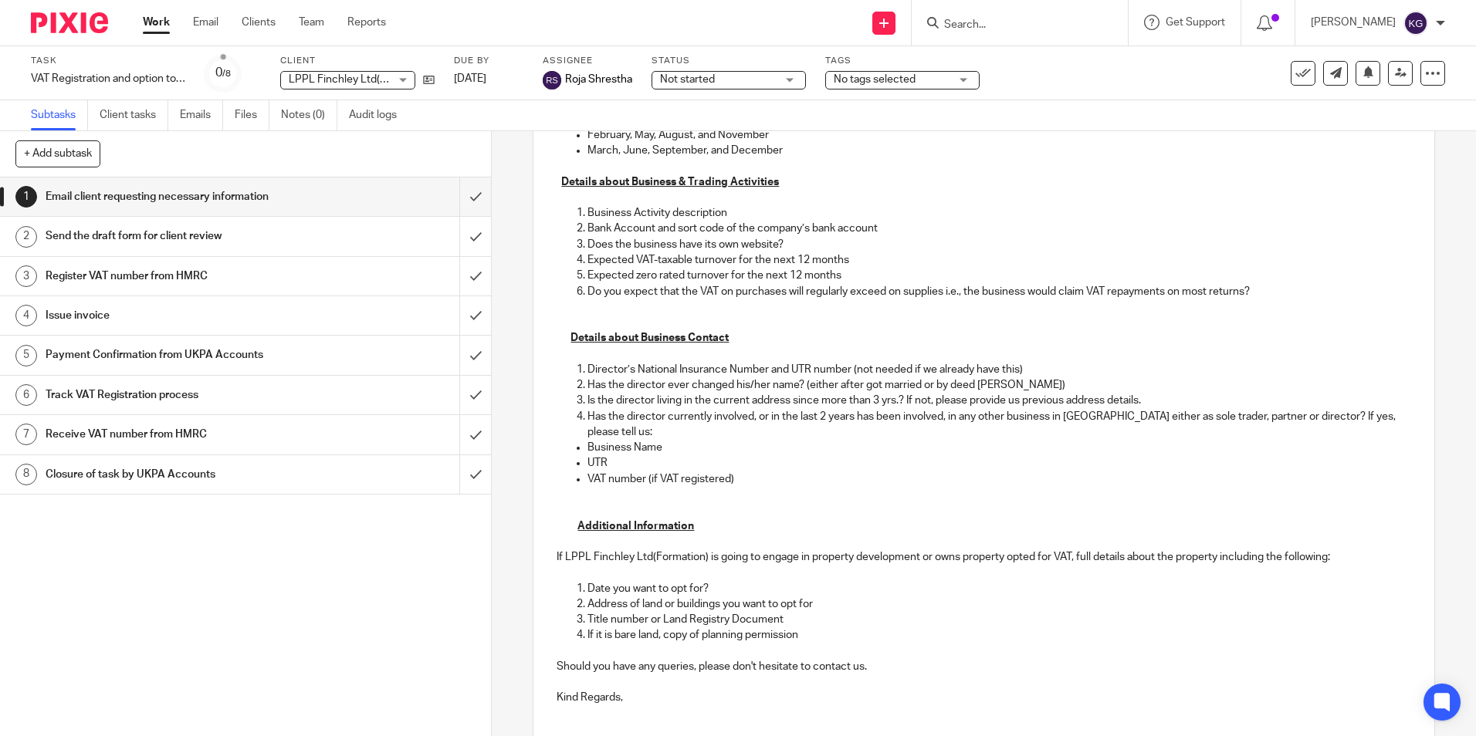
scroll to position [386, 0]
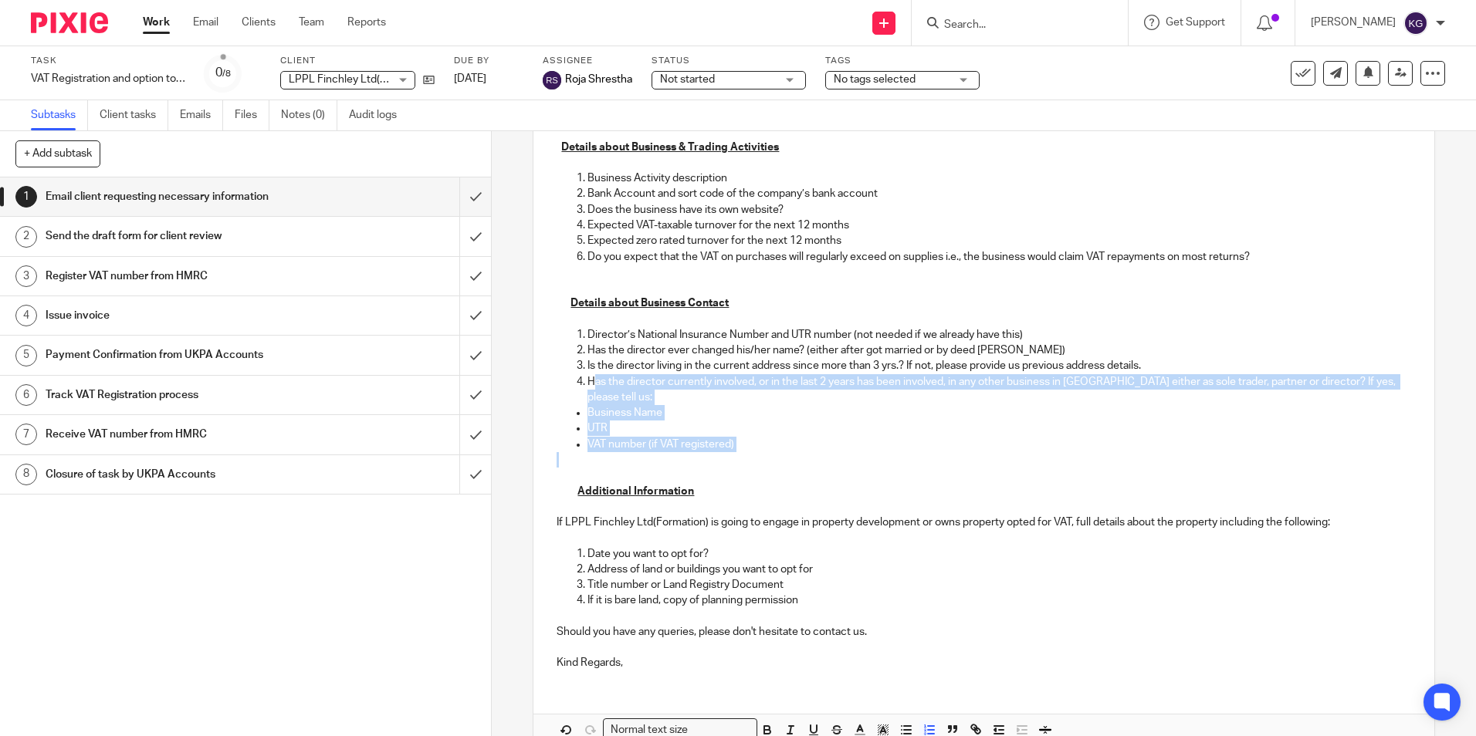
drag, startPoint x: 751, startPoint y: 436, endPoint x: 589, endPoint y: 378, distance: 172.1
click at [589, 378] on div "Dear I hope you are keeping well. To enable us to register LPPL Finchley Ltd(Fo…" at bounding box center [983, 302] width 900 height 762
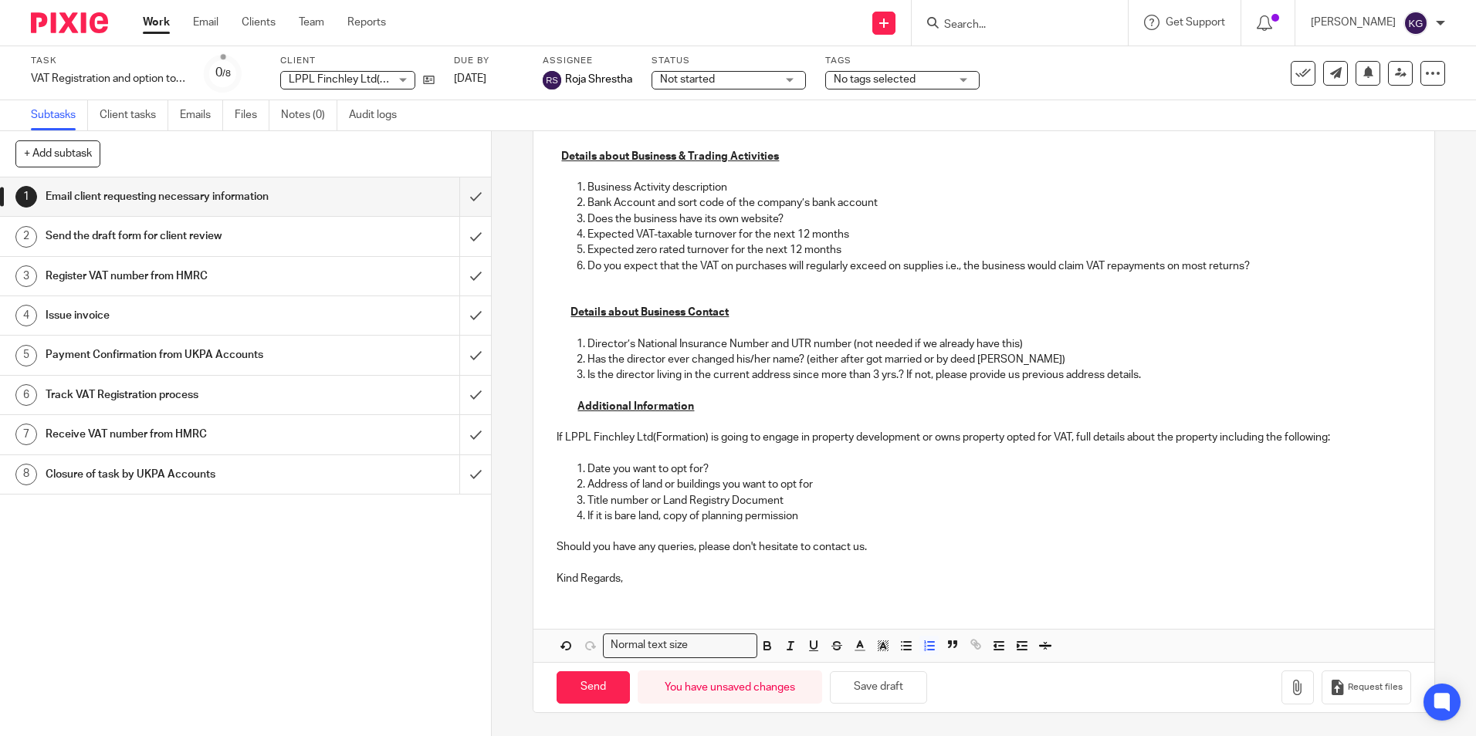
scroll to position [377, 0]
click at [705, 439] on p "If LPPL Finchley Ltd(Formation) is going to engage in property development or o…" at bounding box center [983, 437] width 854 height 15
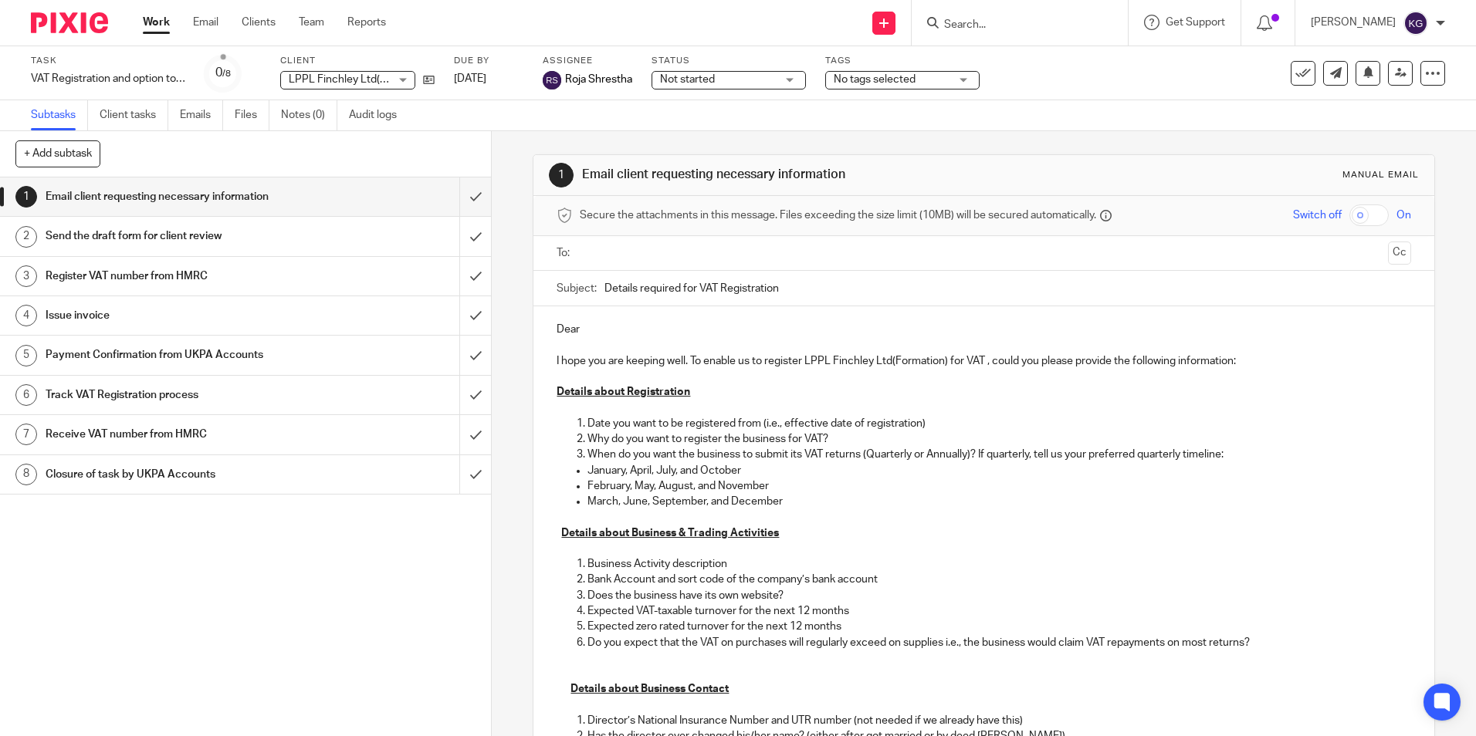
click at [945, 362] on p "I hope you are keeping well. To enable us to register LPPL Finchley Ltd(Formati…" at bounding box center [983, 360] width 854 height 15
click at [588, 332] on p "Dear" at bounding box center [983, 329] width 854 height 15
click at [611, 250] on input "text" at bounding box center [983, 254] width 796 height 18
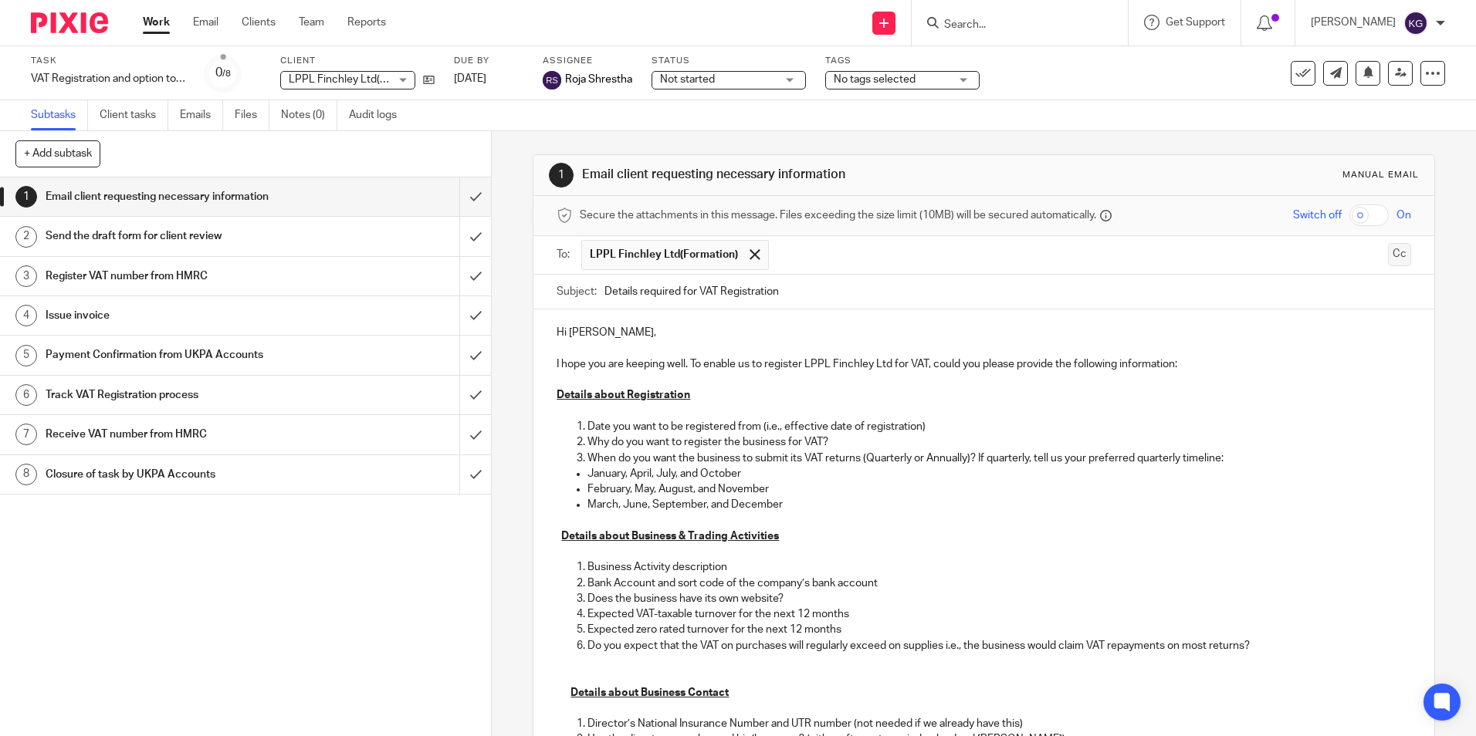
click at [1388, 254] on button "Cc" at bounding box center [1399, 254] width 23 height 23
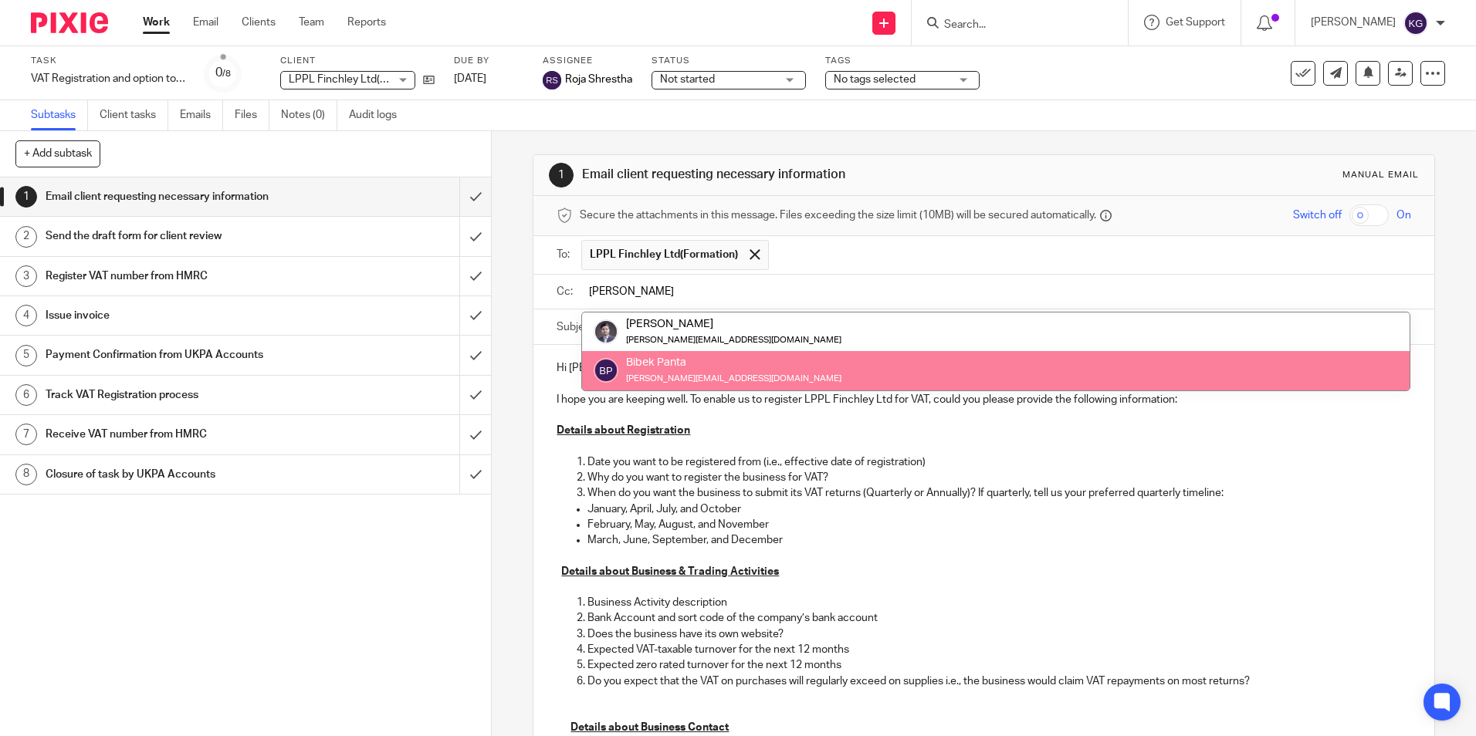
type input "bibek"
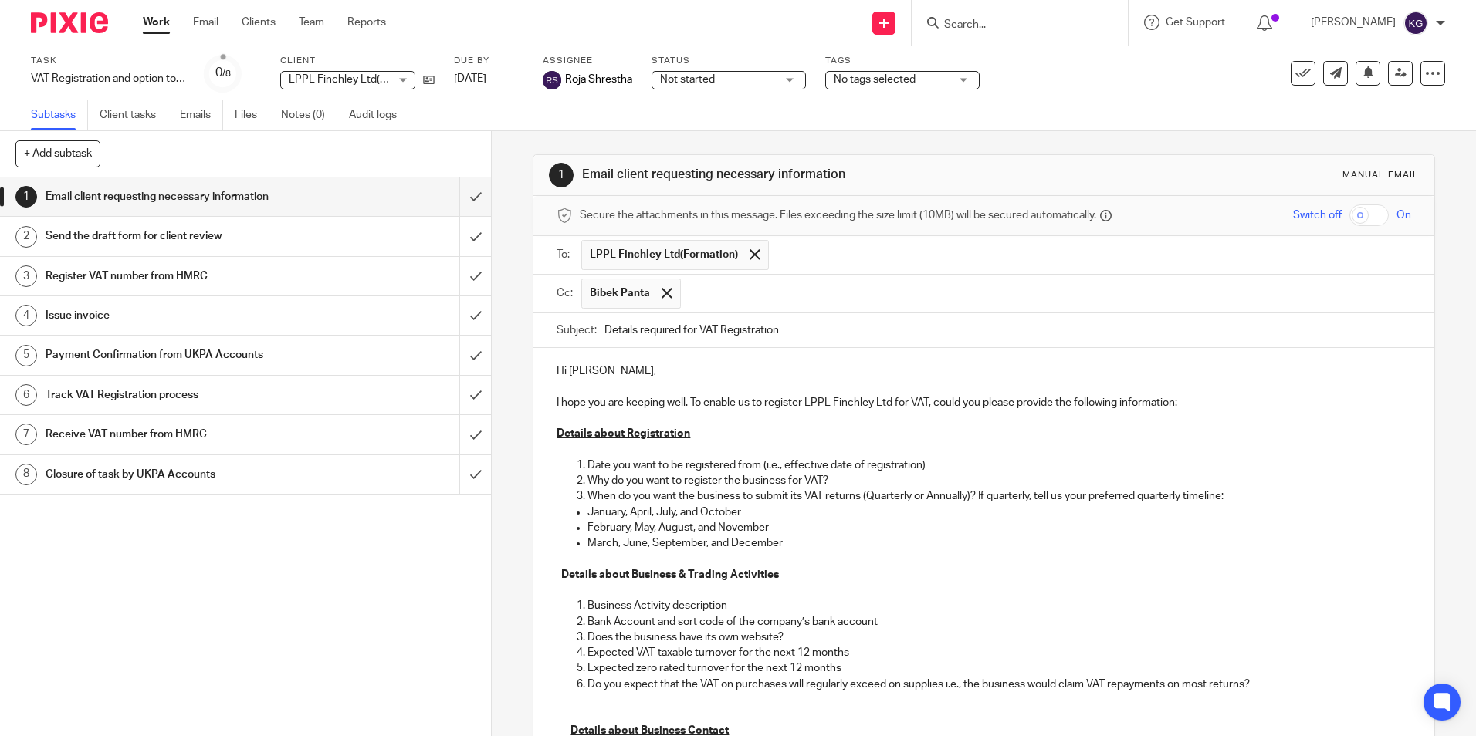
click at [825, 294] on input "text" at bounding box center [1046, 294] width 716 height 30
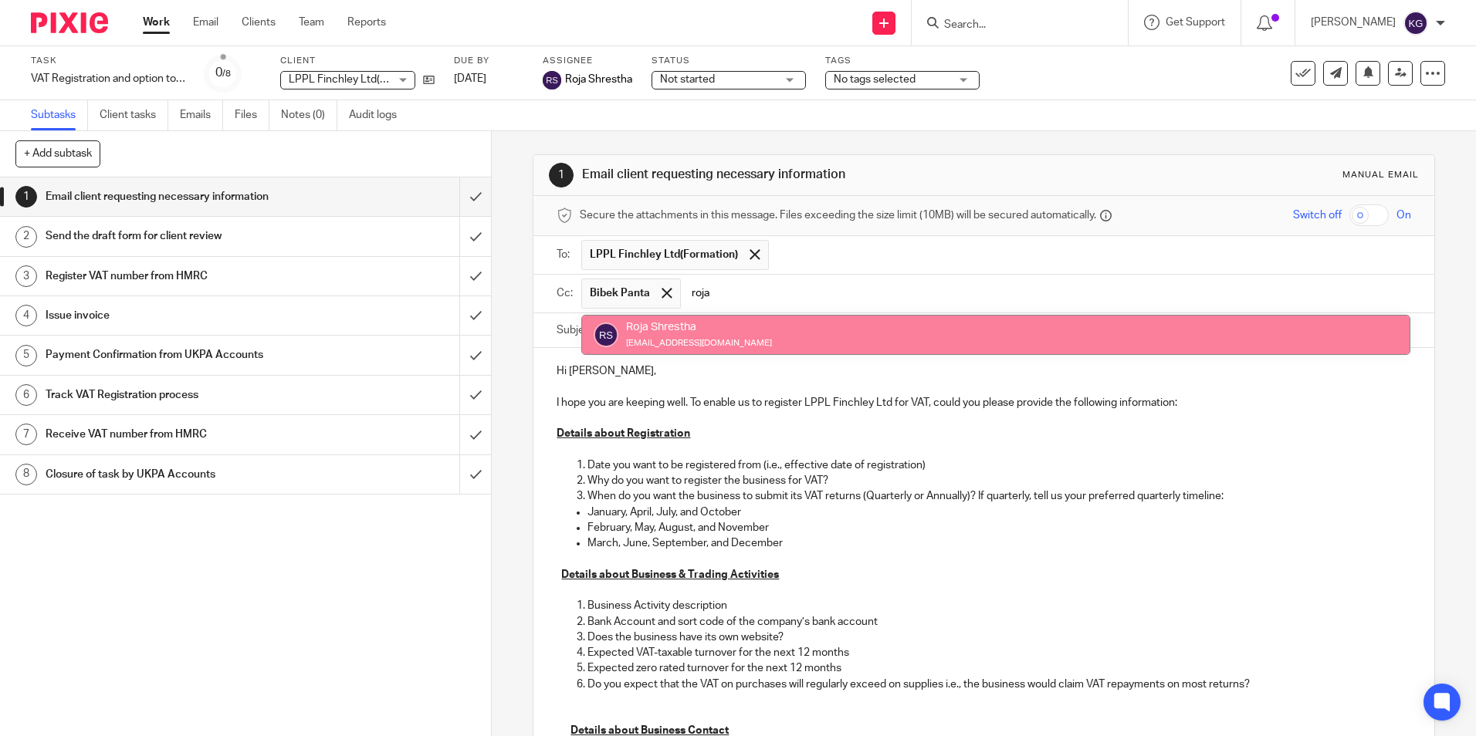
type input "roja"
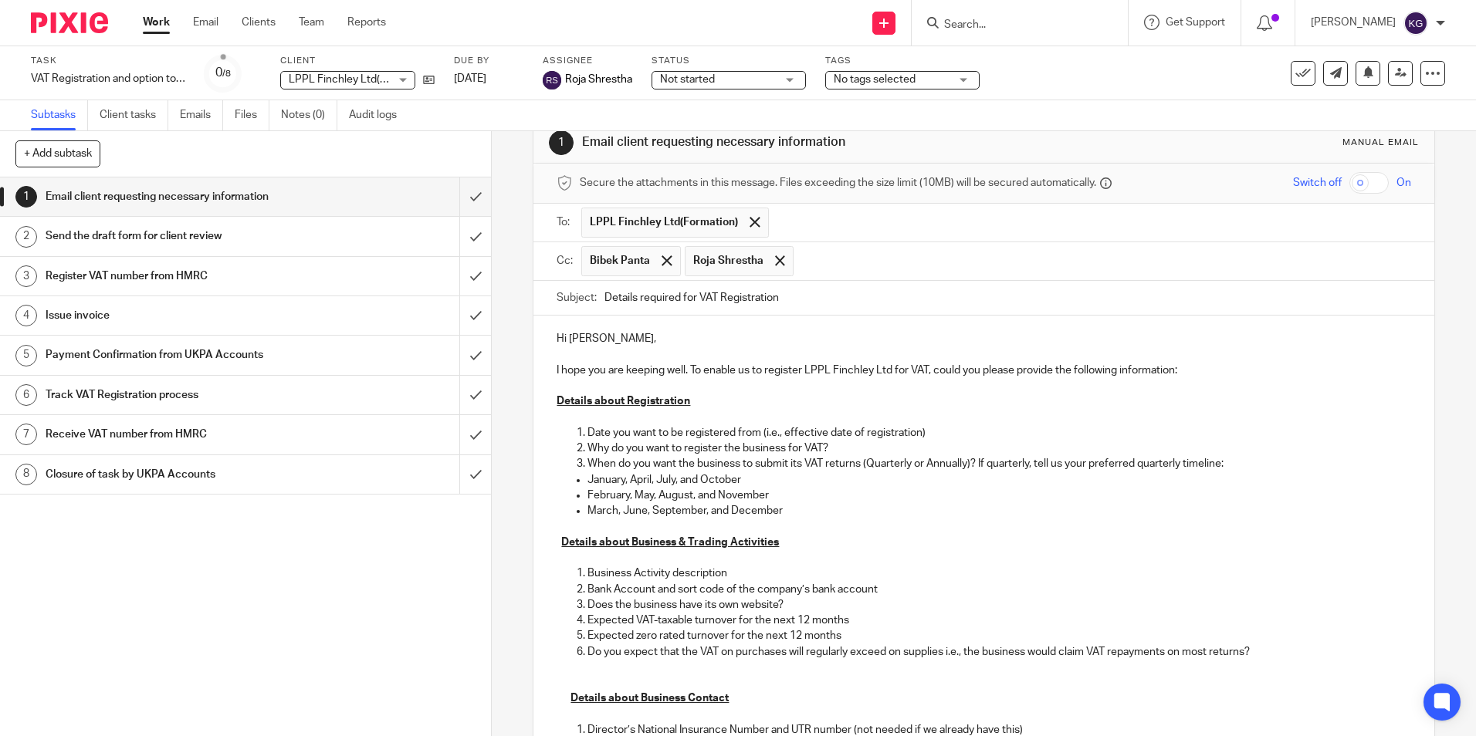
scroll to position [418, 0]
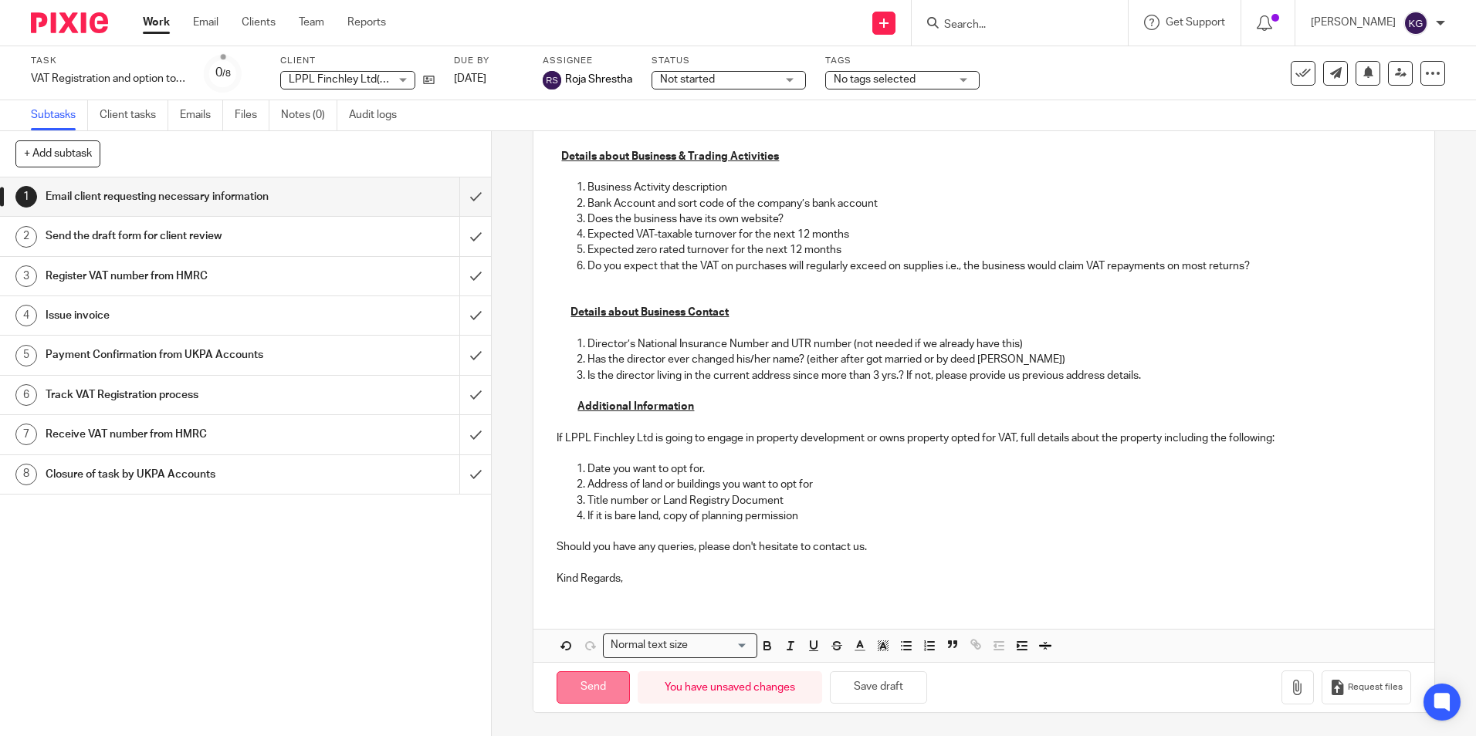
click at [588, 678] on input "Send" at bounding box center [592, 687] width 73 height 33
type input "Sent"
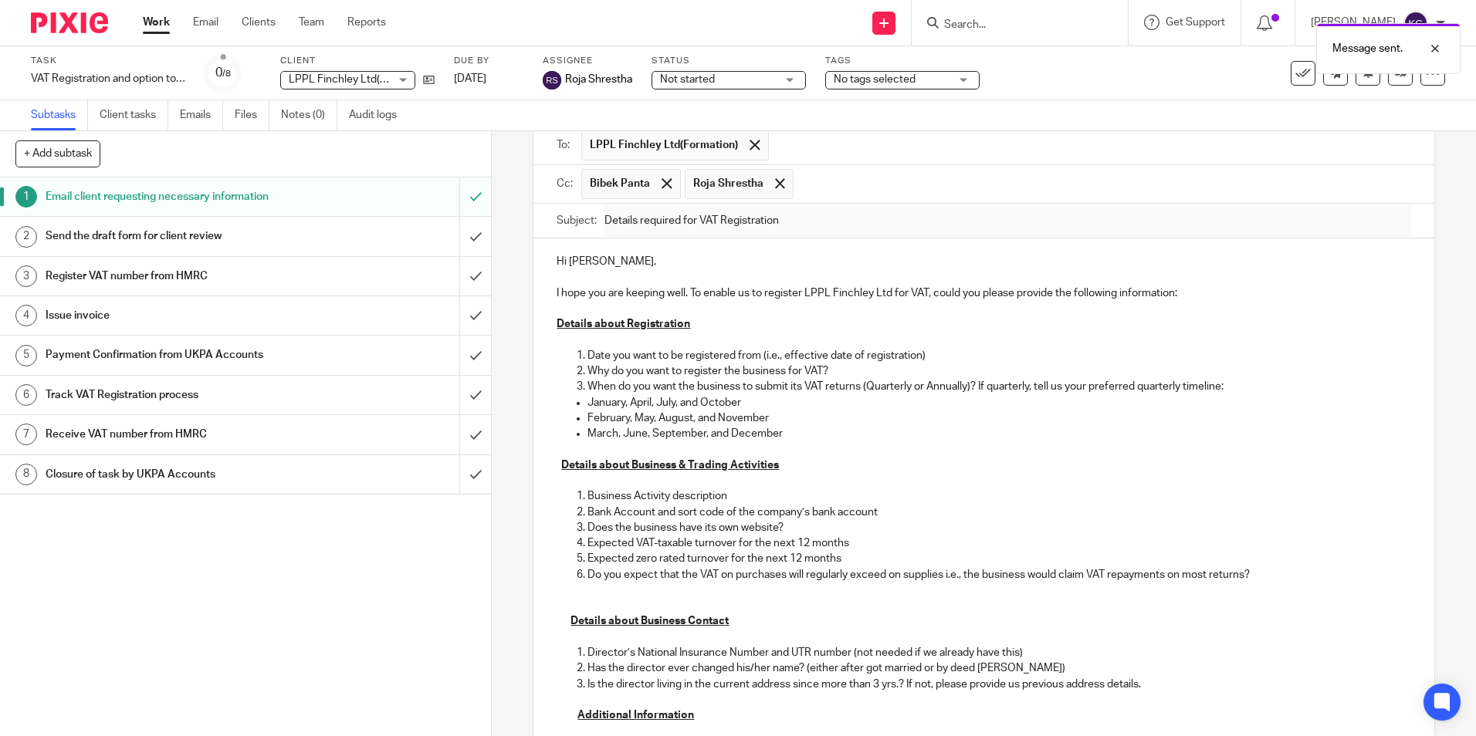
scroll to position [0, 0]
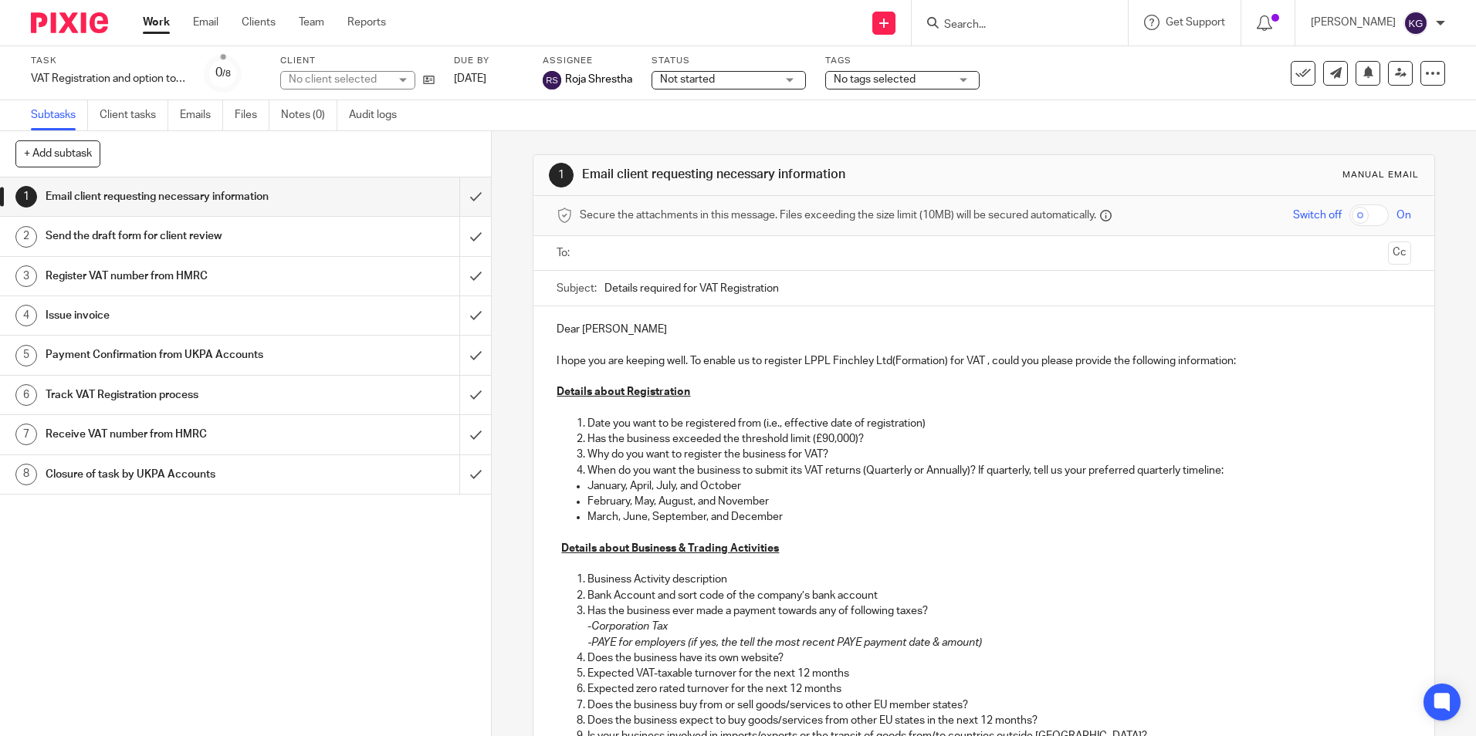
click at [967, 25] on input "Search" at bounding box center [1011, 26] width 139 height 14
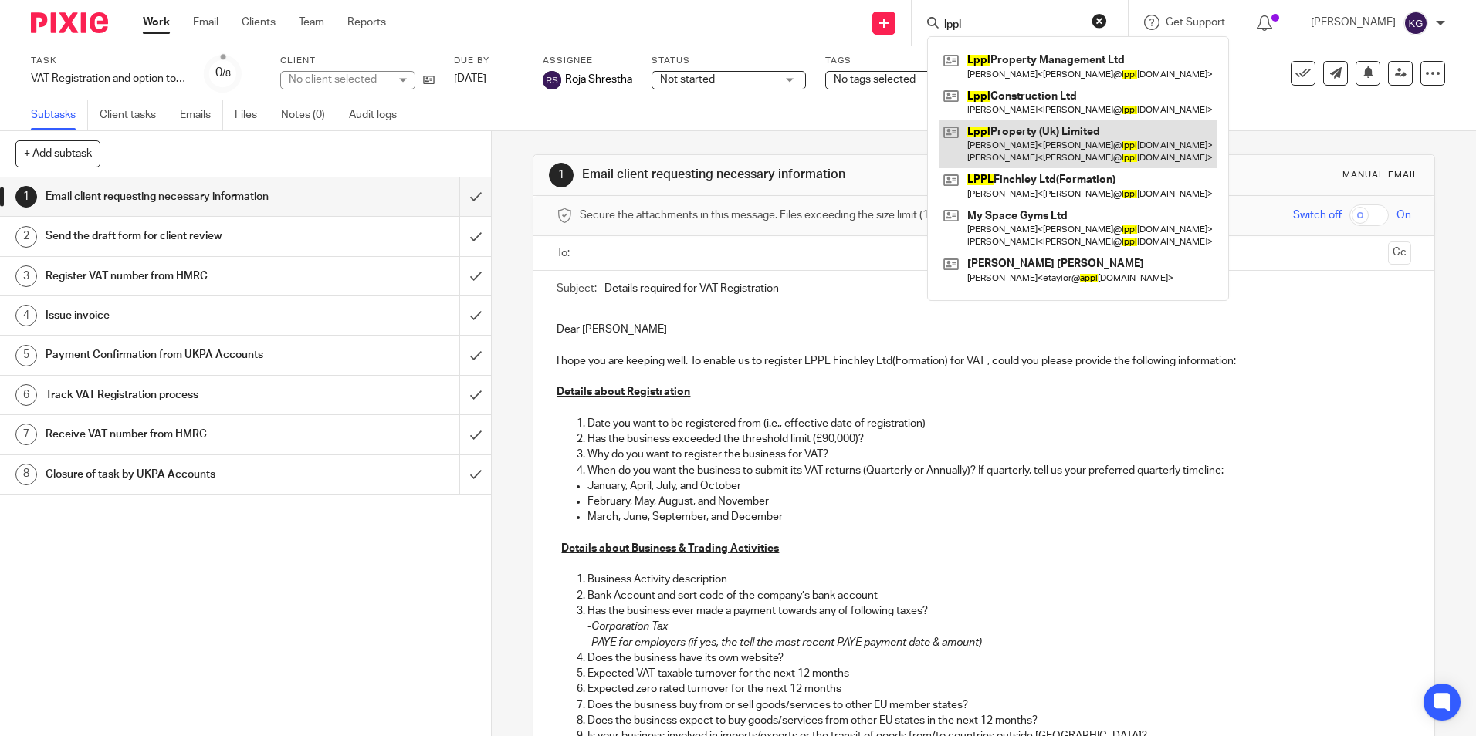
type input "lppl"
click at [1040, 133] on link at bounding box center [1077, 144] width 277 height 48
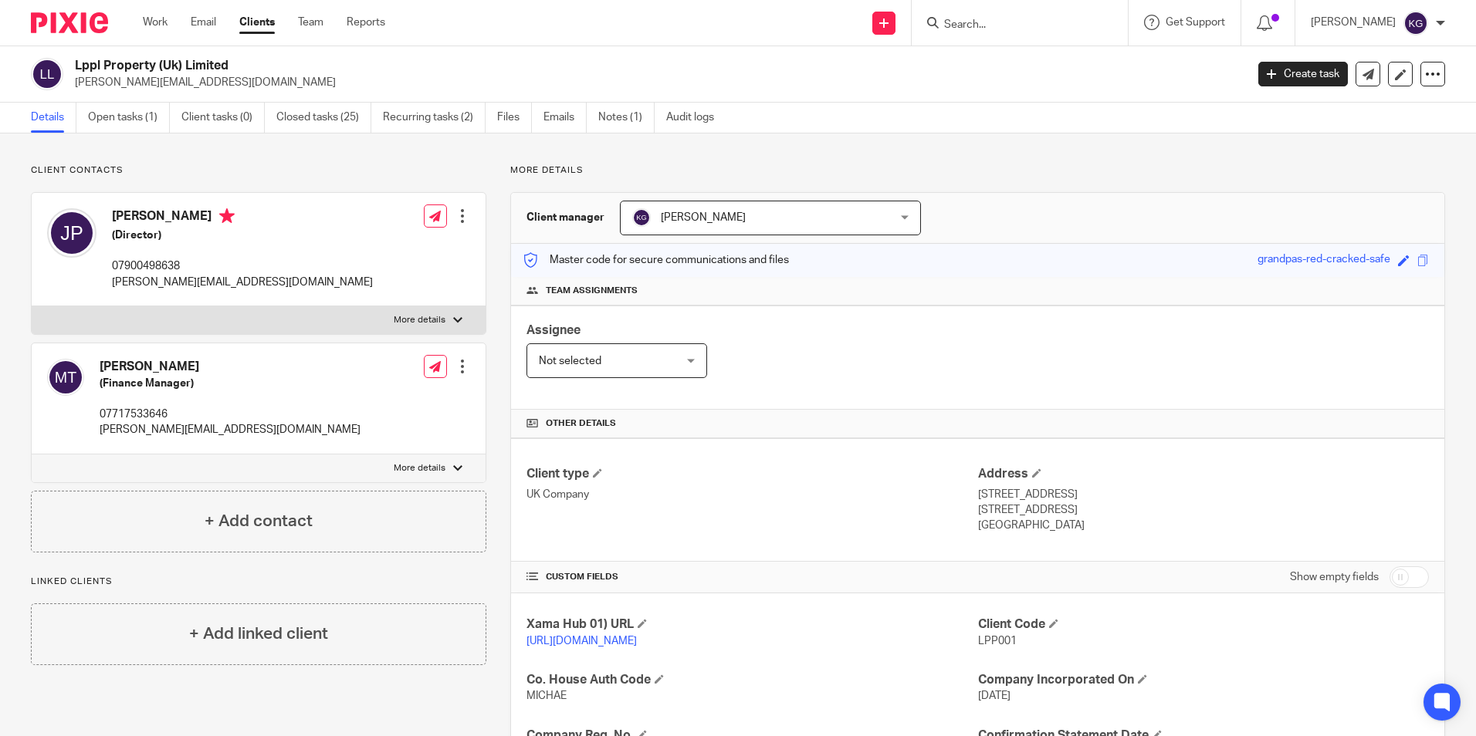
scroll to position [371, 0]
click at [981, 24] on input "Search" at bounding box center [1011, 26] width 139 height 14
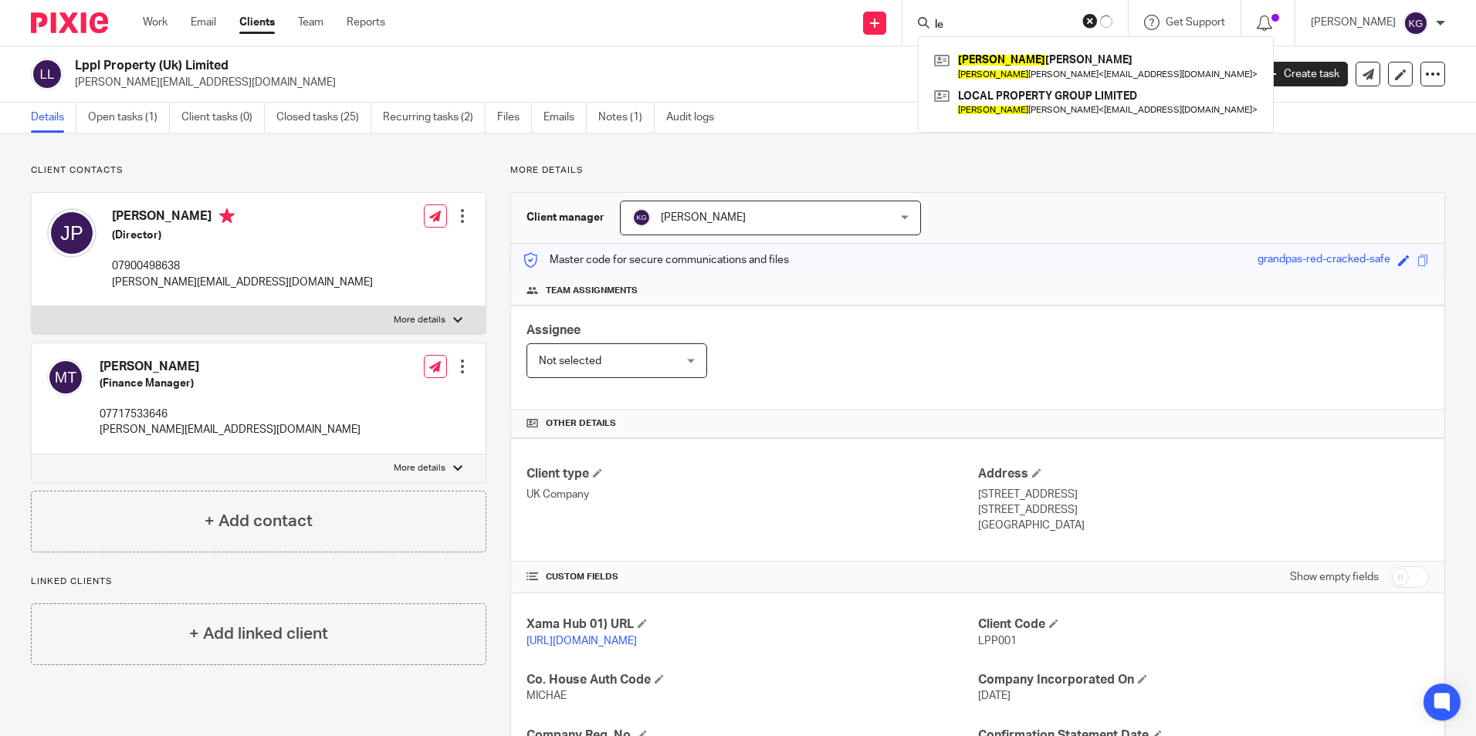
type input "l"
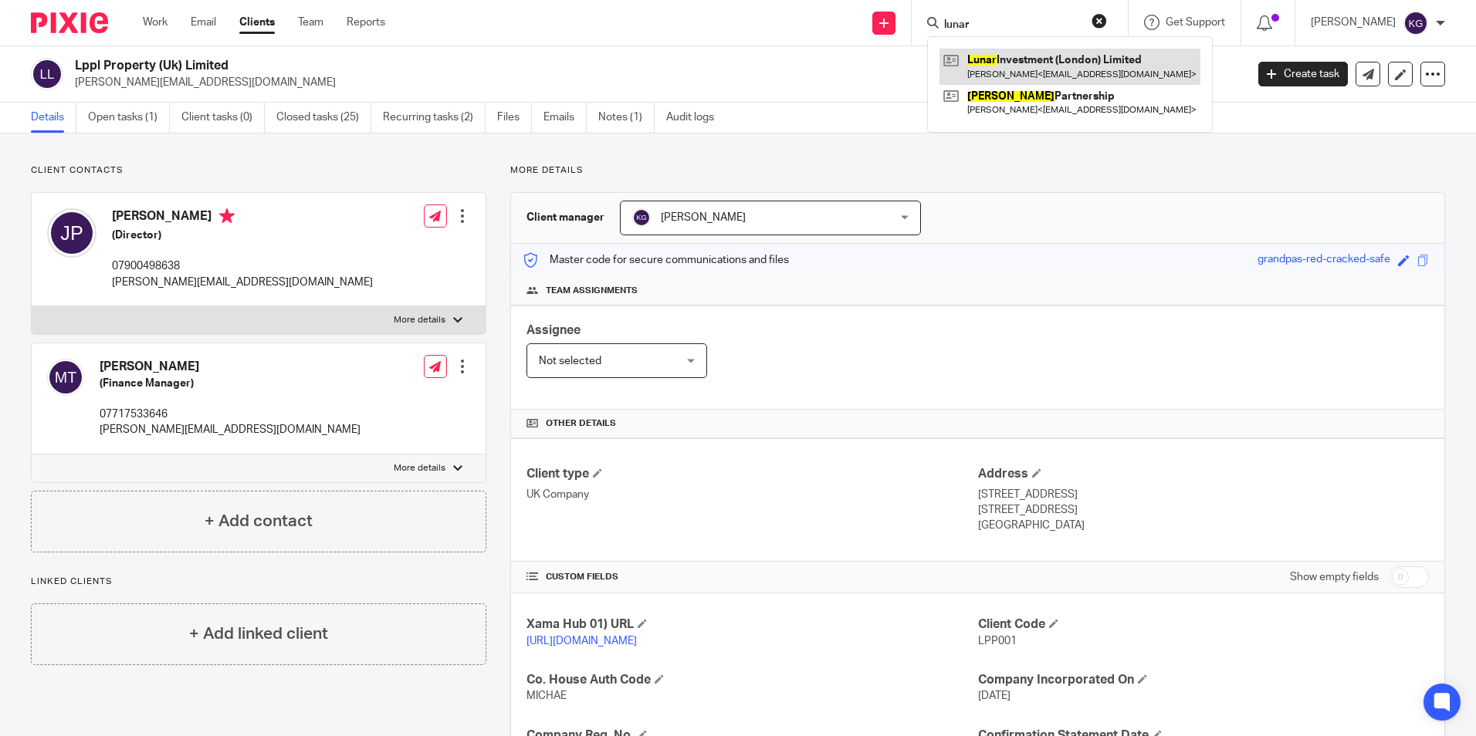
type input "lunar"
click at [1042, 69] on link at bounding box center [1069, 67] width 261 height 36
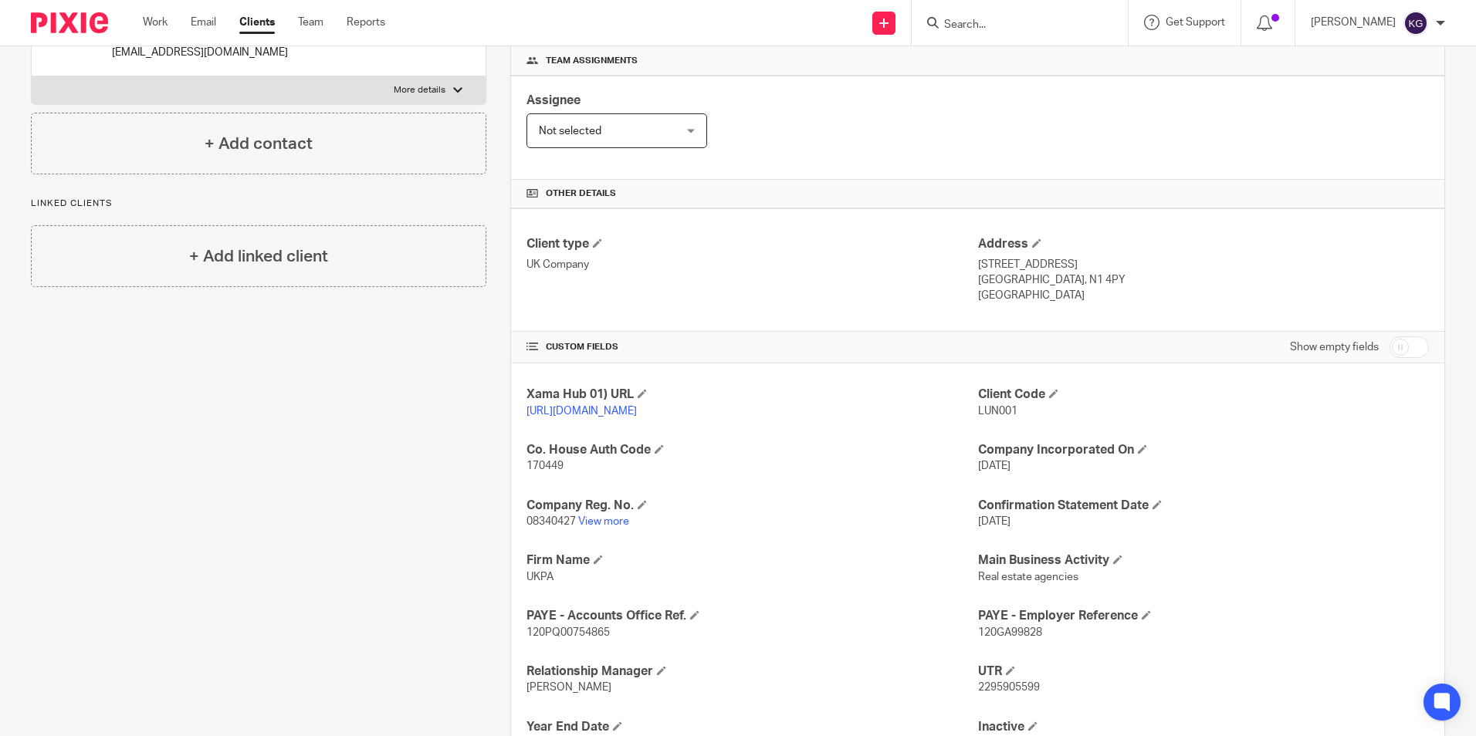
scroll to position [309, 0]
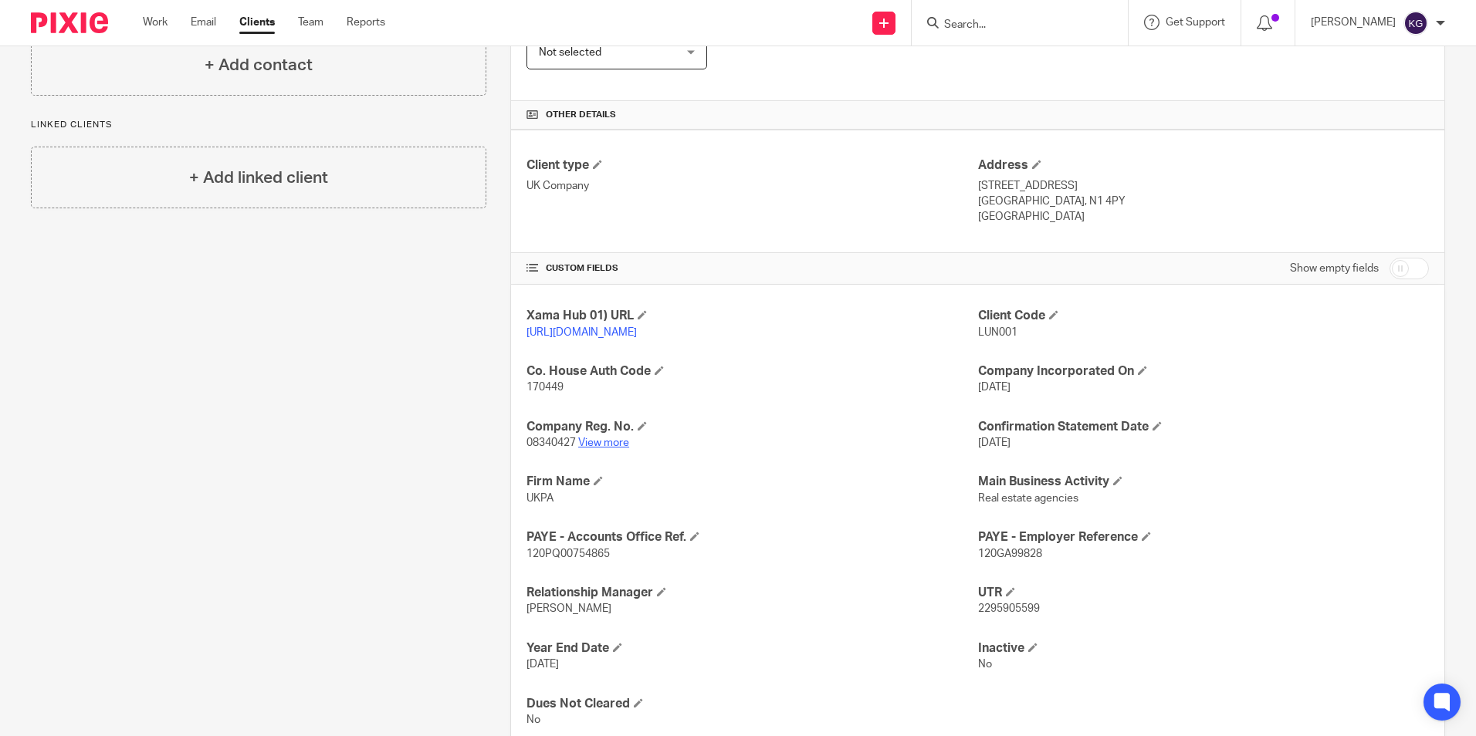
click at [607, 448] on link "View more" at bounding box center [603, 443] width 51 height 11
click at [1026, 23] on input "Search" at bounding box center [1011, 26] width 139 height 14
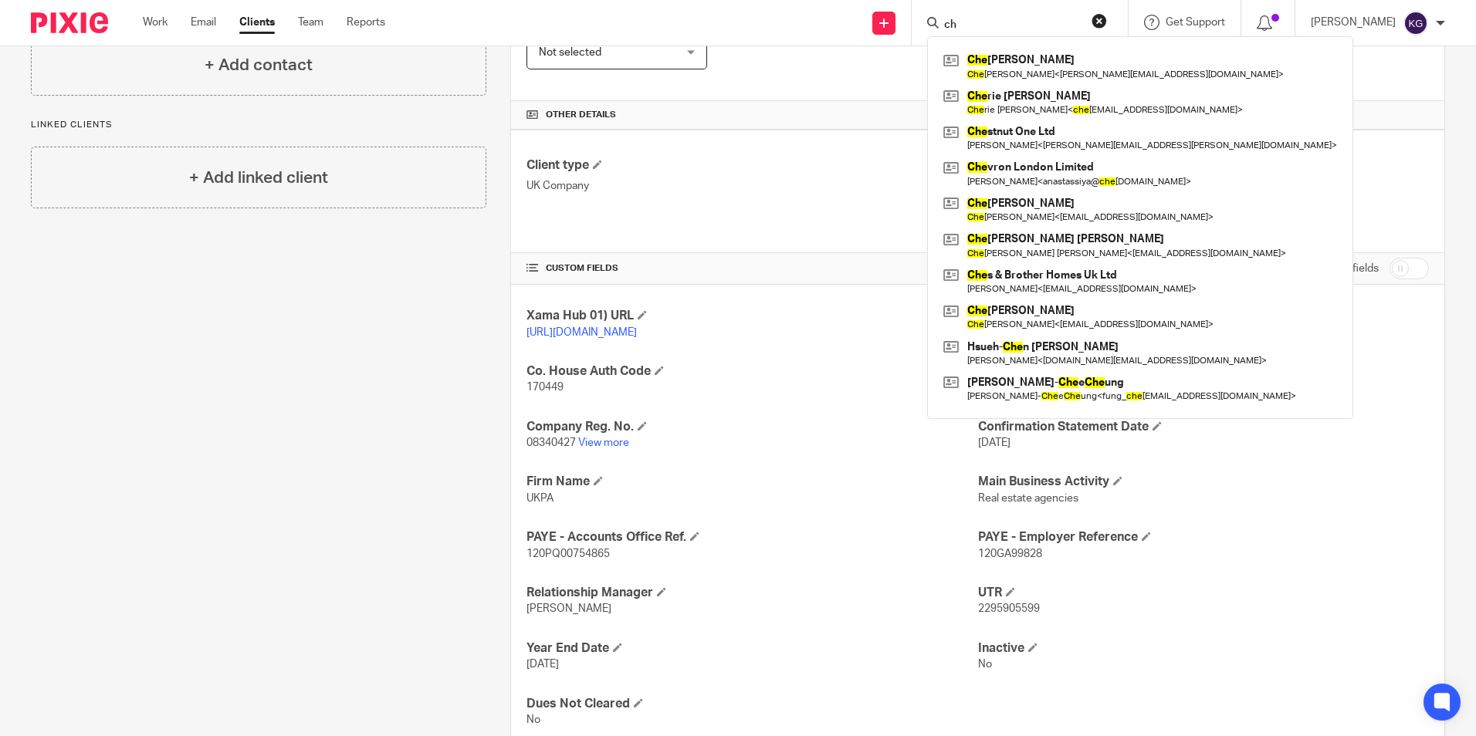
type input "c"
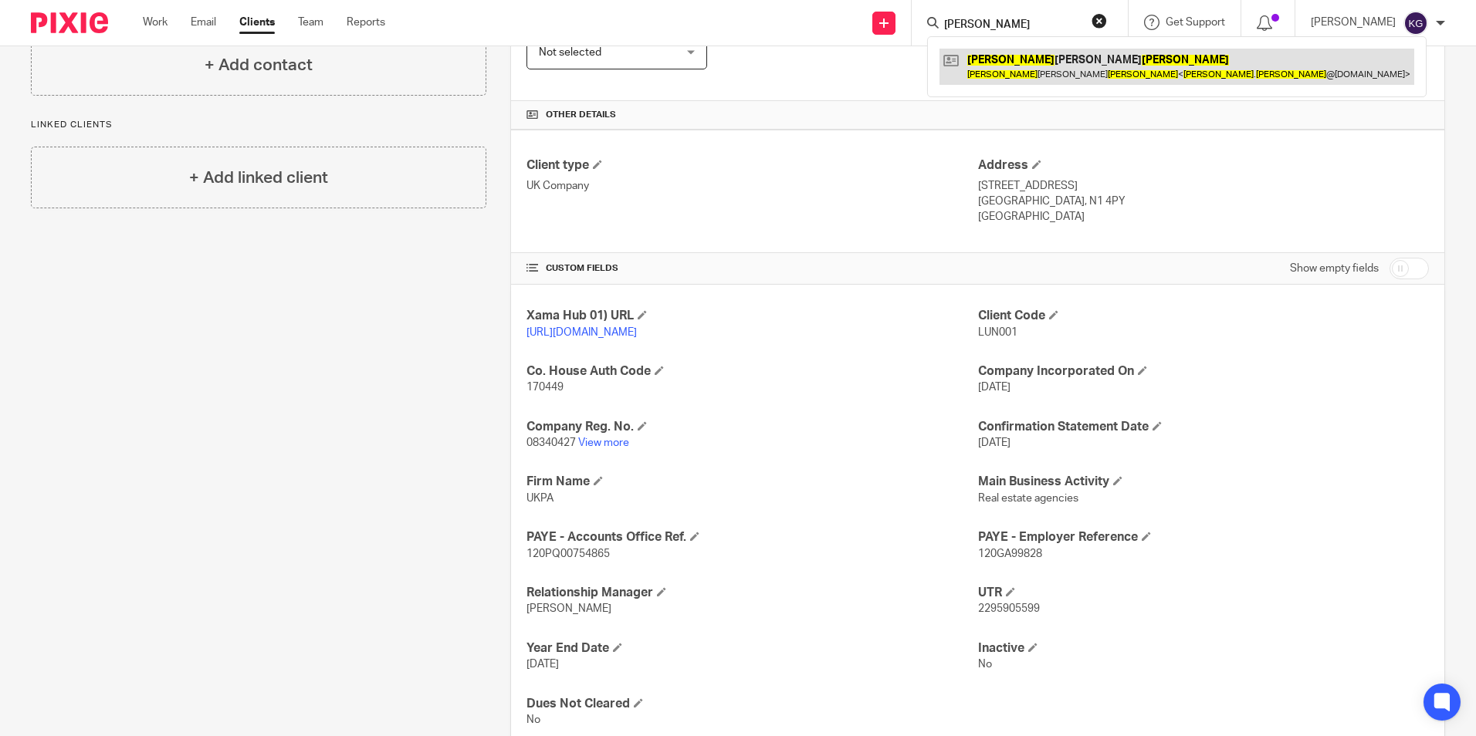
type input "[PERSON_NAME]"
click at [1051, 72] on link at bounding box center [1176, 67] width 475 height 36
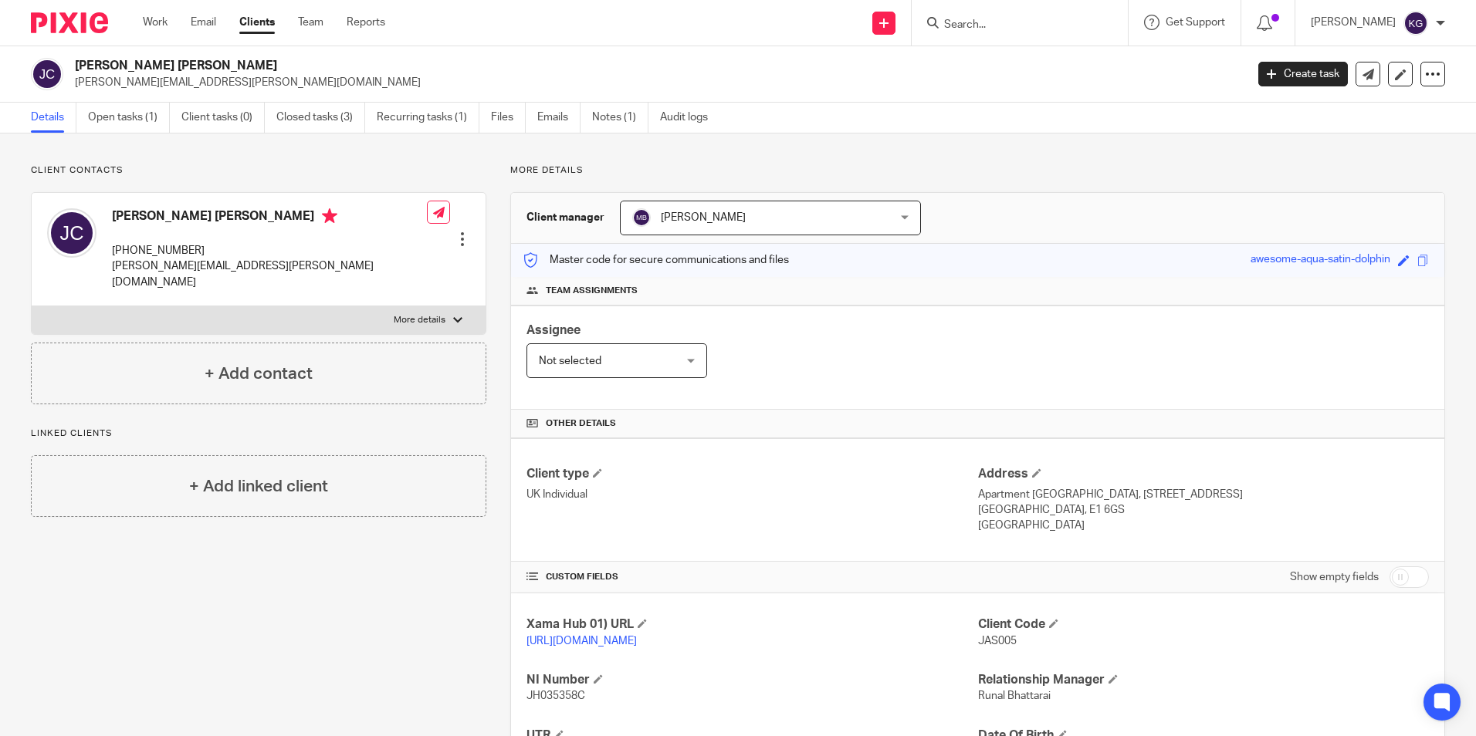
click at [1020, 26] on input "Search" at bounding box center [1011, 26] width 139 height 14
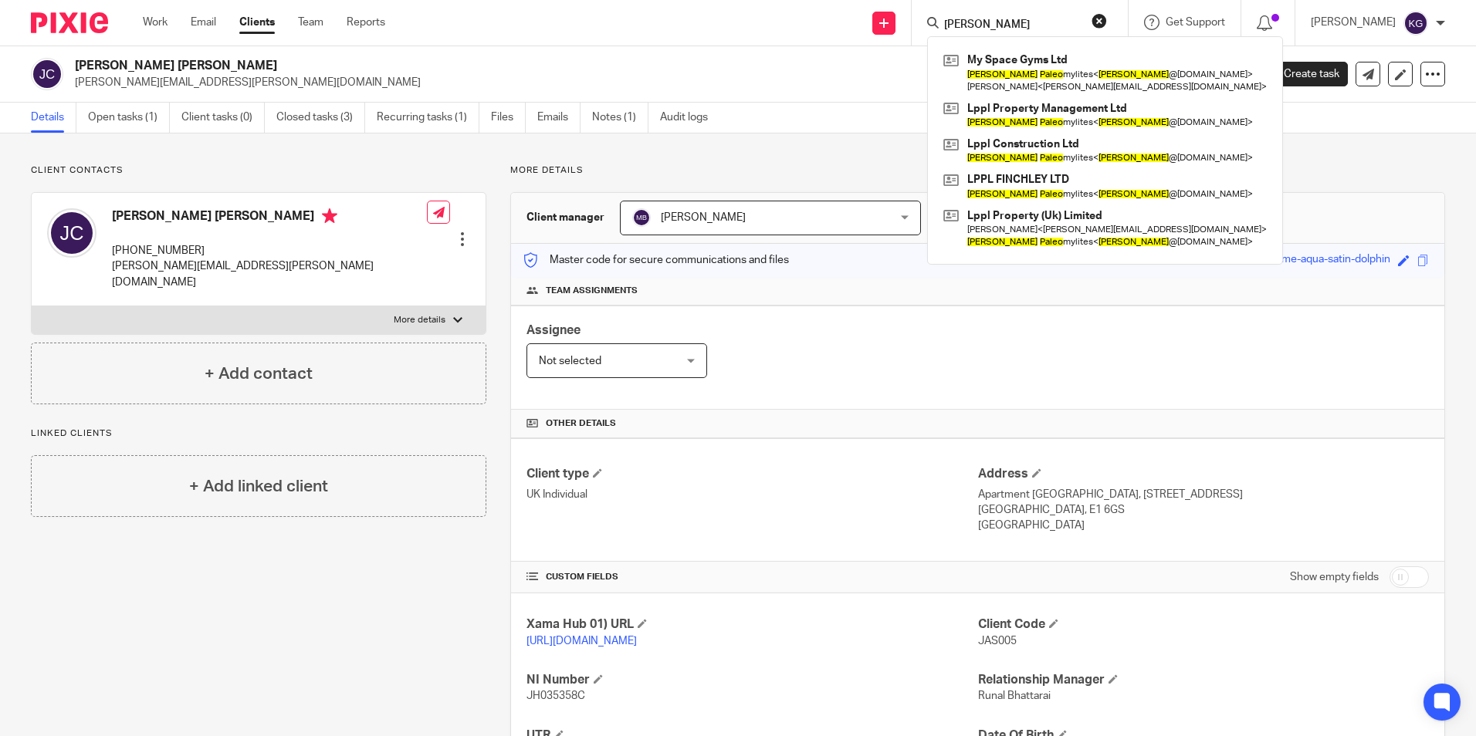
type input "[PERSON_NAME]"
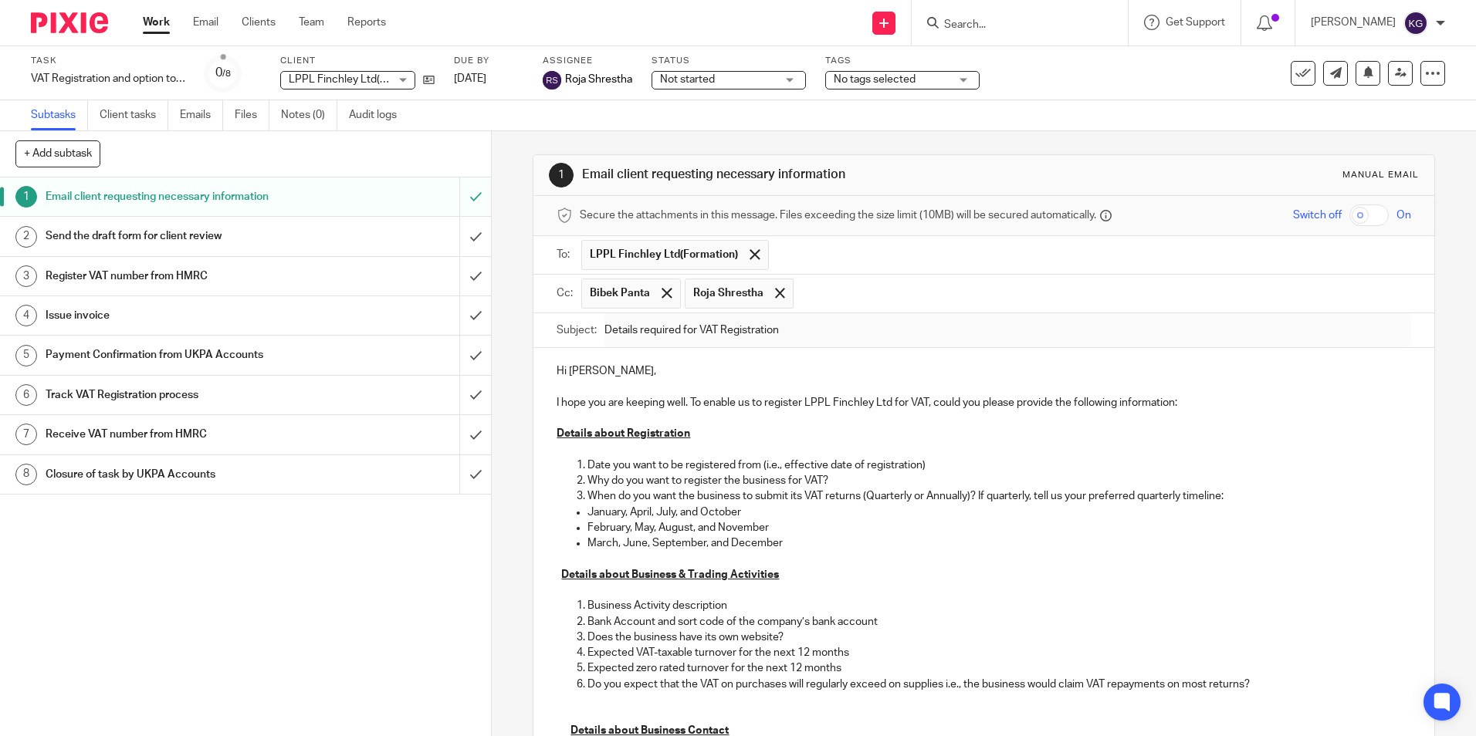
click at [1009, 26] on input "Search" at bounding box center [1011, 26] width 139 height 14
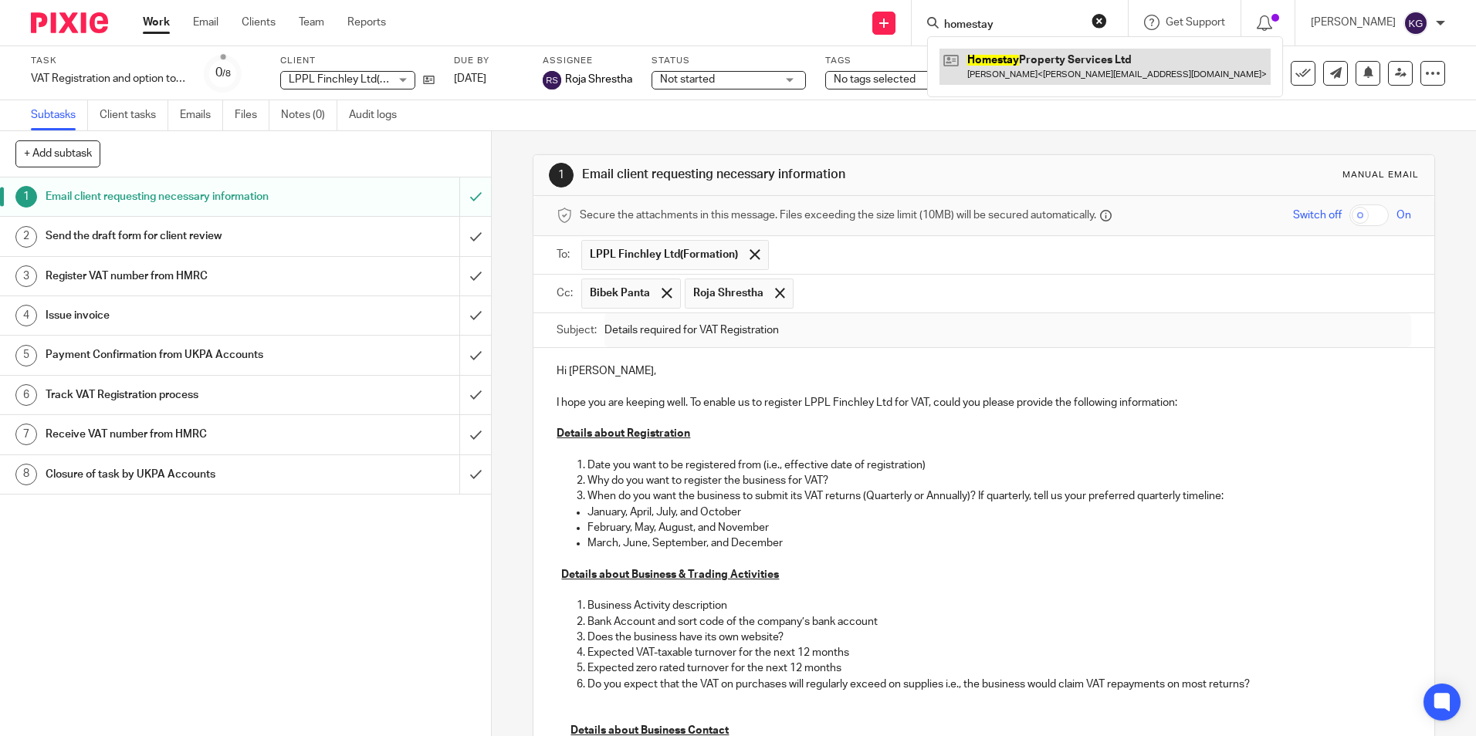
type input "homestay"
click at [1025, 70] on link at bounding box center [1104, 67] width 331 height 36
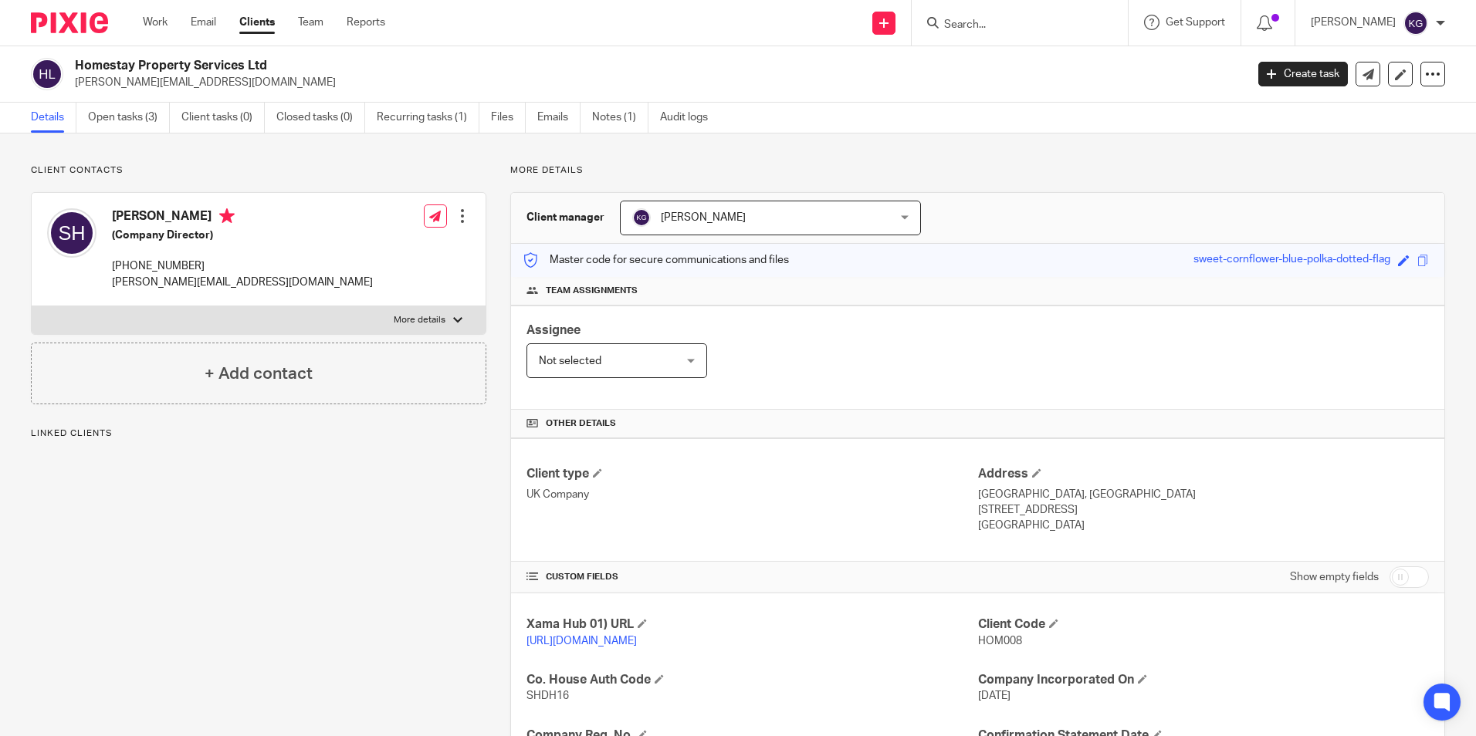
drag, startPoint x: 282, startPoint y: 71, endPoint x: 72, endPoint y: 56, distance: 211.3
click at [72, 56] on div "Homestay Property Services Ltd [PERSON_NAME][EMAIL_ADDRESS][DOMAIN_NAME] Create…" at bounding box center [738, 74] width 1476 height 56
copy h2 "Homestay Property Services Ltd"
drag, startPoint x: 110, startPoint y: 283, endPoint x: 228, endPoint y: 284, distance: 117.3
click at [228, 284] on div "[PERSON_NAME] (Company Director) [PHONE_NUMBER] [PERSON_NAME][EMAIL_ADDRESS][DO…" at bounding box center [210, 249] width 326 height 97
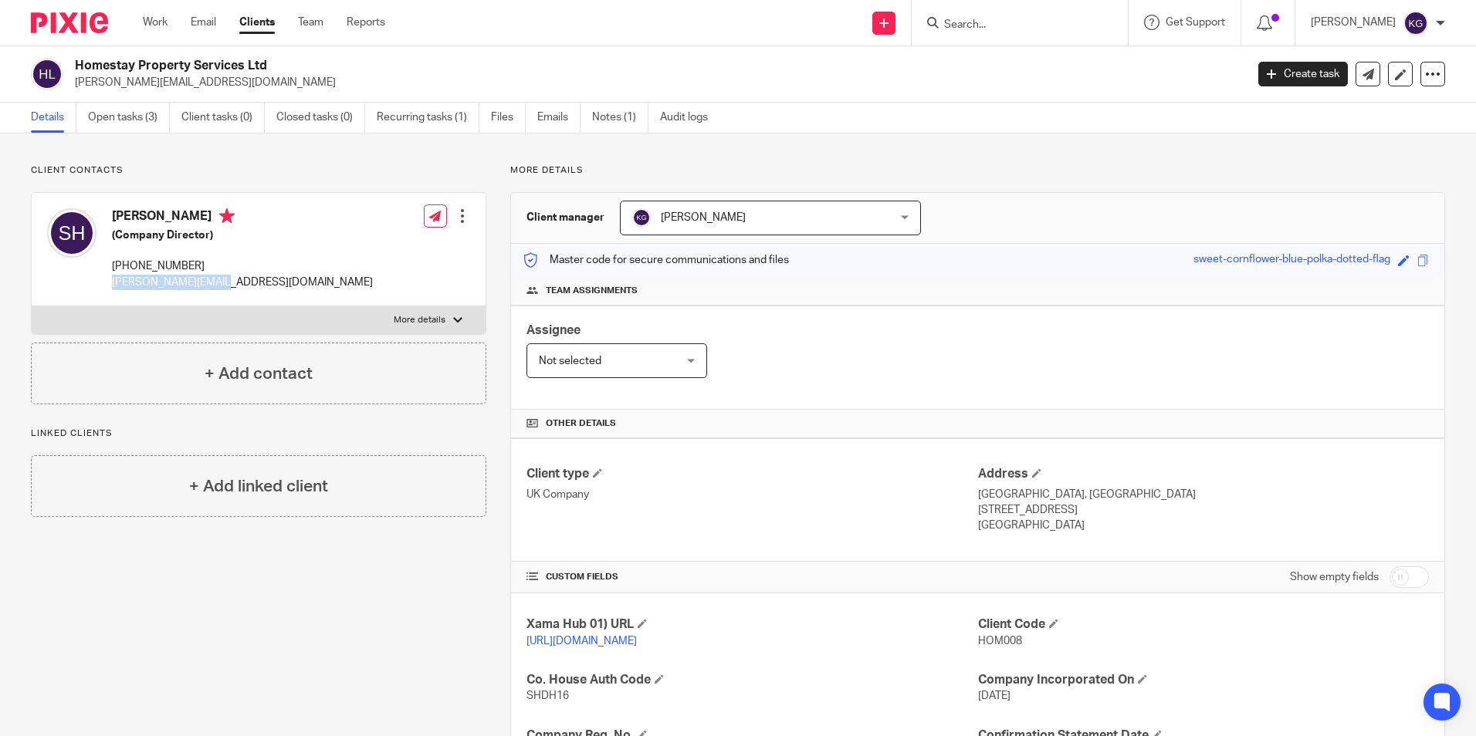
copy p "[PERSON_NAME][EMAIL_ADDRESS][DOMAIN_NAME]"
